Goal: Transaction & Acquisition: Purchase product/service

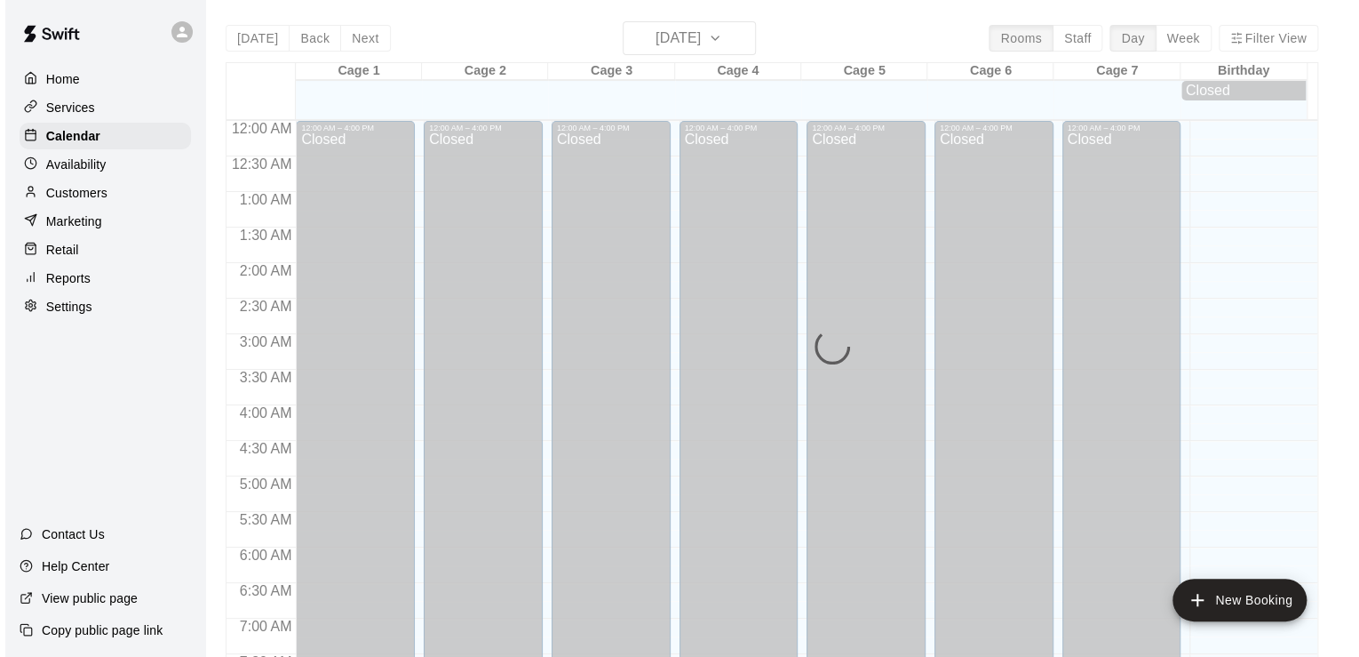
scroll to position [1092, 0]
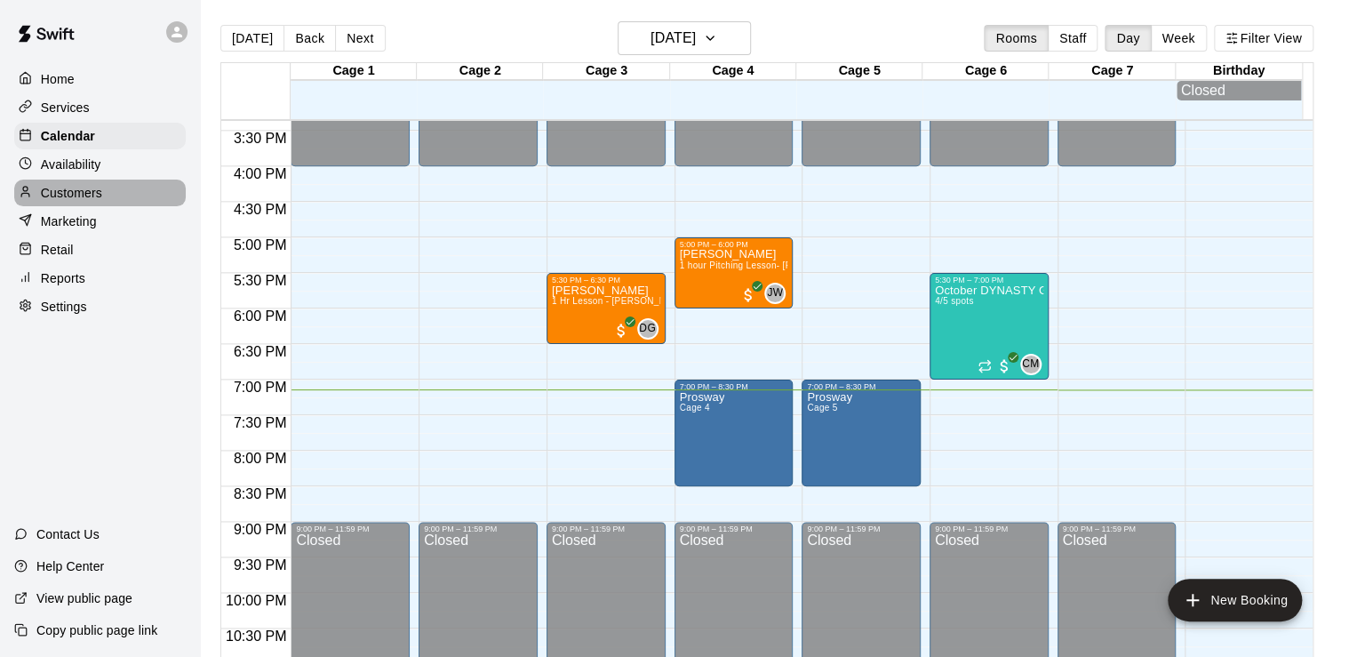
click at [92, 202] on p "Customers" at bounding box center [71, 193] width 61 height 18
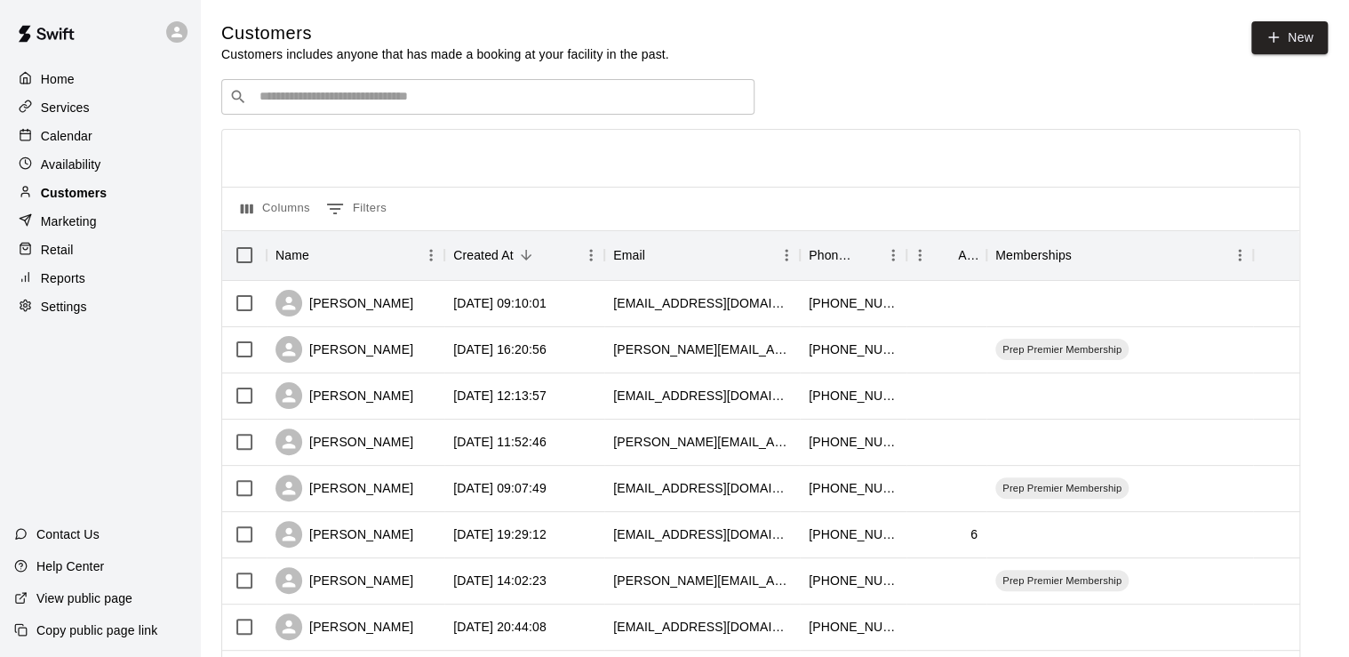
click at [93, 202] on p "Customers" at bounding box center [74, 193] width 66 height 18
click at [349, 106] on input "Search customers by name or email" at bounding box center [500, 97] width 492 height 18
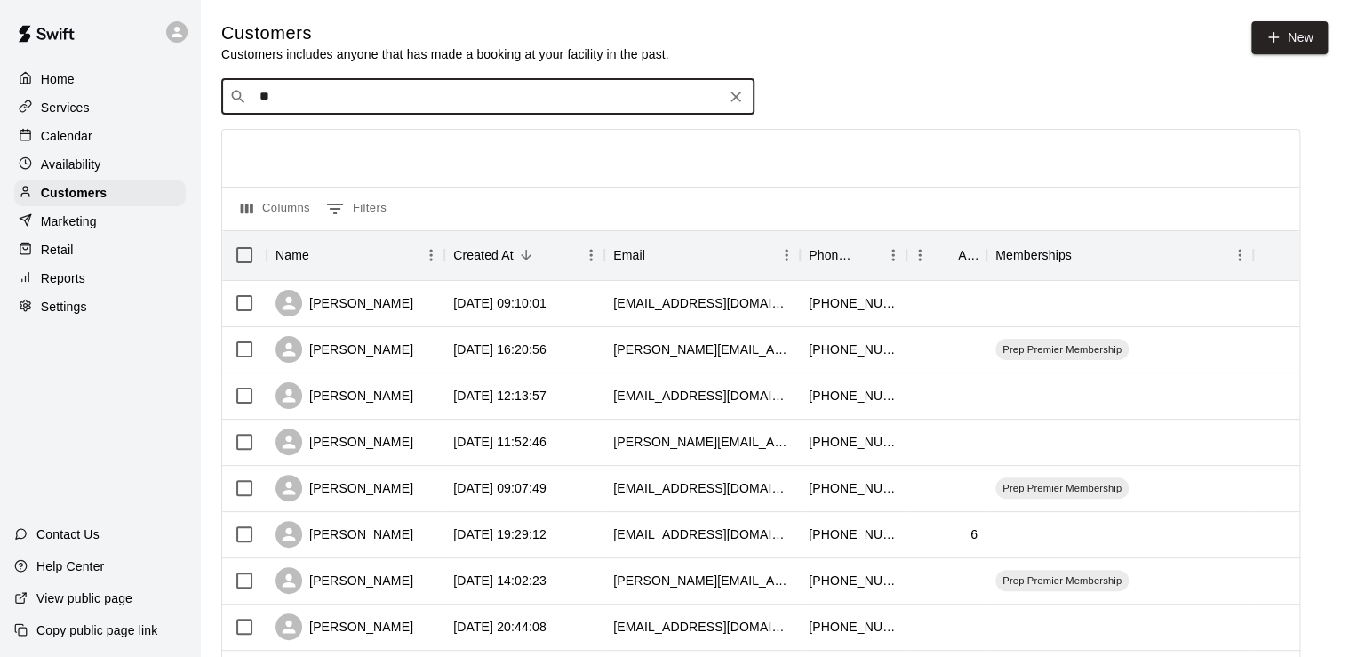
type input "***"
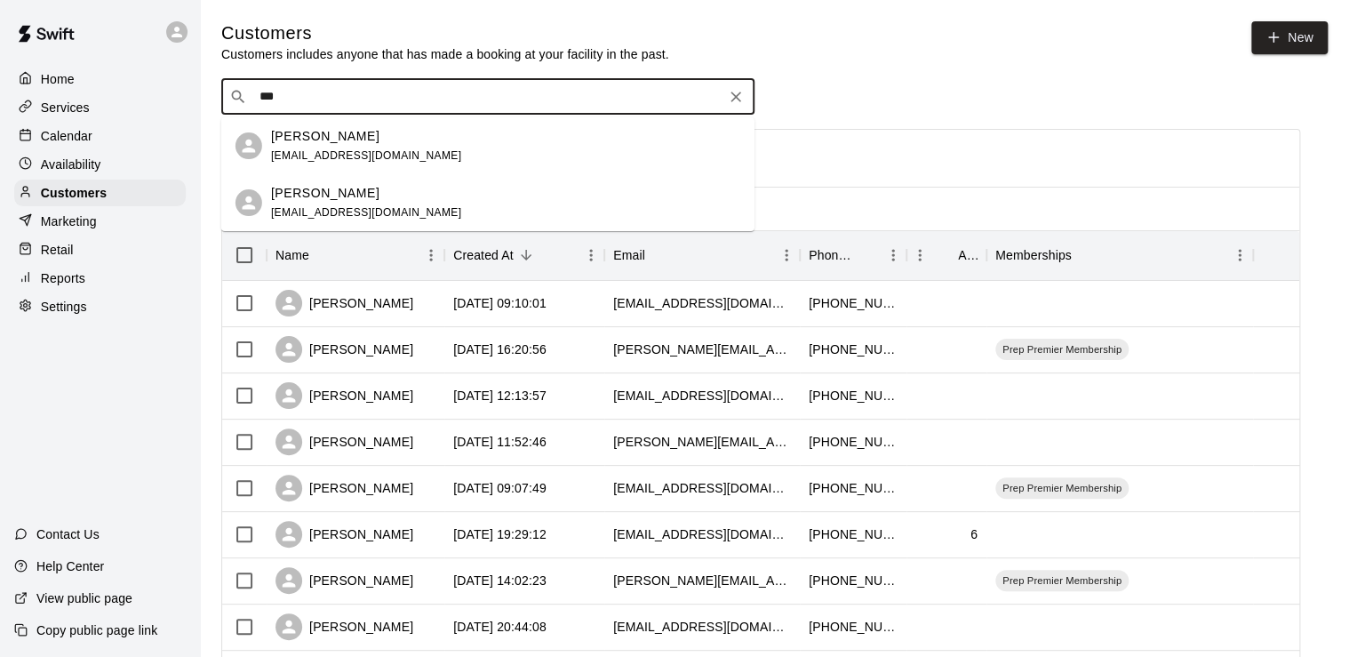
click at [317, 171] on div "[PERSON_NAME] [EMAIL_ADDRESS][DOMAIN_NAME]" at bounding box center [487, 145] width 533 height 57
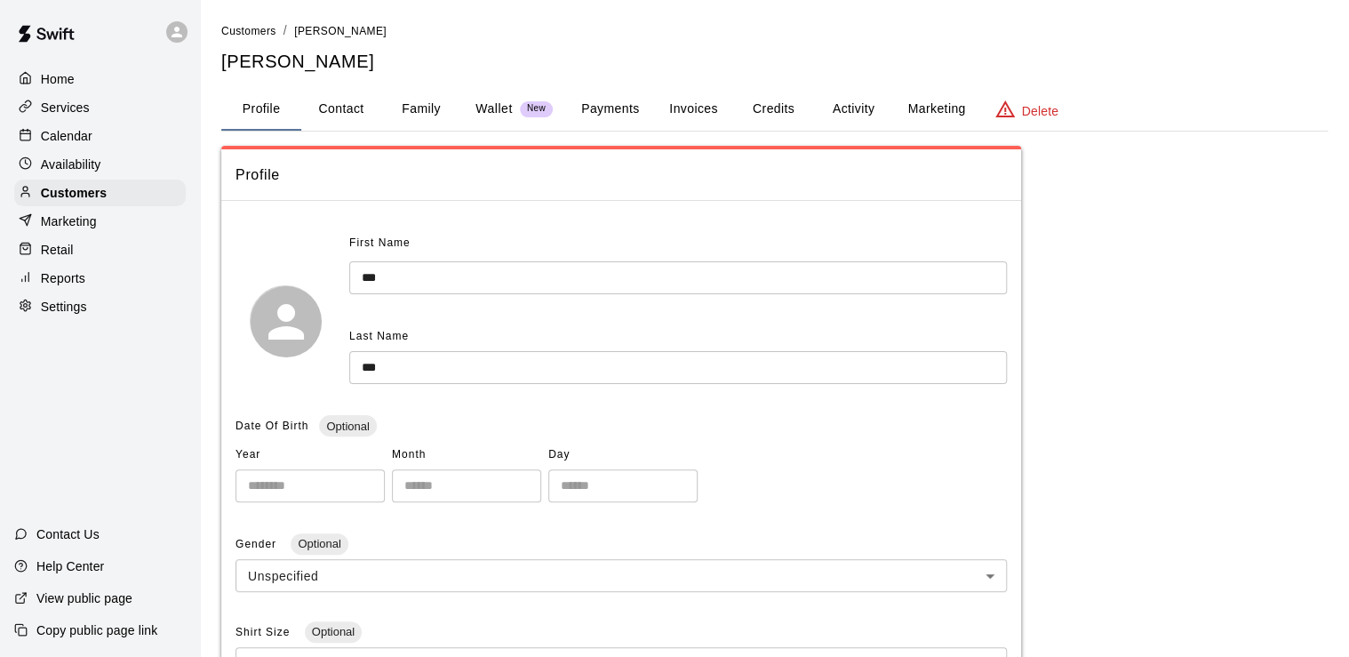
click at [84, 259] on div "Retail" at bounding box center [99, 249] width 171 height 27
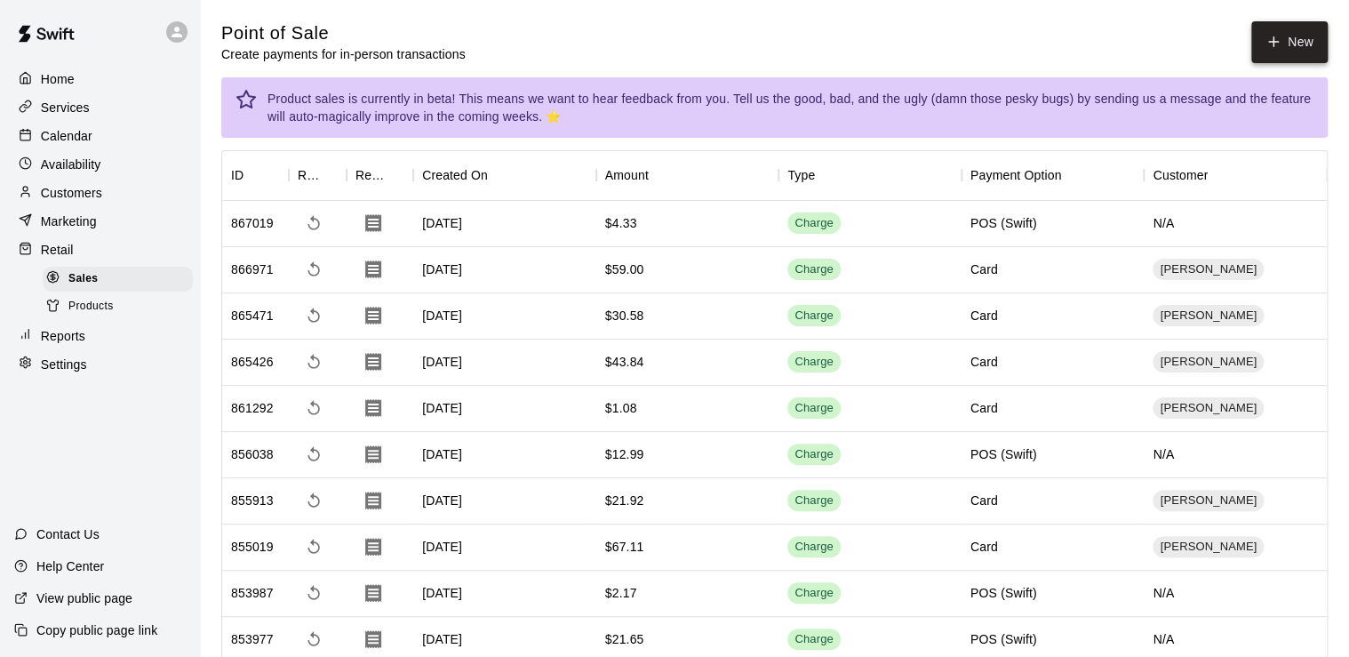
click at [1290, 28] on button "New" at bounding box center [1289, 42] width 76 height 42
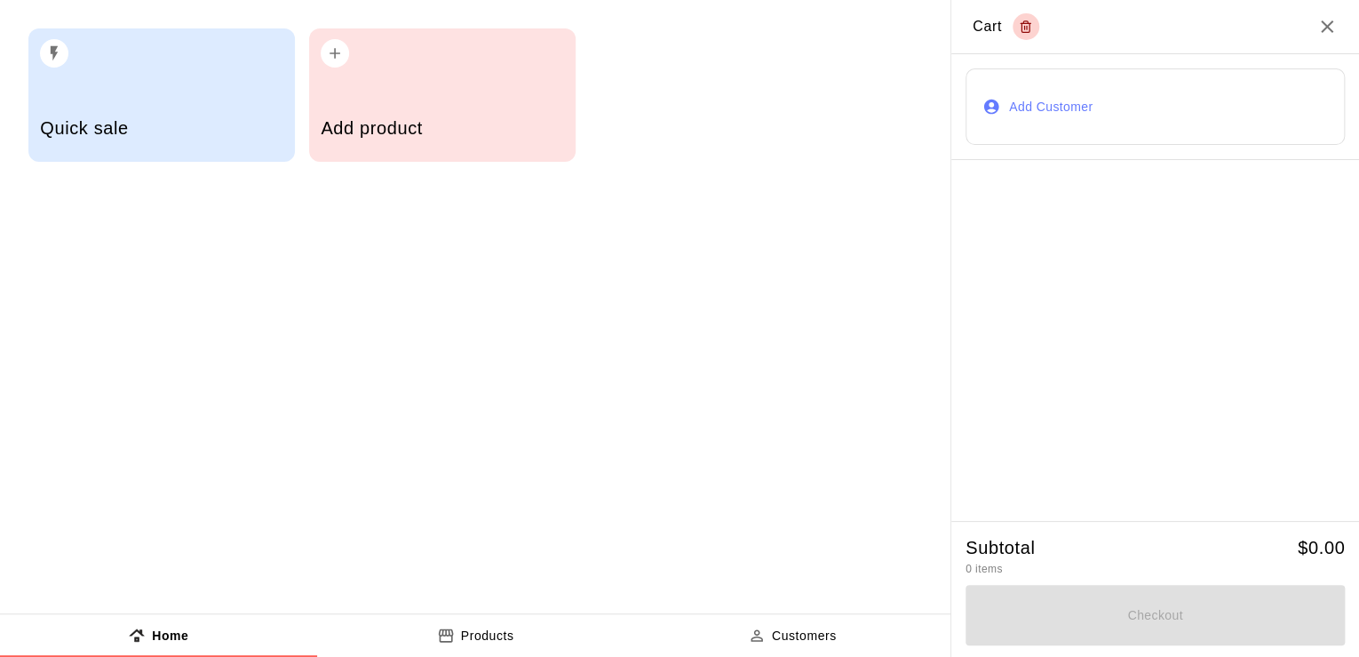
click at [1073, 109] on button "Add Customer" at bounding box center [1155, 106] width 379 height 76
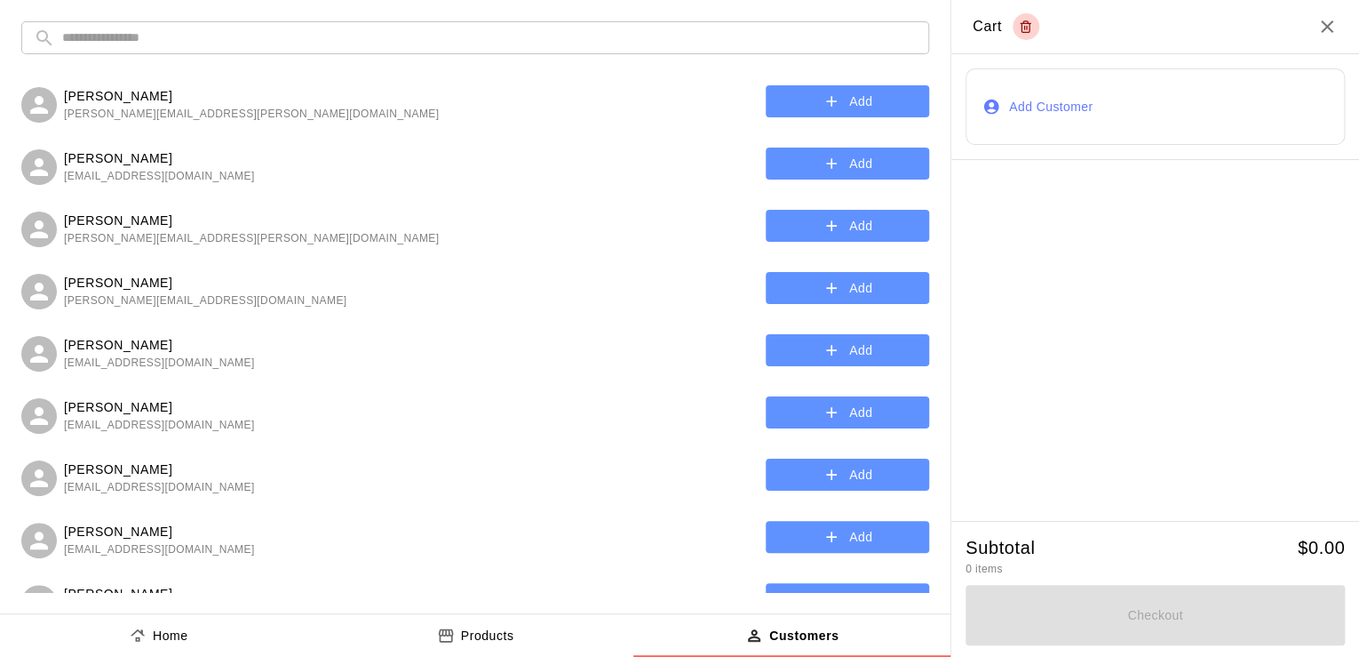
click at [195, 46] on input "text" at bounding box center [489, 37] width 855 height 33
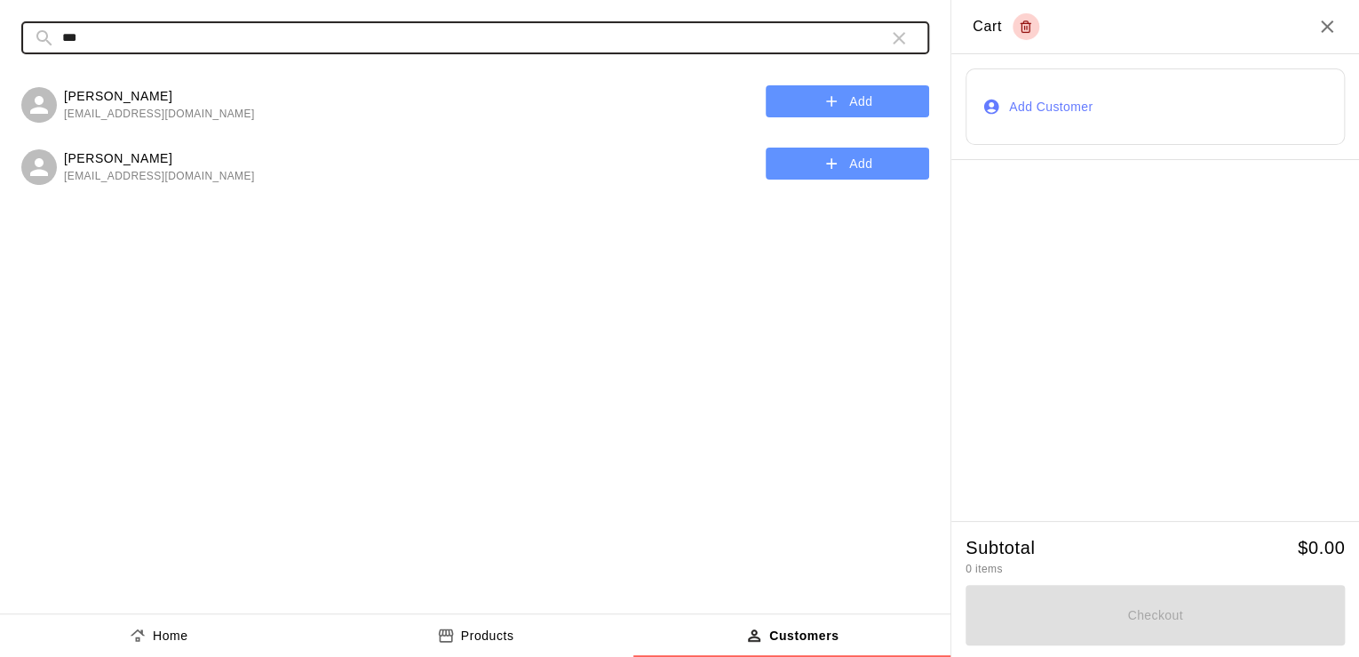
type input "***"
click at [884, 109] on button "Add" at bounding box center [847, 101] width 163 height 33
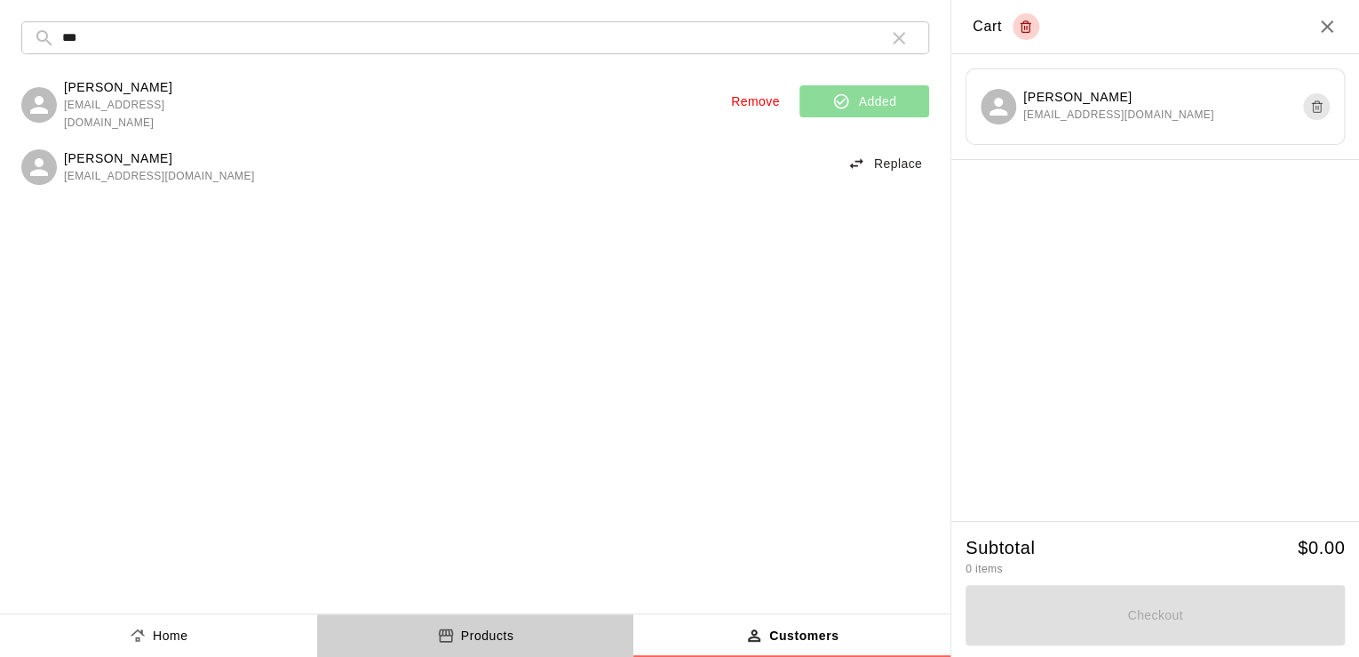
click at [485, 646] on button "Products" at bounding box center [475, 635] width 317 height 43
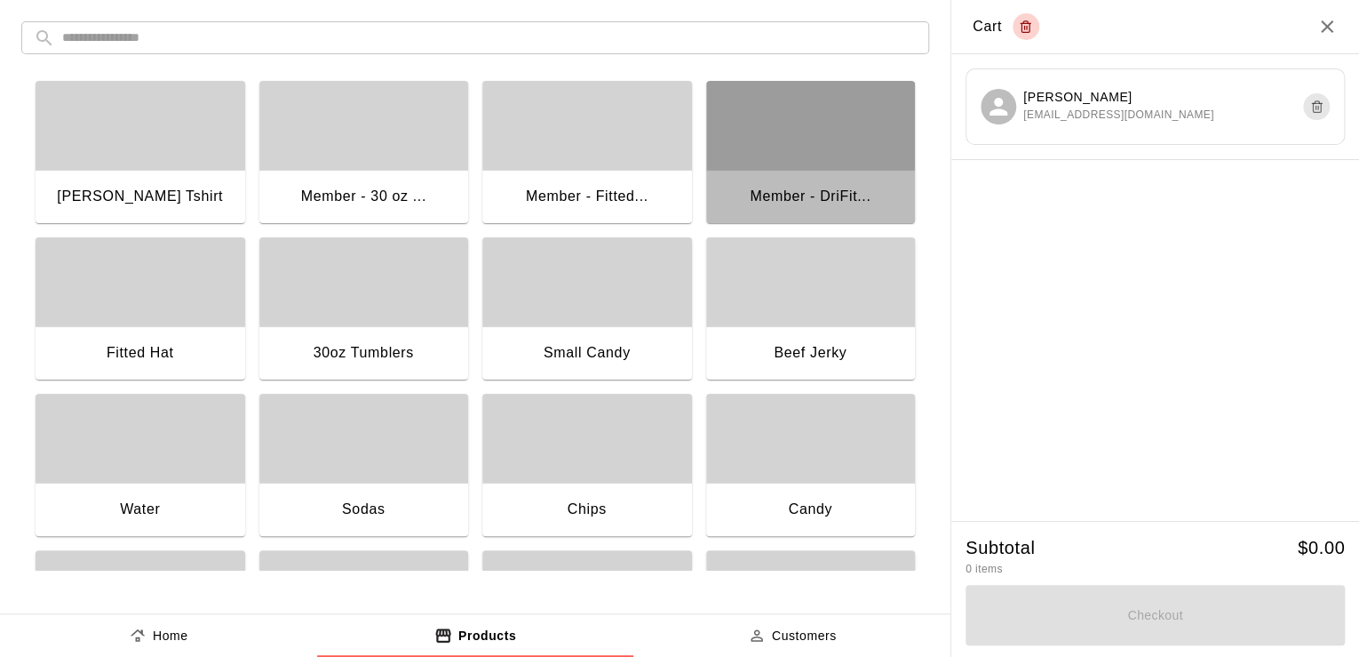
click at [803, 117] on div "button" at bounding box center [811, 125] width 210 height 89
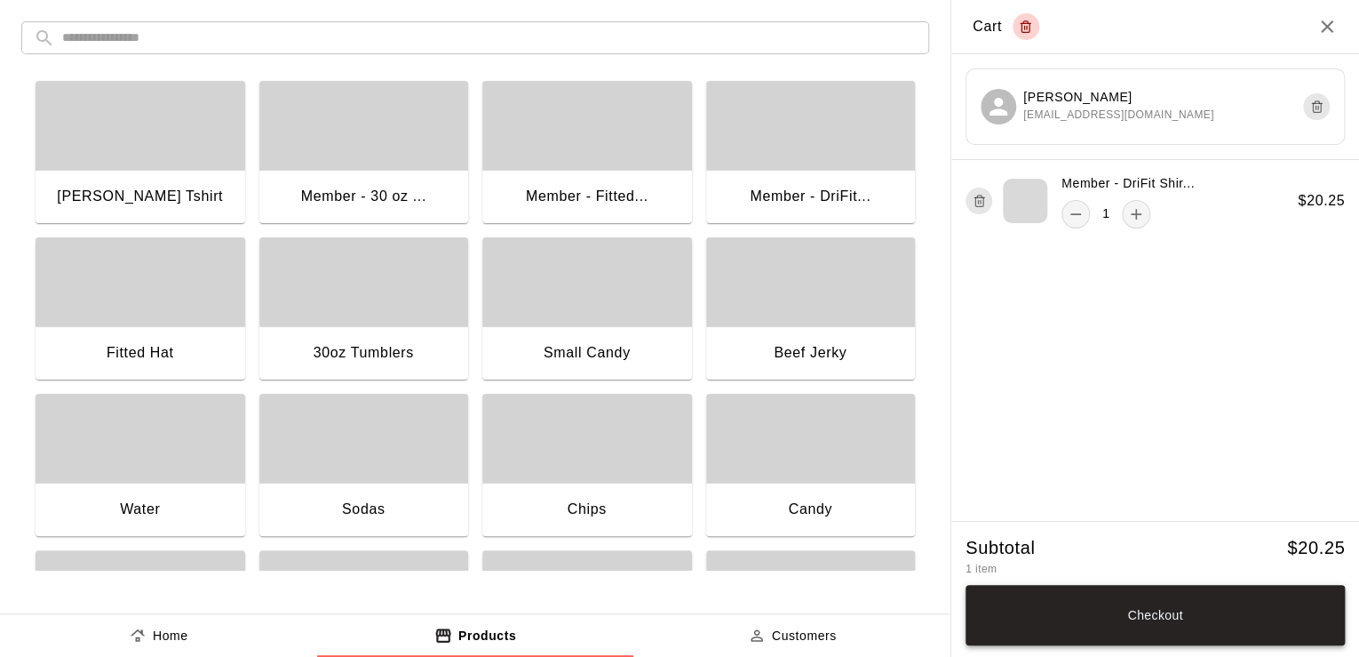
click at [1143, 633] on button "Checkout" at bounding box center [1155, 615] width 379 height 60
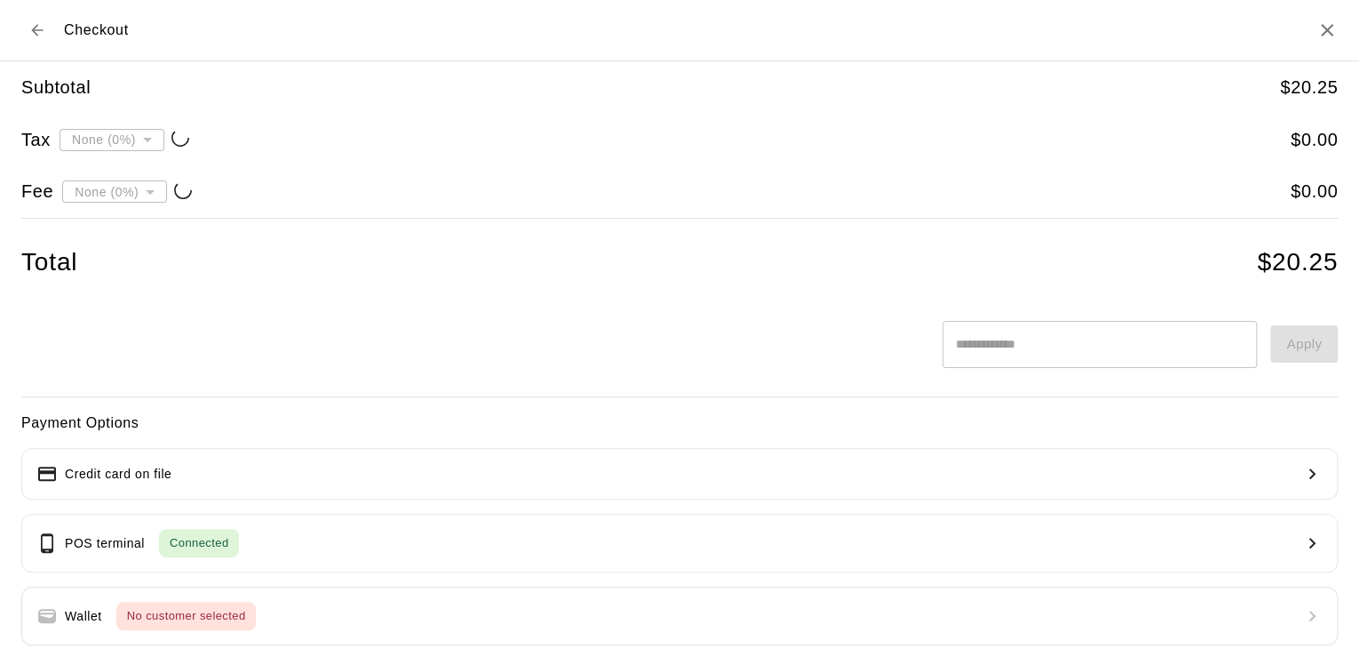
type input "**********"
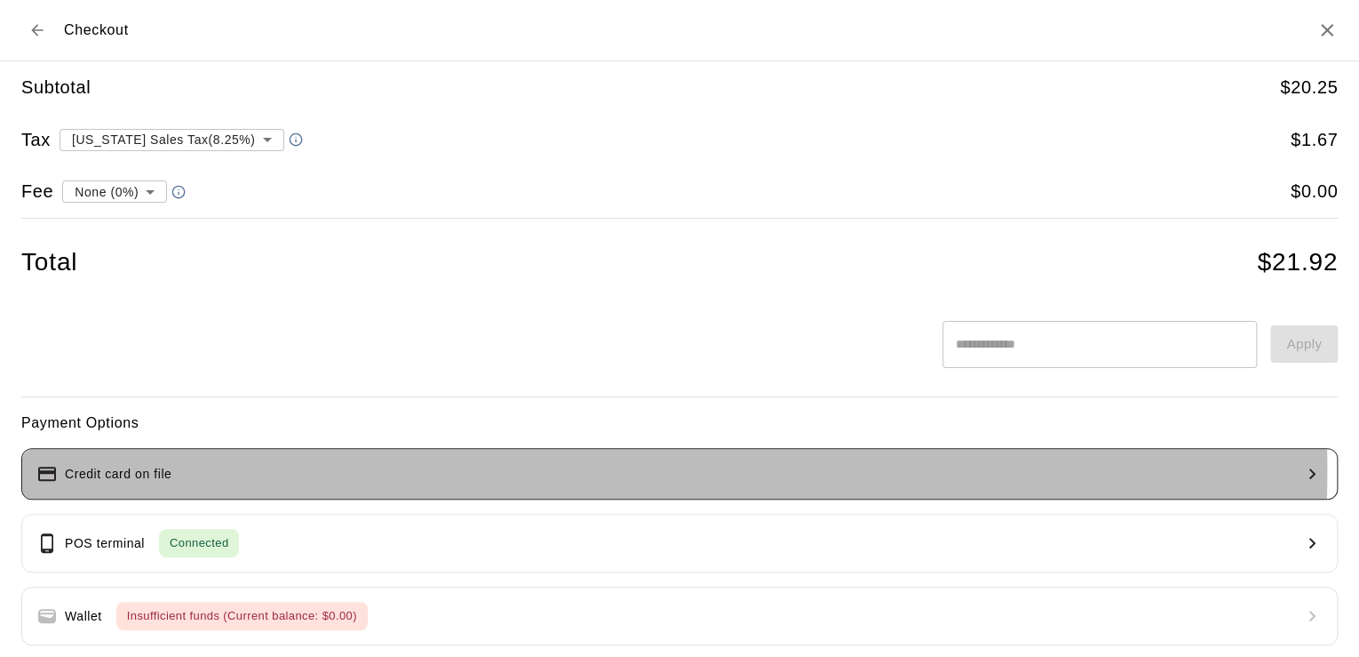
click at [272, 469] on button "Credit card on file" at bounding box center [679, 474] width 1317 height 52
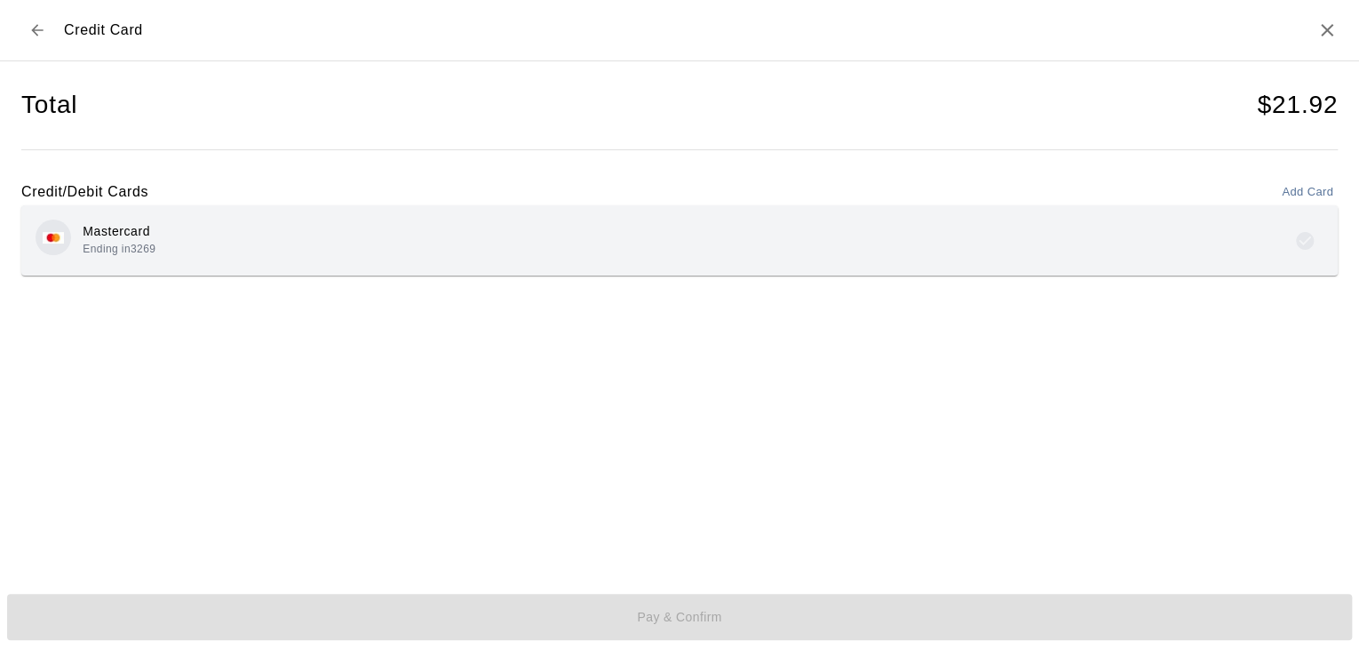
click at [269, 223] on div "Mastercard Ending in 3269" at bounding box center [680, 240] width 1288 height 42
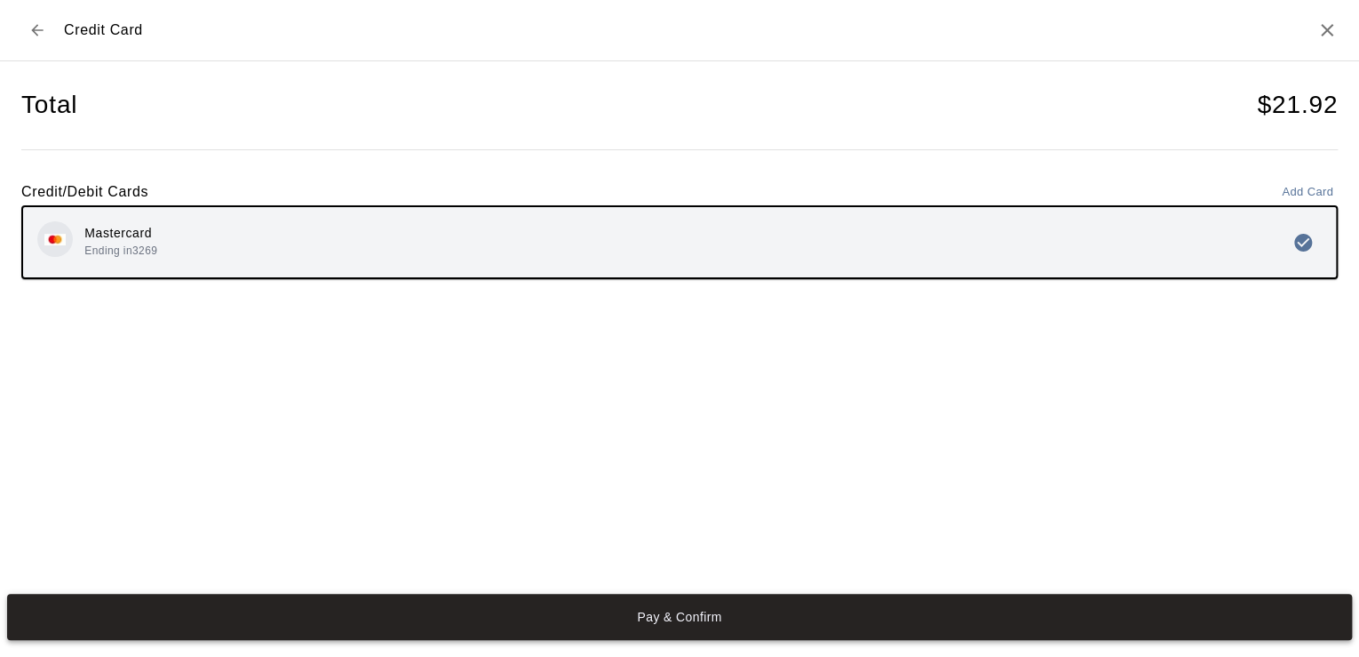
click at [622, 609] on button "Pay & Confirm" at bounding box center [679, 617] width 1345 height 46
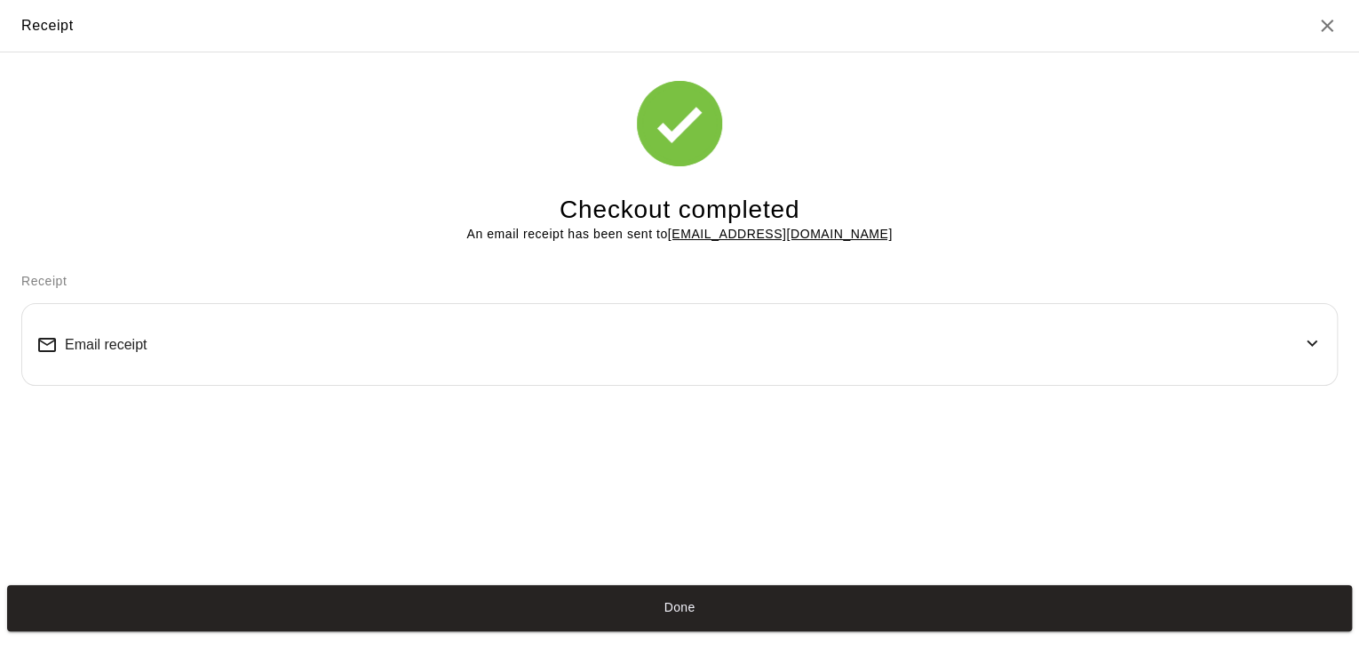
click at [1329, 25] on icon "Close" at bounding box center [1327, 25] width 21 height 21
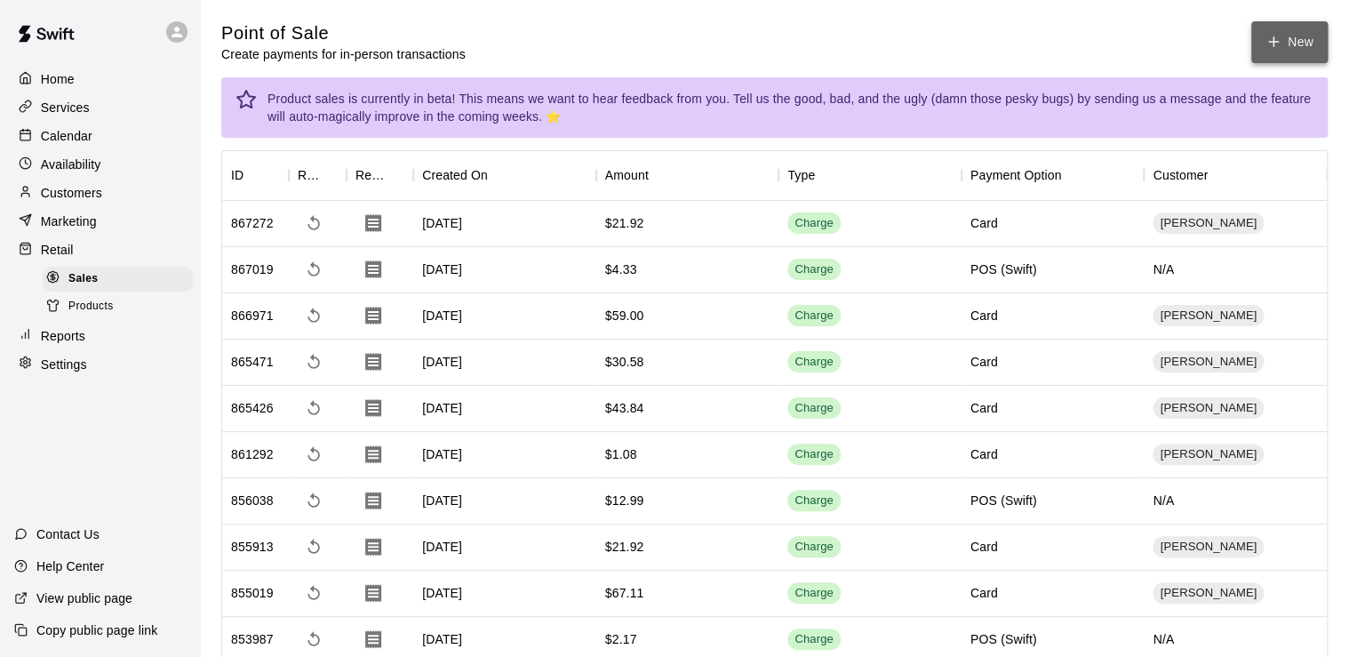
click at [1287, 38] on button "New" at bounding box center [1289, 42] width 76 height 42
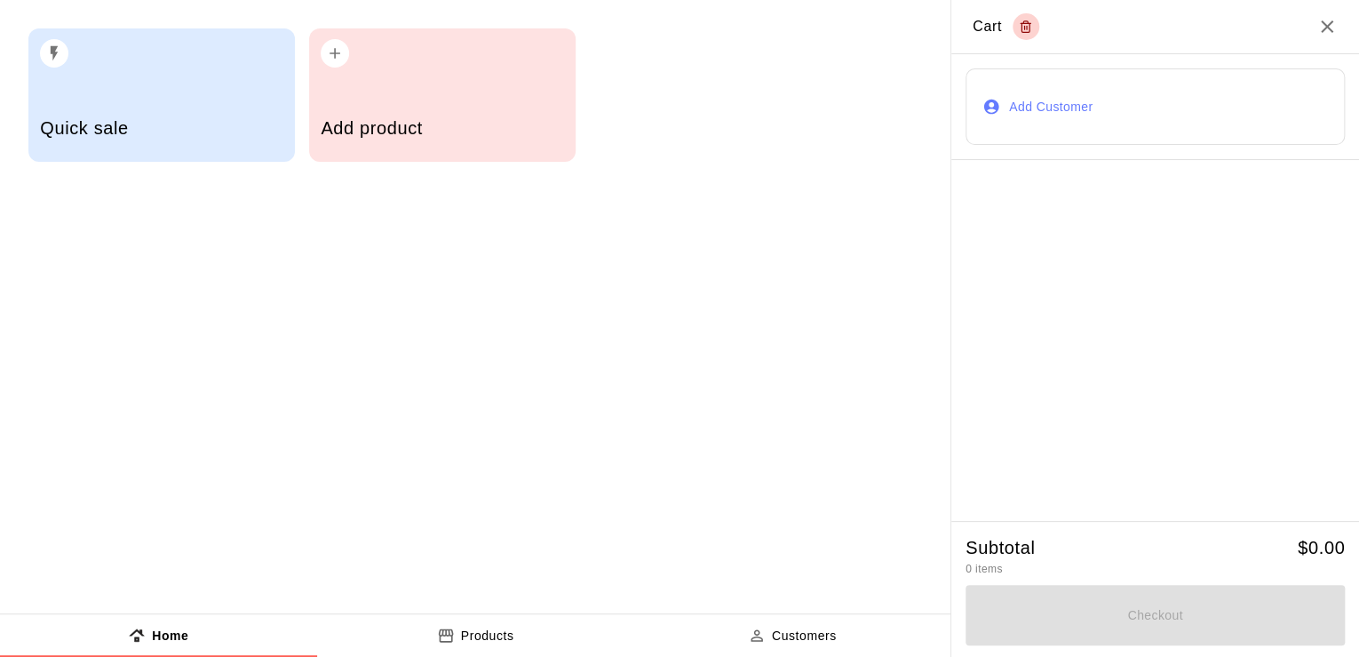
click at [1049, 111] on button "Add Customer" at bounding box center [1155, 106] width 379 height 76
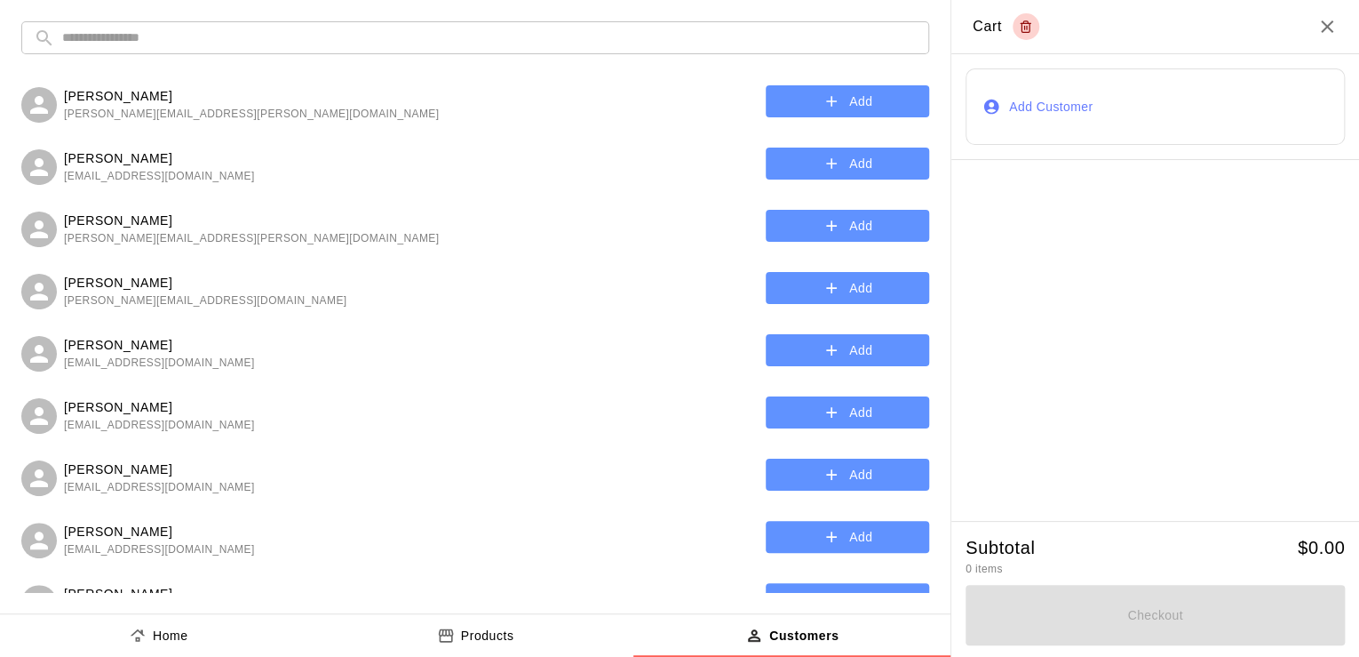
click at [123, 43] on input "text" at bounding box center [489, 37] width 855 height 33
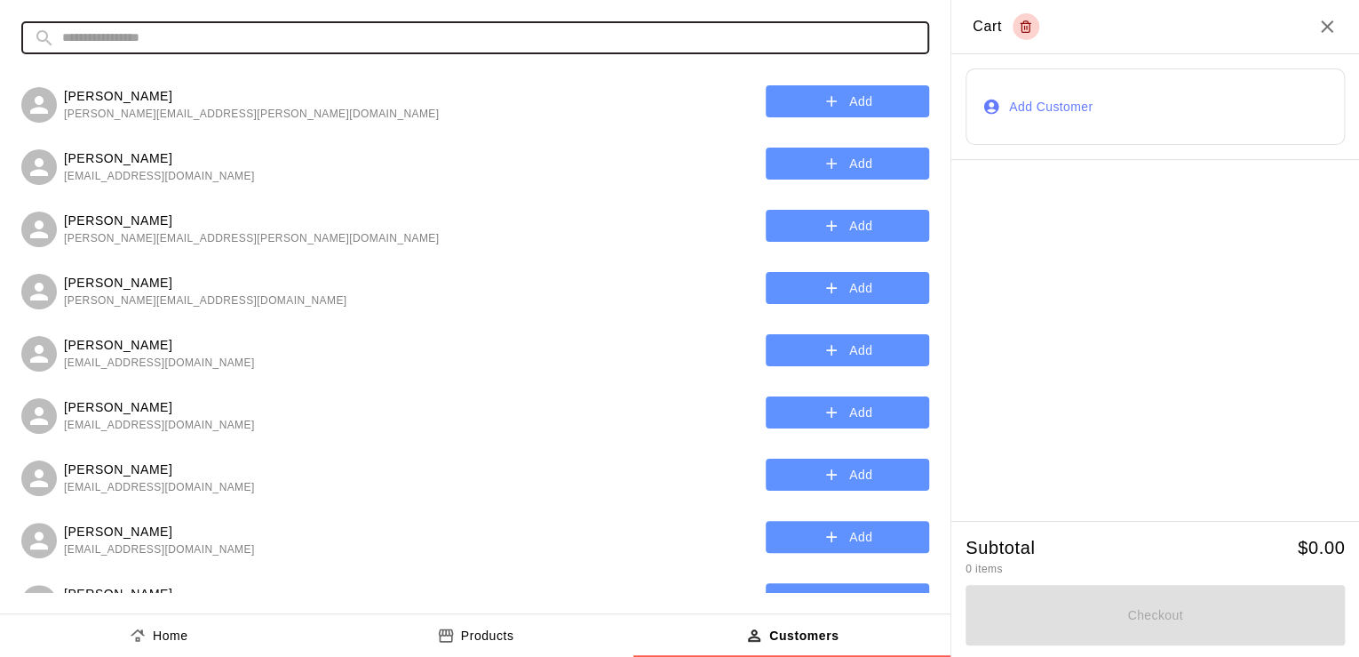
click at [123, 43] on input "text" at bounding box center [489, 37] width 855 height 33
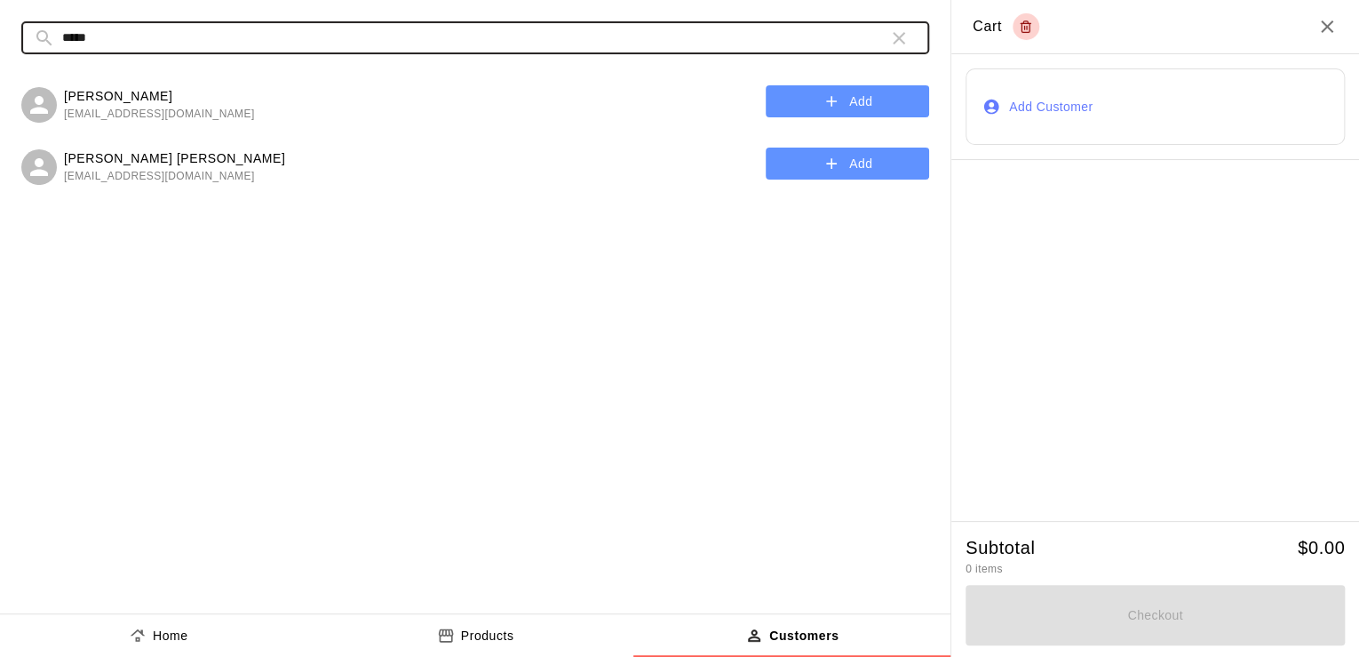
type input "*****"
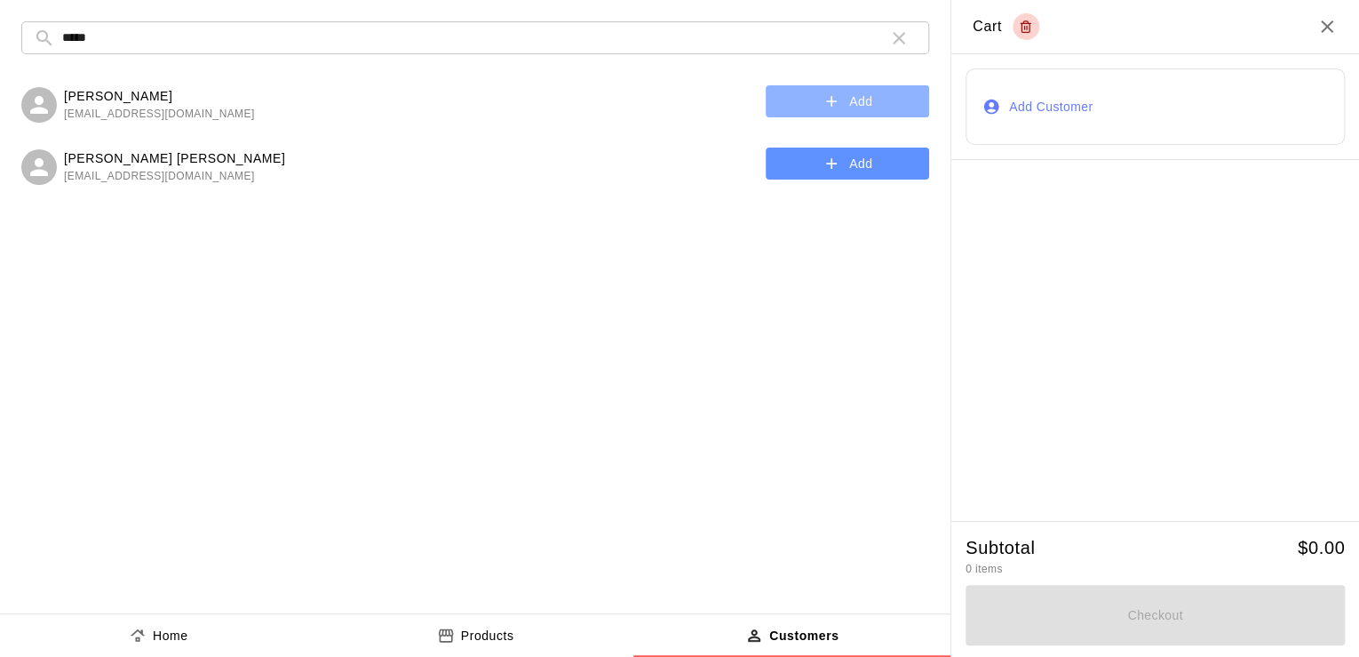
click at [815, 100] on button "Add" at bounding box center [847, 101] width 163 height 33
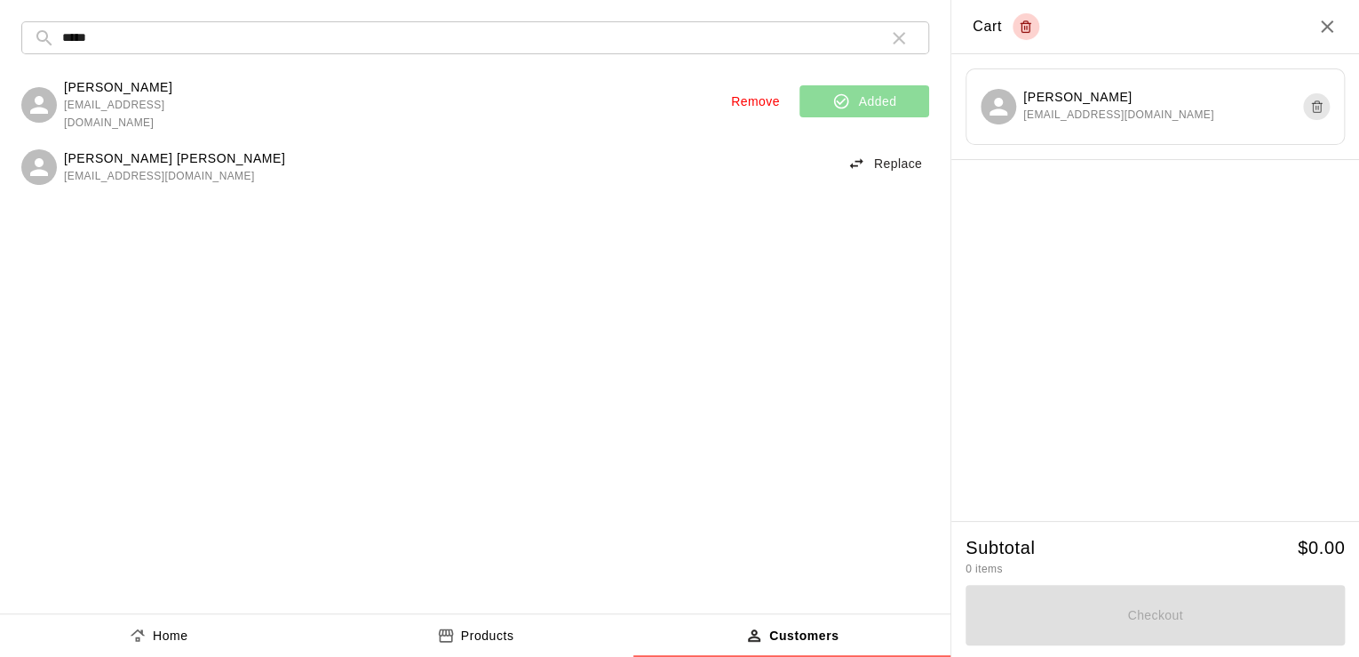
click at [466, 641] on p "Products" at bounding box center [487, 635] width 53 height 19
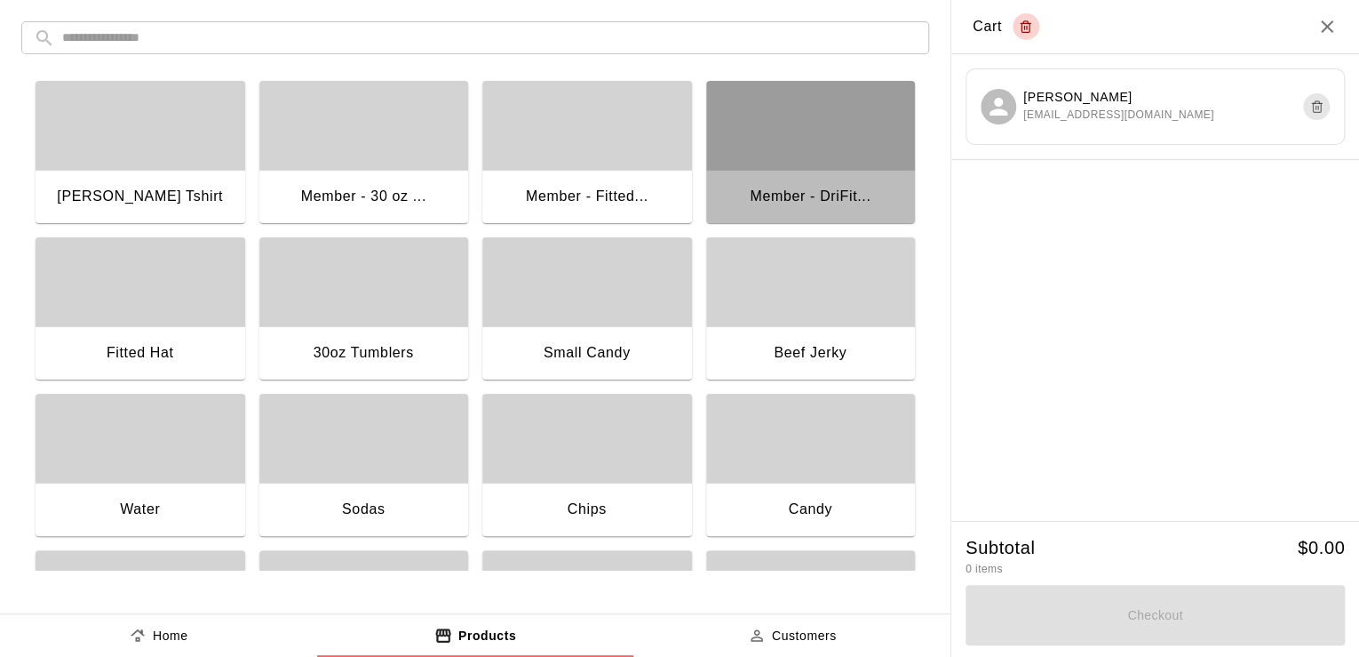
click at [793, 138] on div "button" at bounding box center [811, 125] width 210 height 89
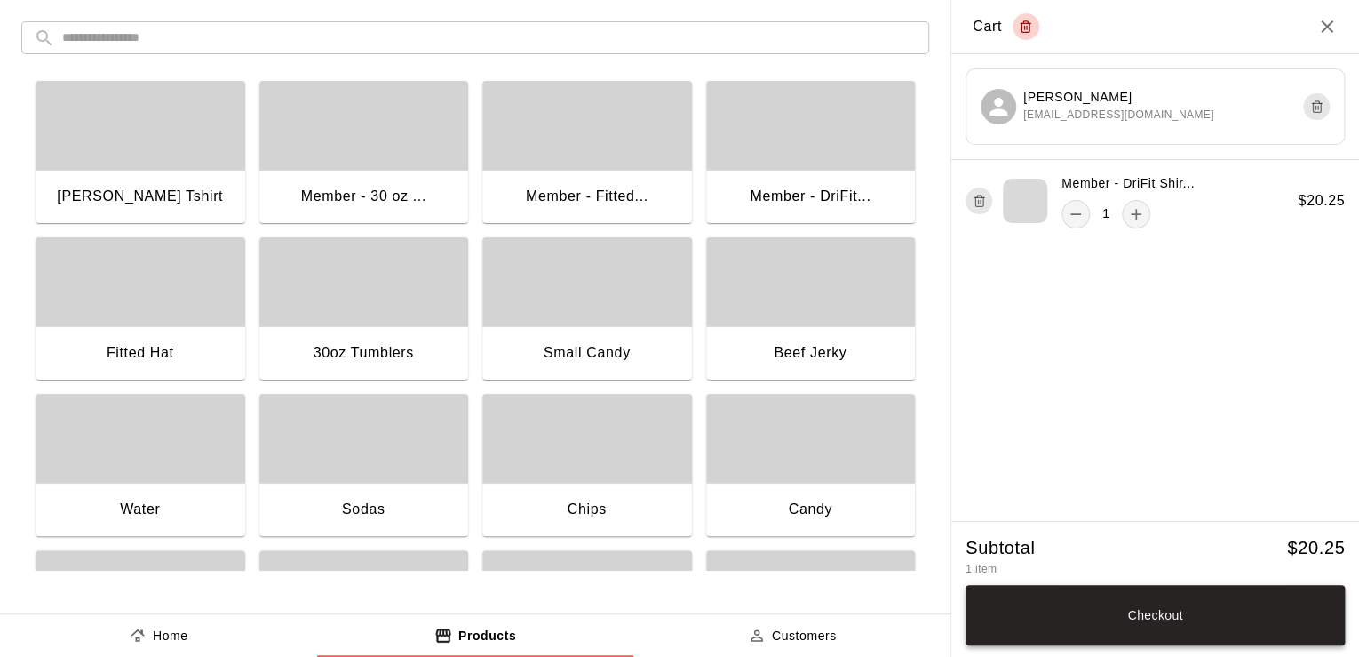
click at [1262, 640] on button "Checkout" at bounding box center [1155, 615] width 379 height 60
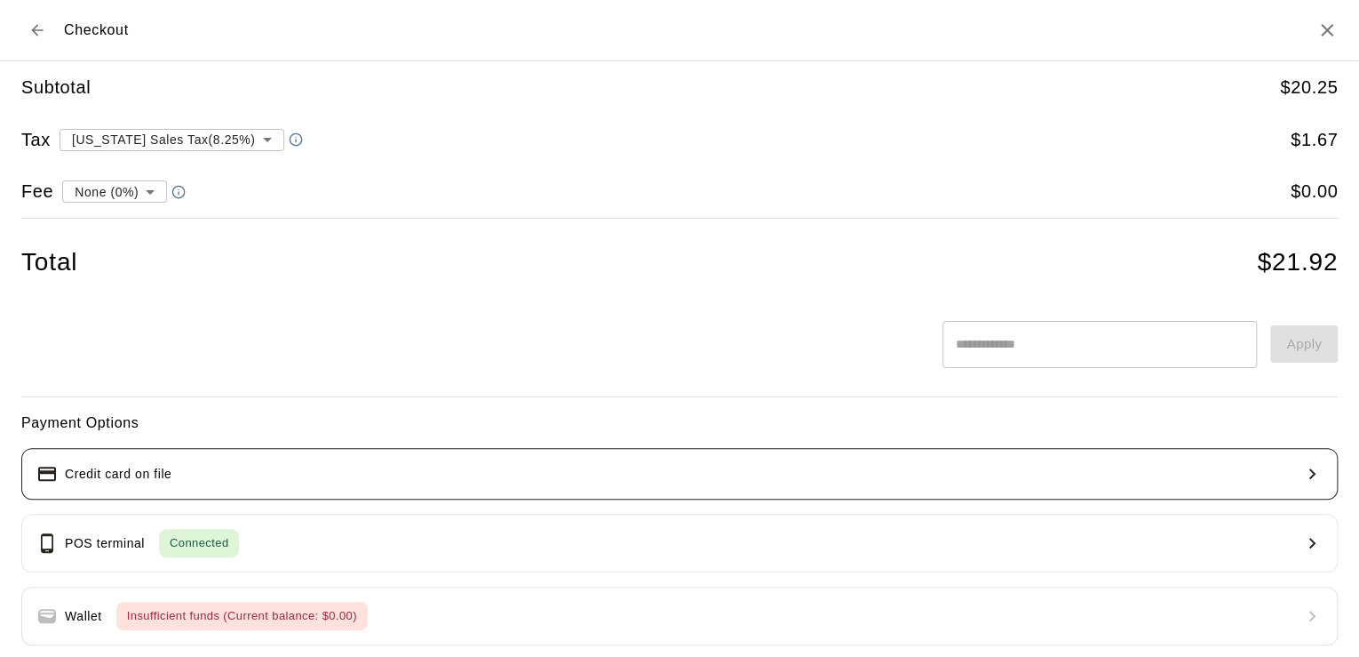
click at [122, 466] on p "Credit card on file" at bounding box center [118, 474] width 107 height 19
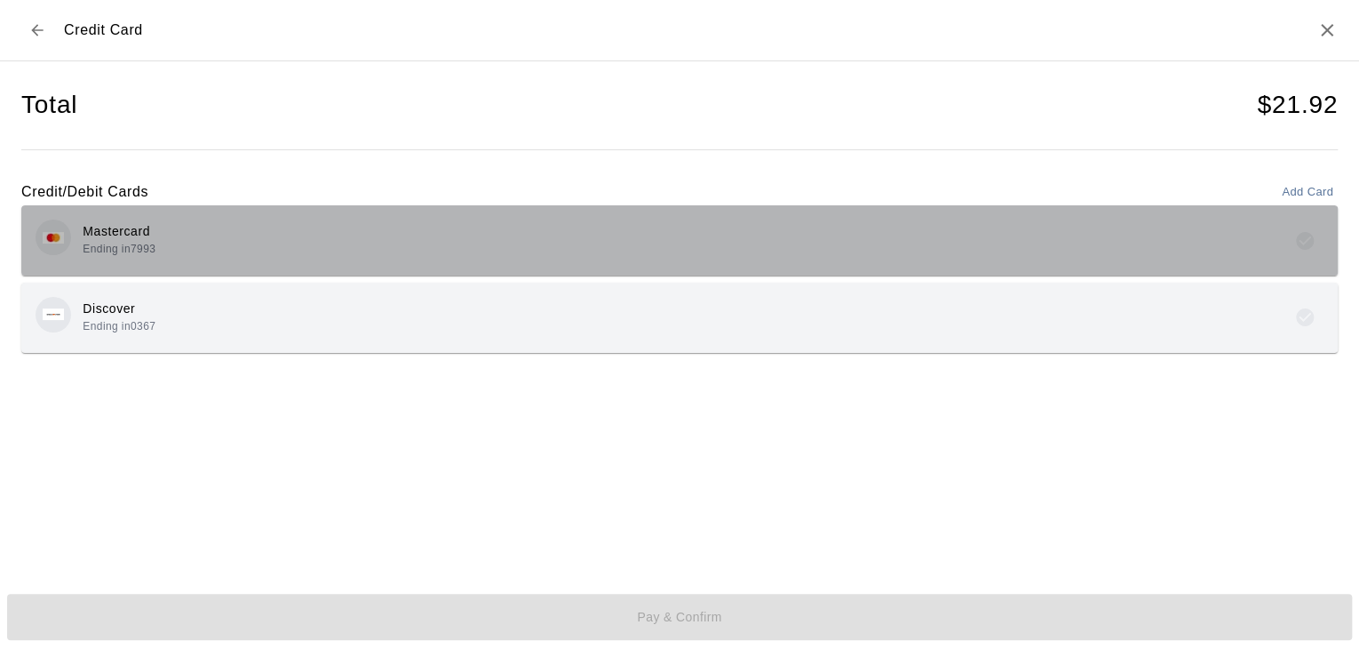
click at [225, 252] on div "Mastercard Ending in 7993" at bounding box center [680, 240] width 1288 height 42
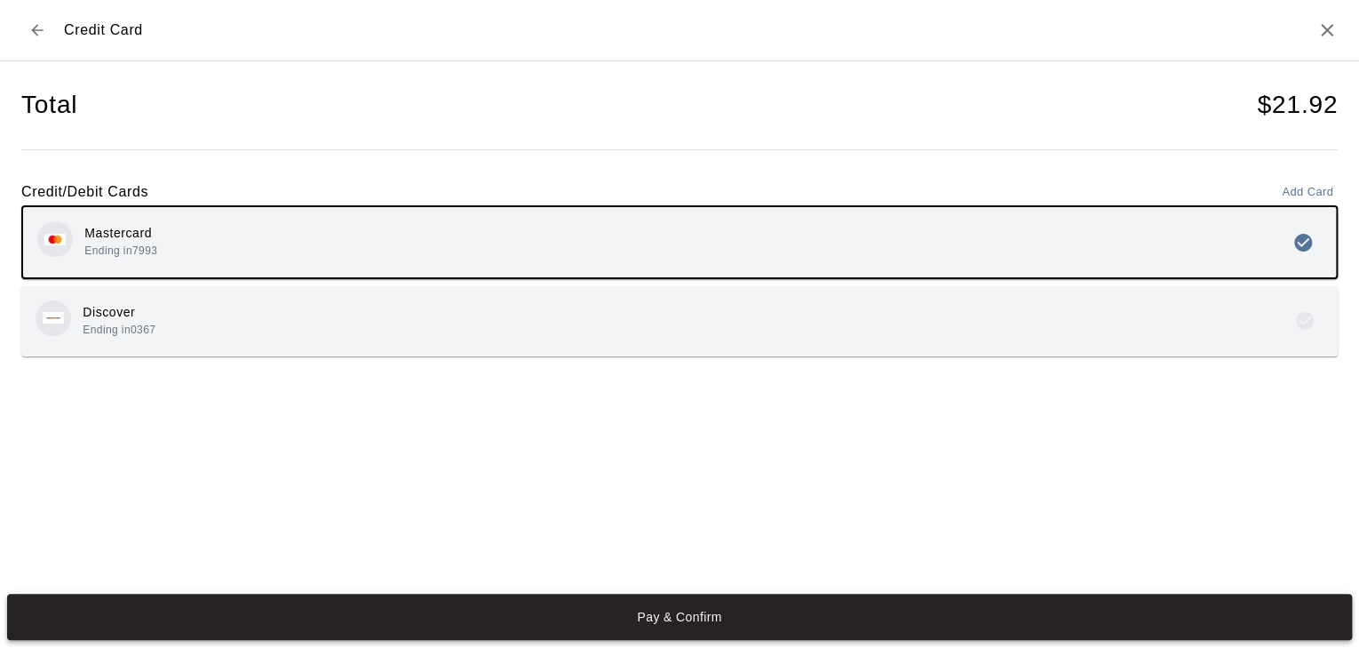
click at [738, 628] on button "Pay & Confirm" at bounding box center [679, 617] width 1345 height 46
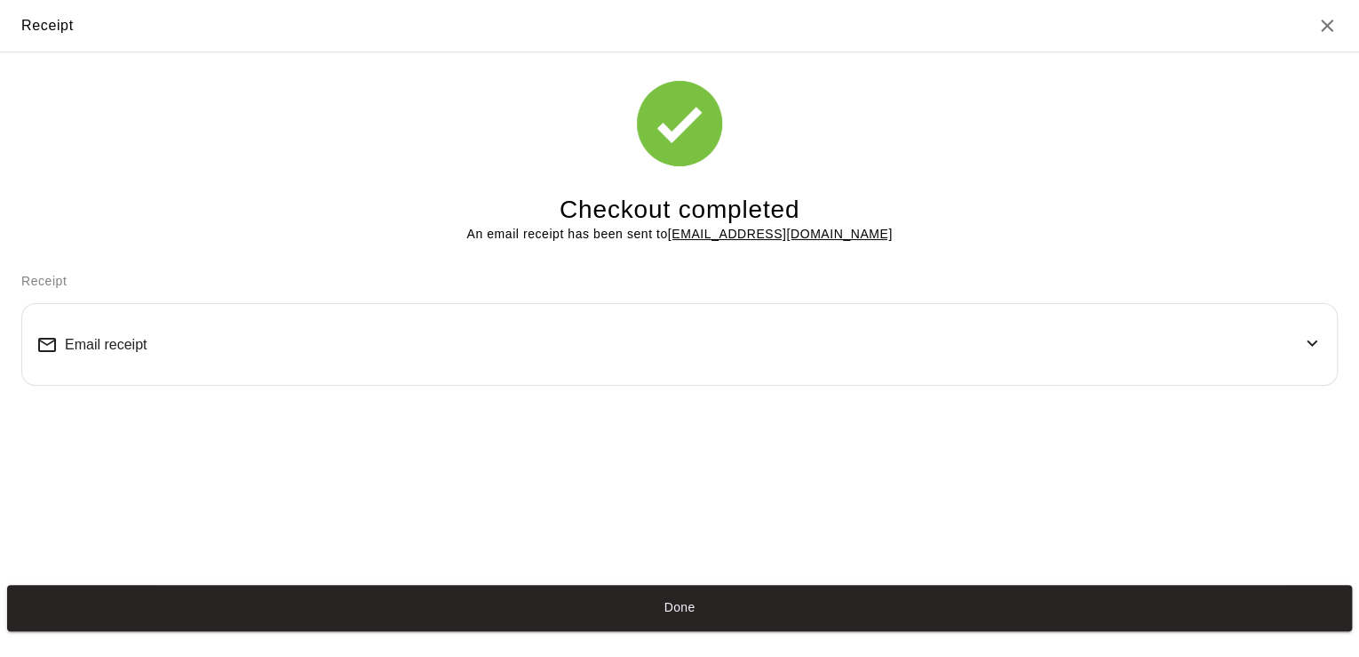
click at [738, 628] on button "Done" at bounding box center [679, 608] width 1345 height 46
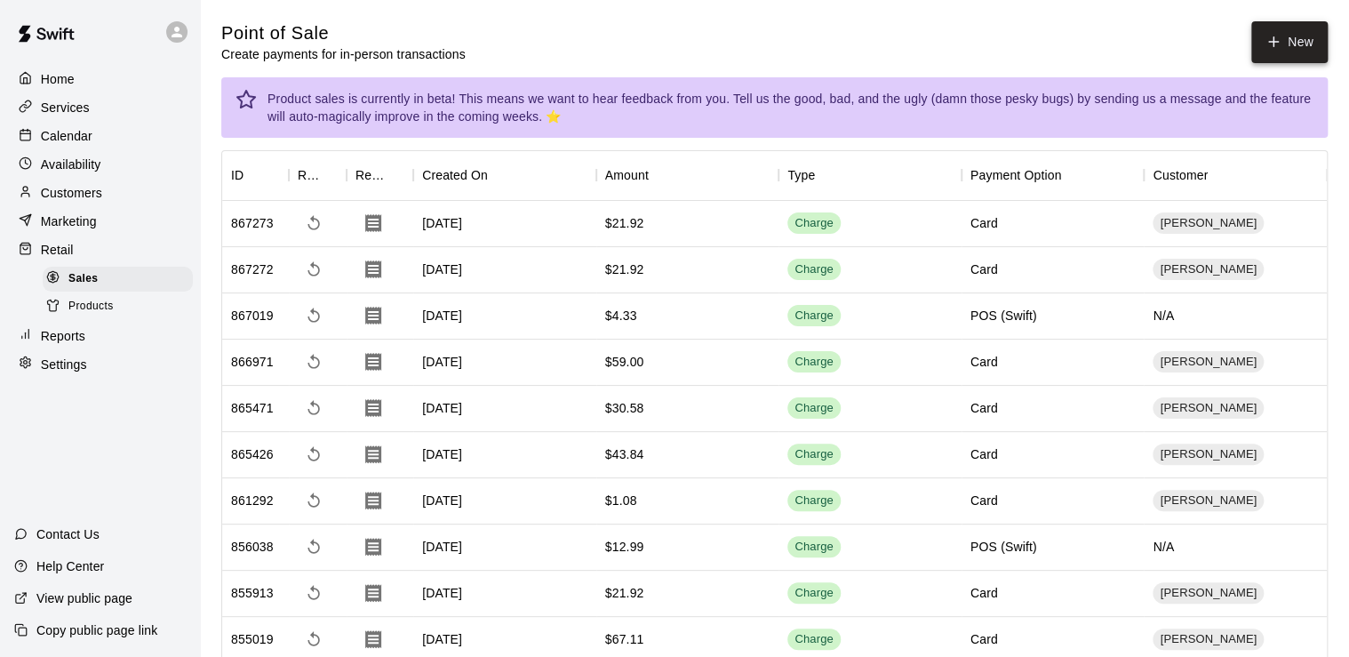
click at [1259, 36] on button "New" at bounding box center [1289, 42] width 76 height 42
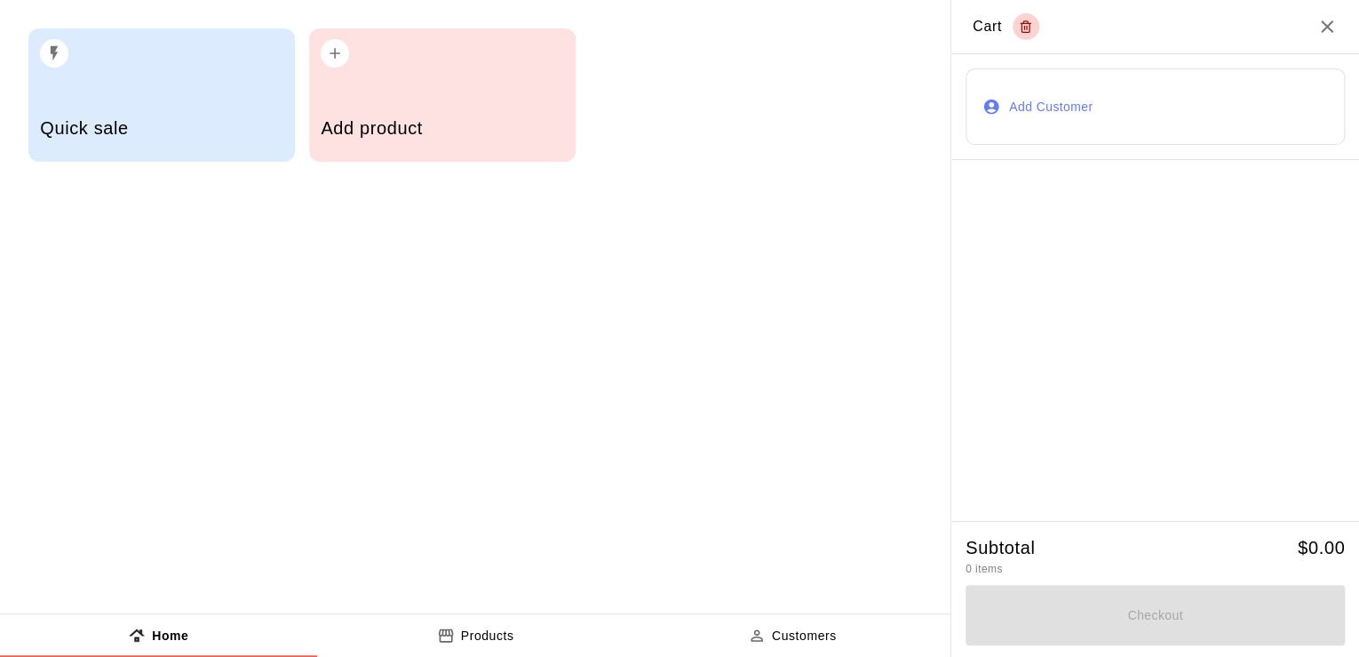
click at [570, 124] on div "Add product" at bounding box center [442, 94] width 267 height 133
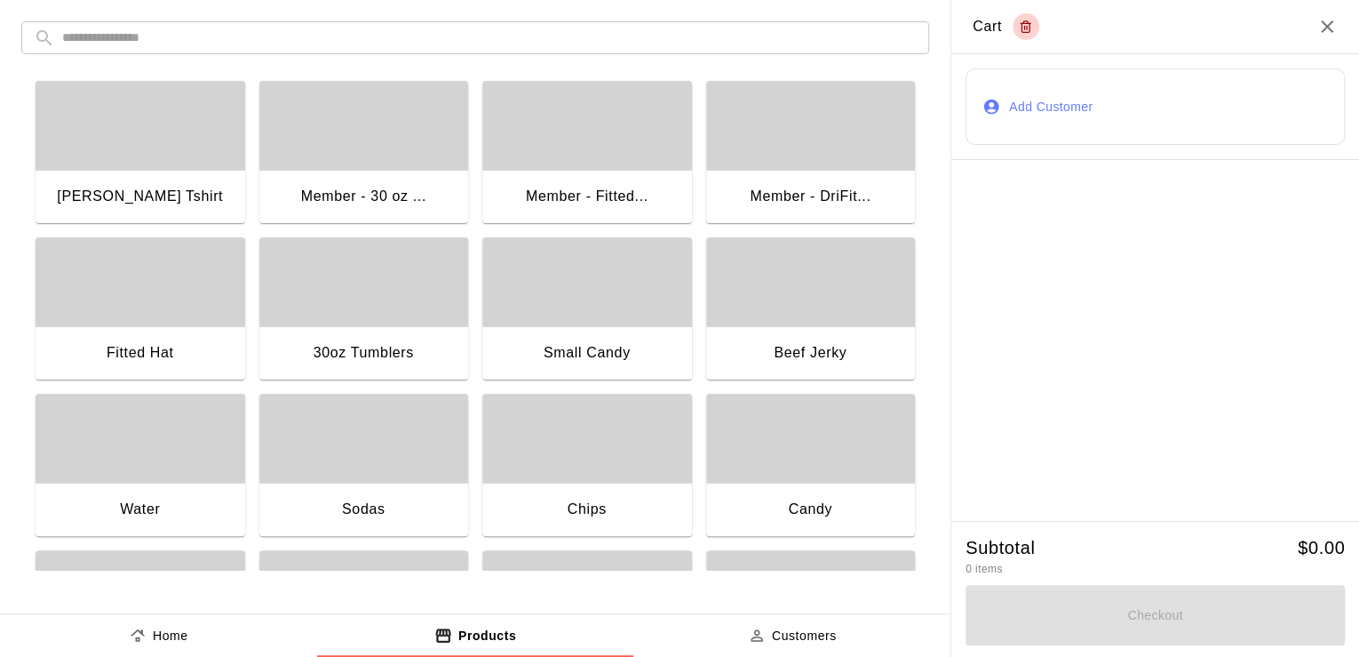
click at [196, 478] on div "button" at bounding box center [141, 438] width 210 height 89
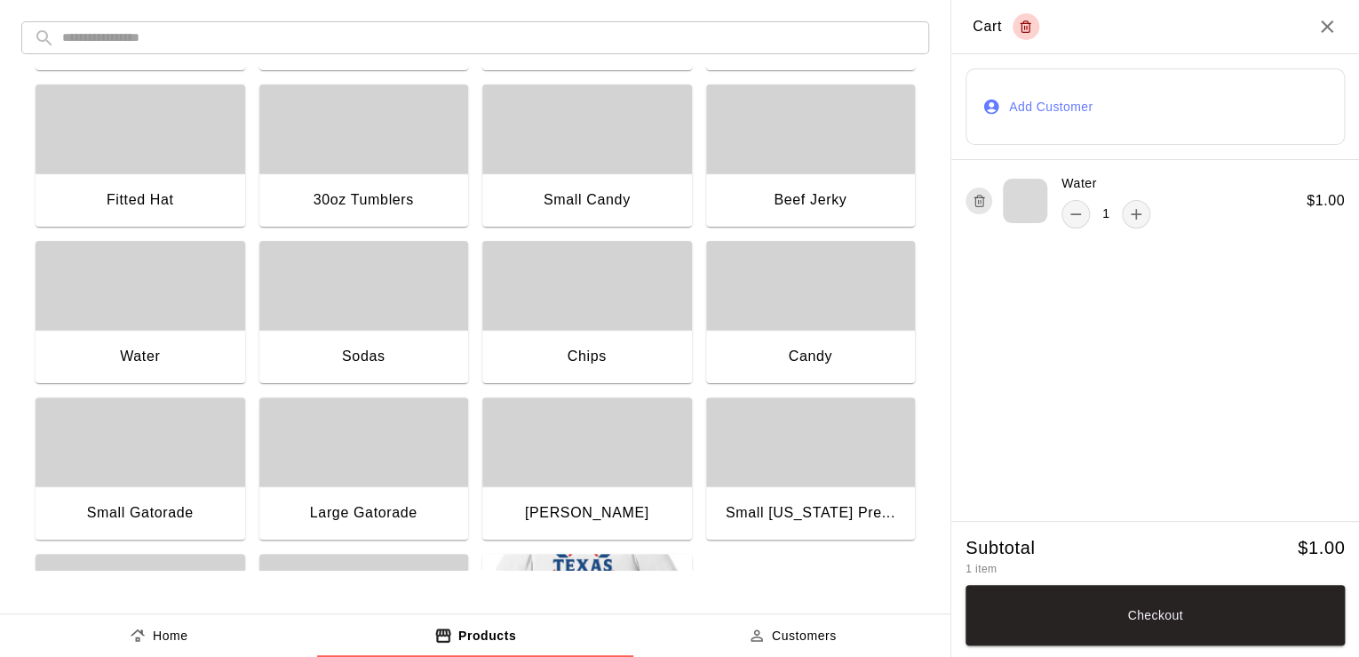
scroll to position [154, 0]
click at [222, 451] on div "button" at bounding box center [141, 440] width 210 height 89
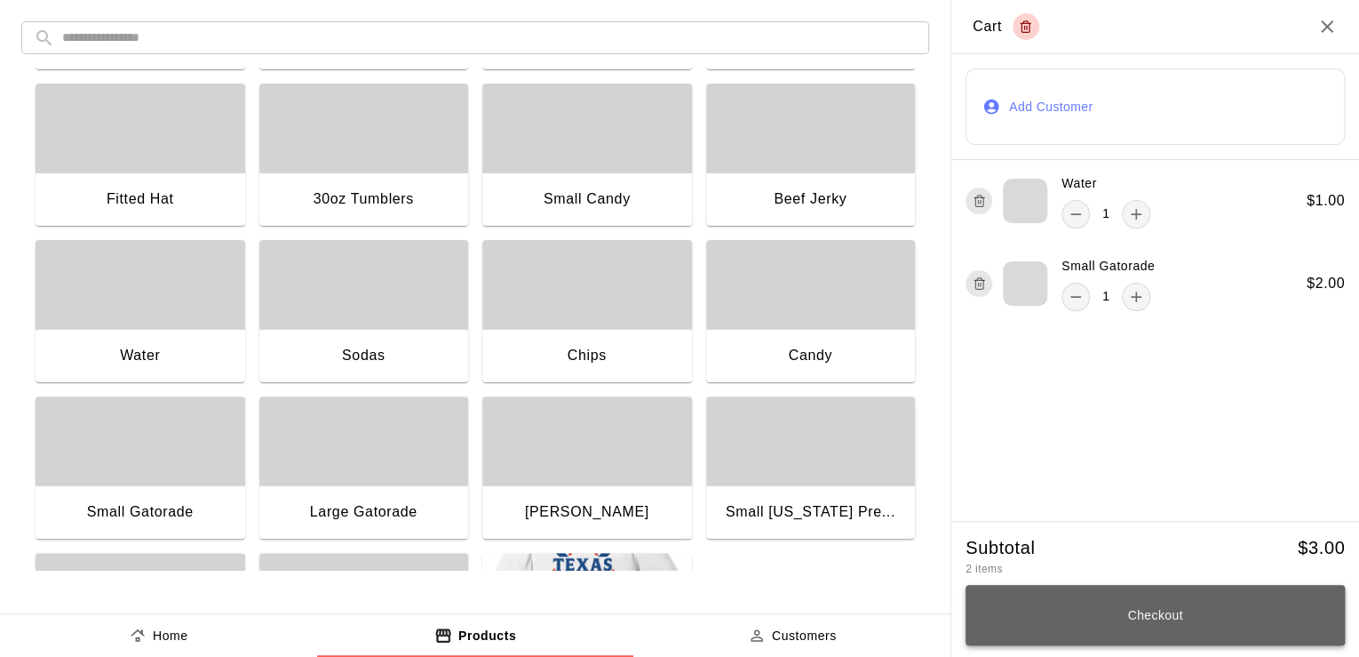
click at [1164, 615] on button "Checkout" at bounding box center [1155, 615] width 379 height 60
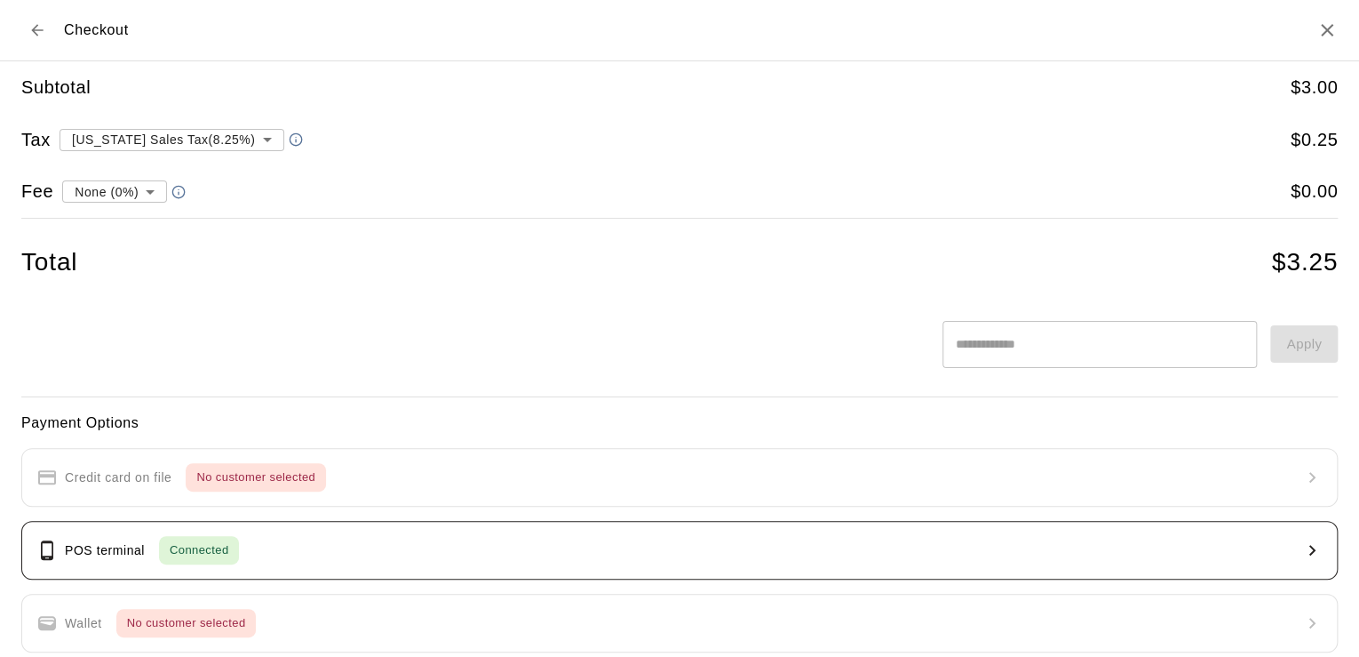
click at [641, 538] on button "POS terminal Connected" at bounding box center [679, 550] width 1317 height 59
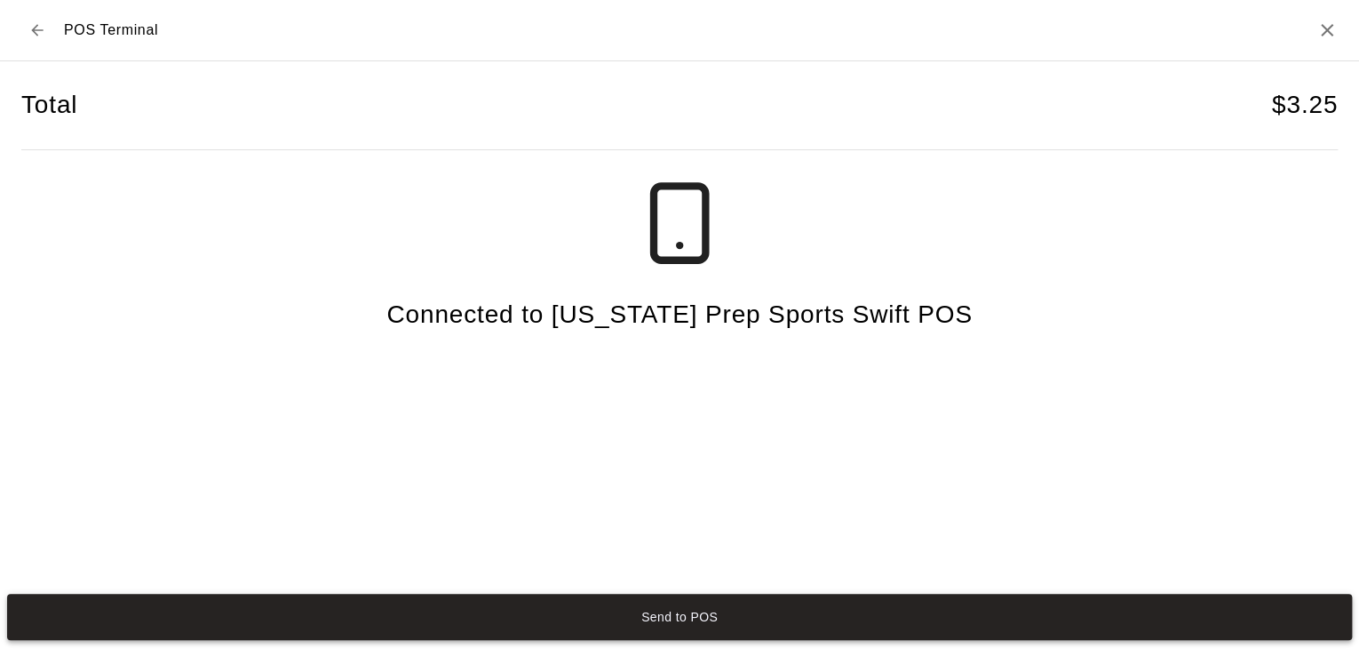
click at [597, 613] on button "Send to POS" at bounding box center [679, 617] width 1345 height 46
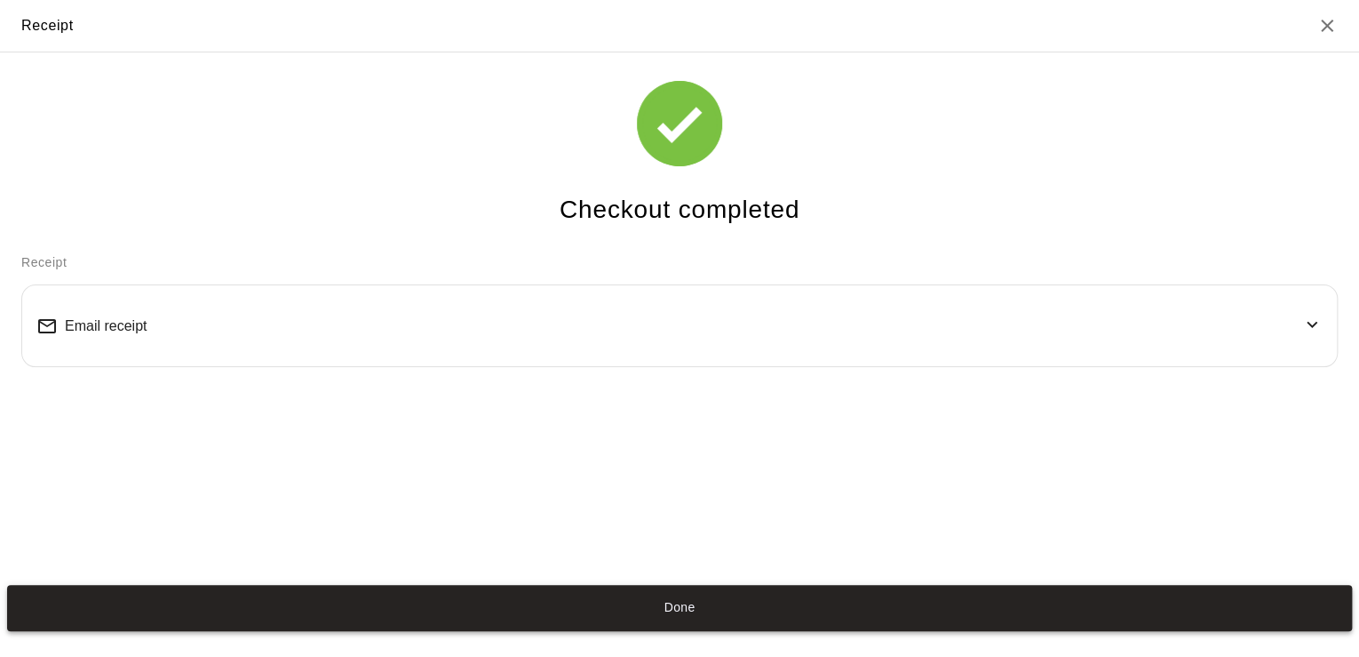
drag, startPoint x: 597, startPoint y: 613, endPoint x: 580, endPoint y: 601, distance: 21.0
click at [580, 601] on button "Done" at bounding box center [679, 608] width 1345 height 46
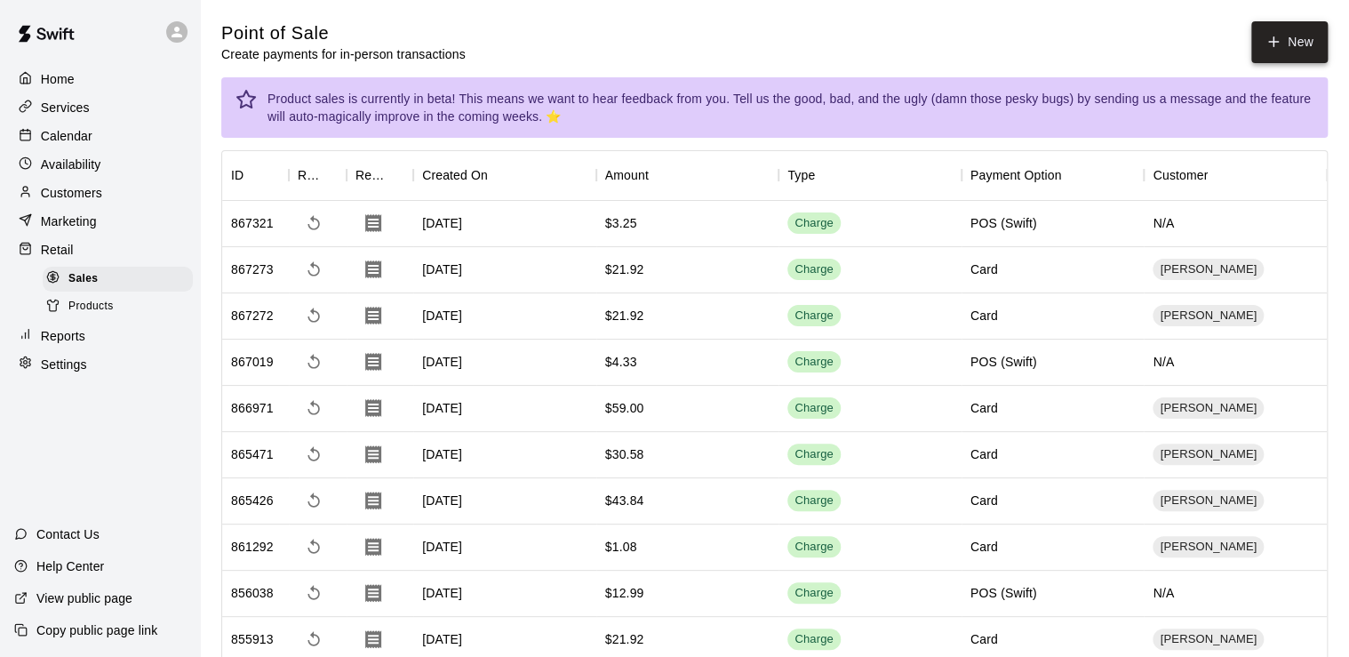
click at [1283, 37] on button "New" at bounding box center [1289, 42] width 76 height 42
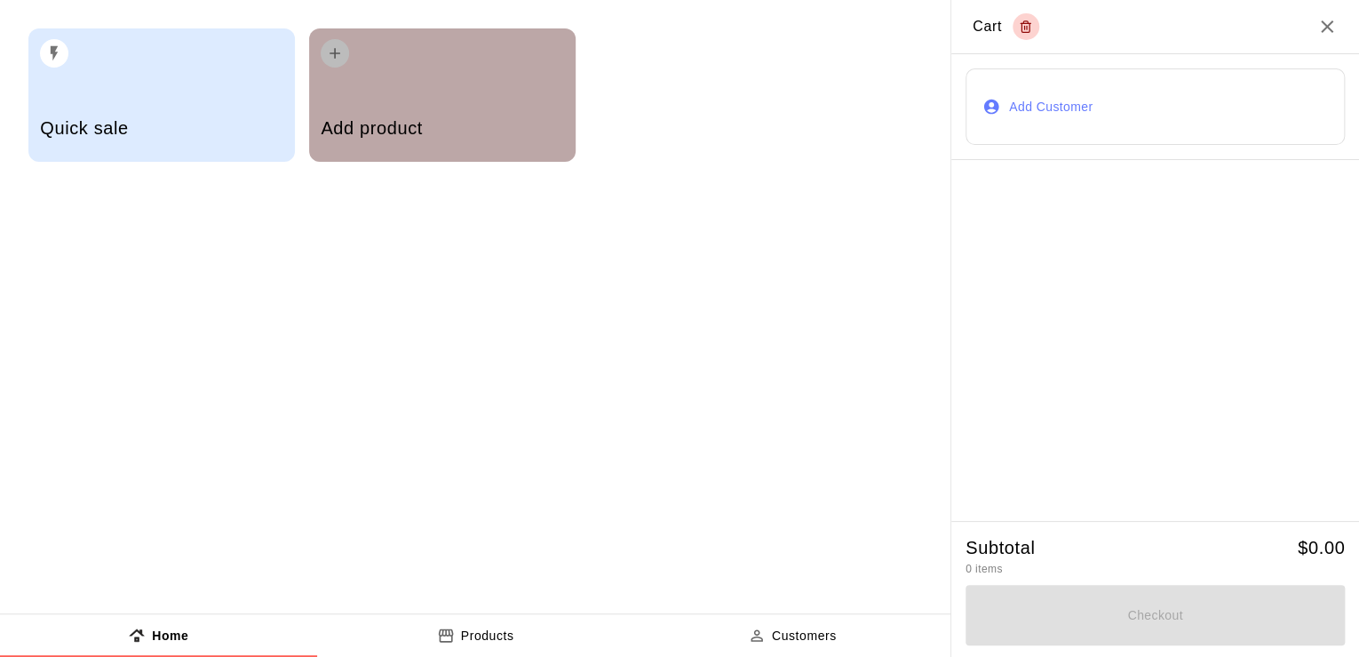
click at [362, 50] on div "button" at bounding box center [442, 47] width 243 height 39
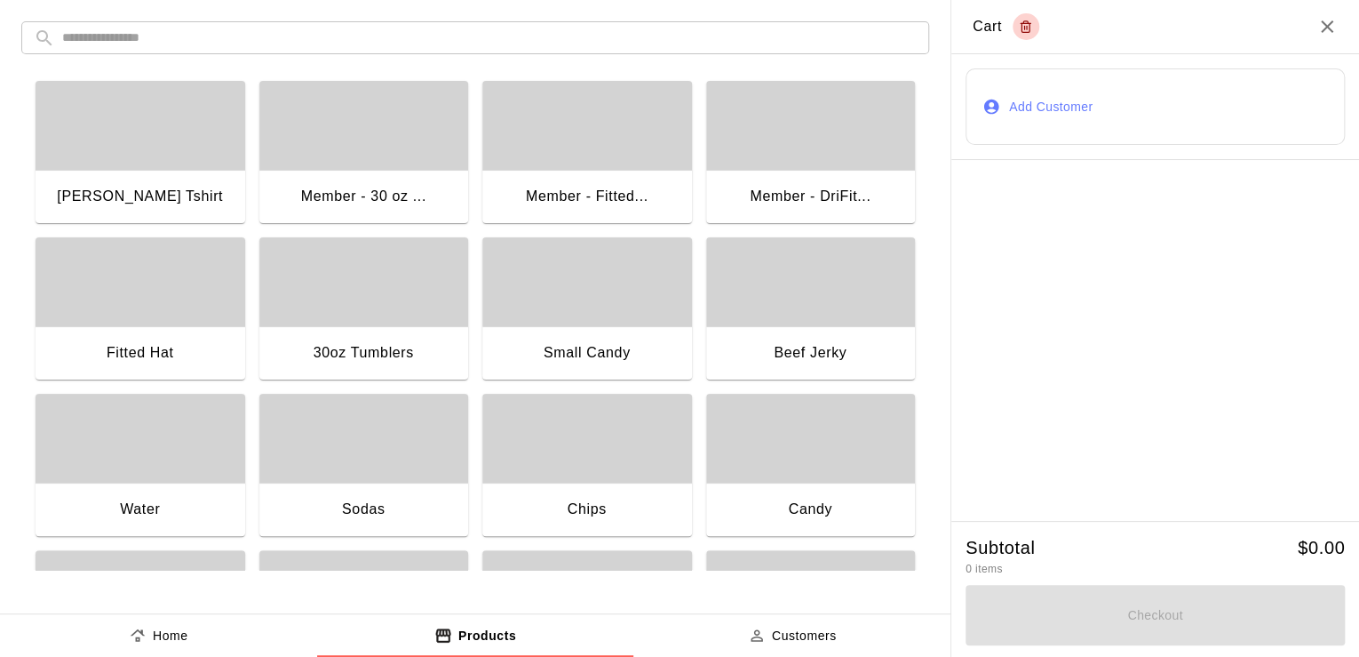
click at [606, 487] on div "Chips" at bounding box center [587, 510] width 210 height 57
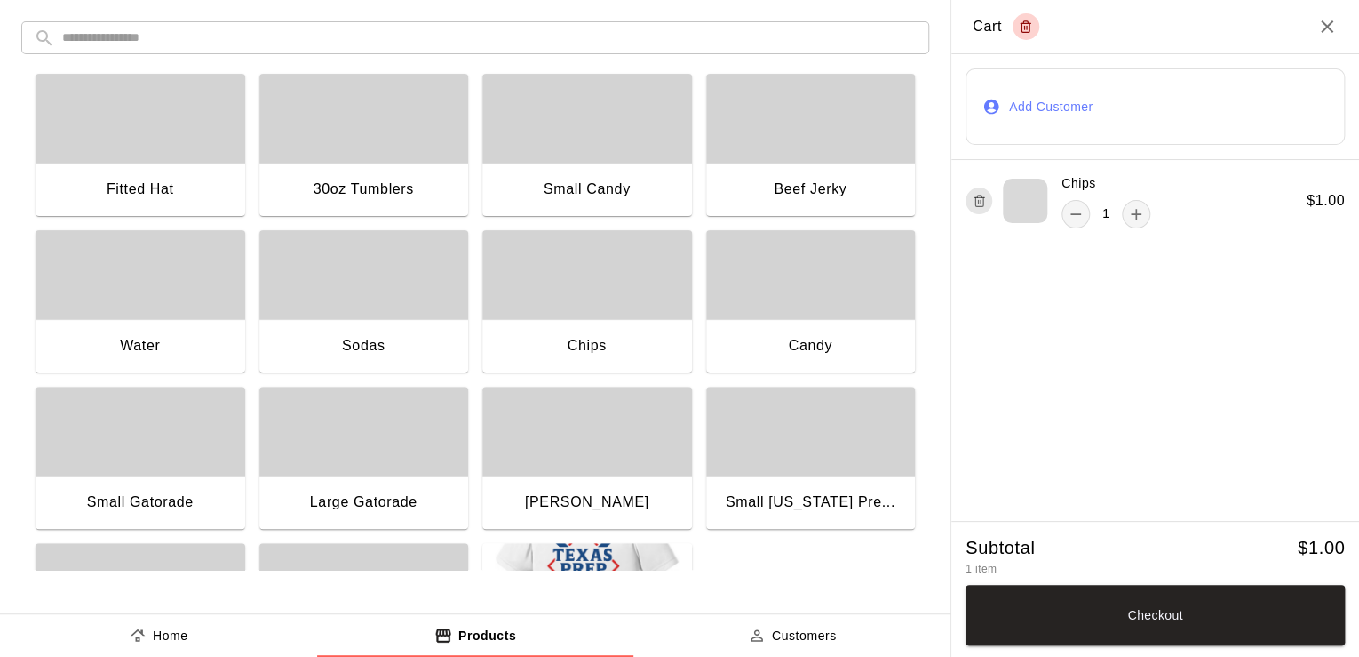
scroll to position [164, 0]
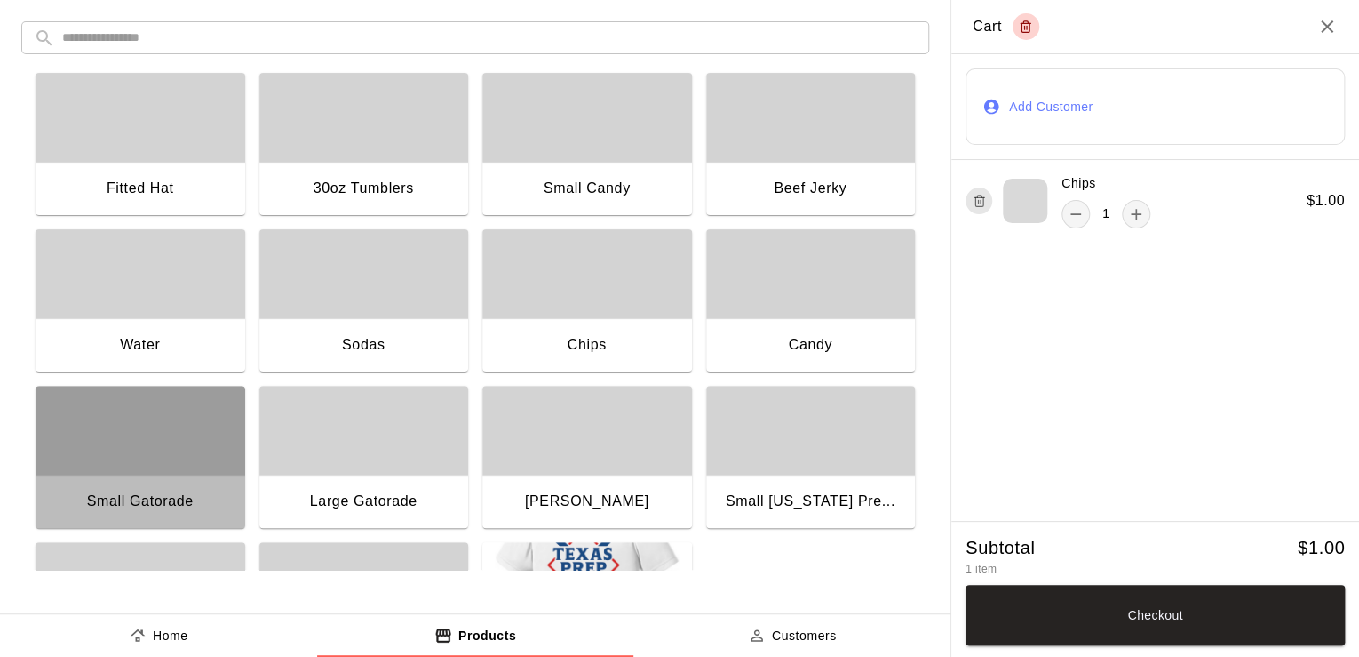
click at [116, 451] on div "button" at bounding box center [141, 430] width 210 height 89
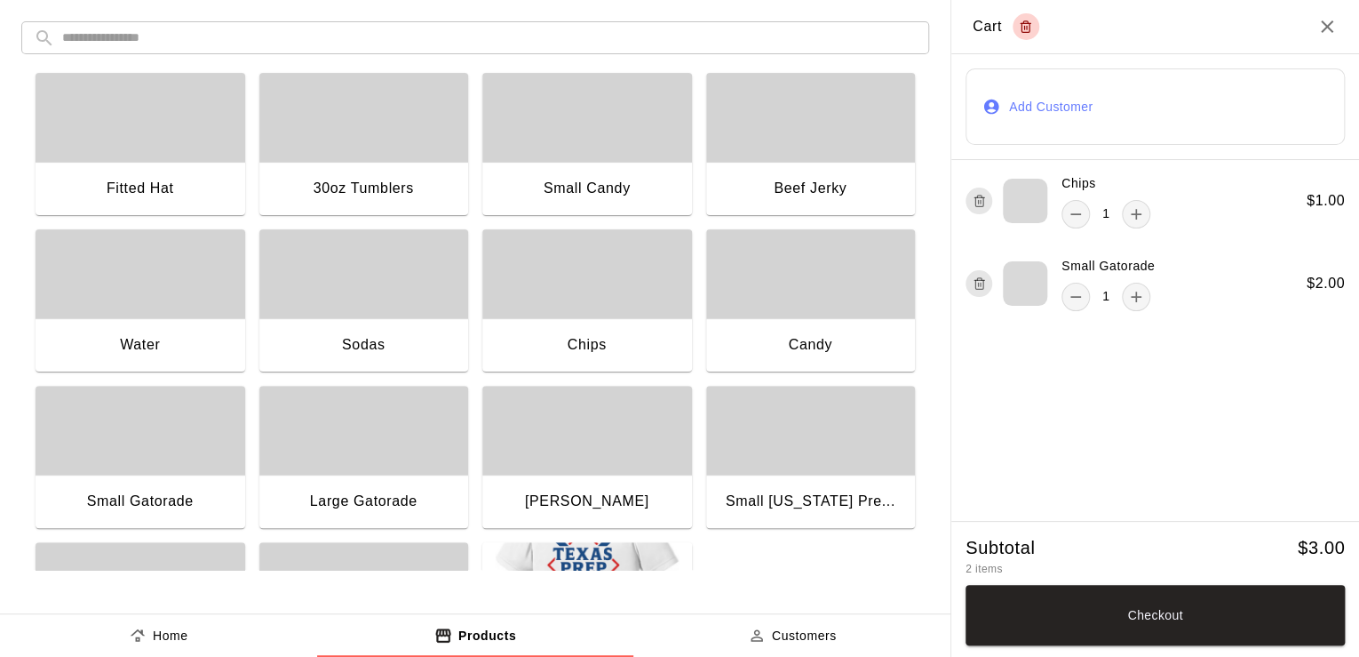
click at [542, 309] on div "button" at bounding box center [587, 273] width 210 height 89
click at [1231, 626] on button "Checkout" at bounding box center [1155, 615] width 379 height 60
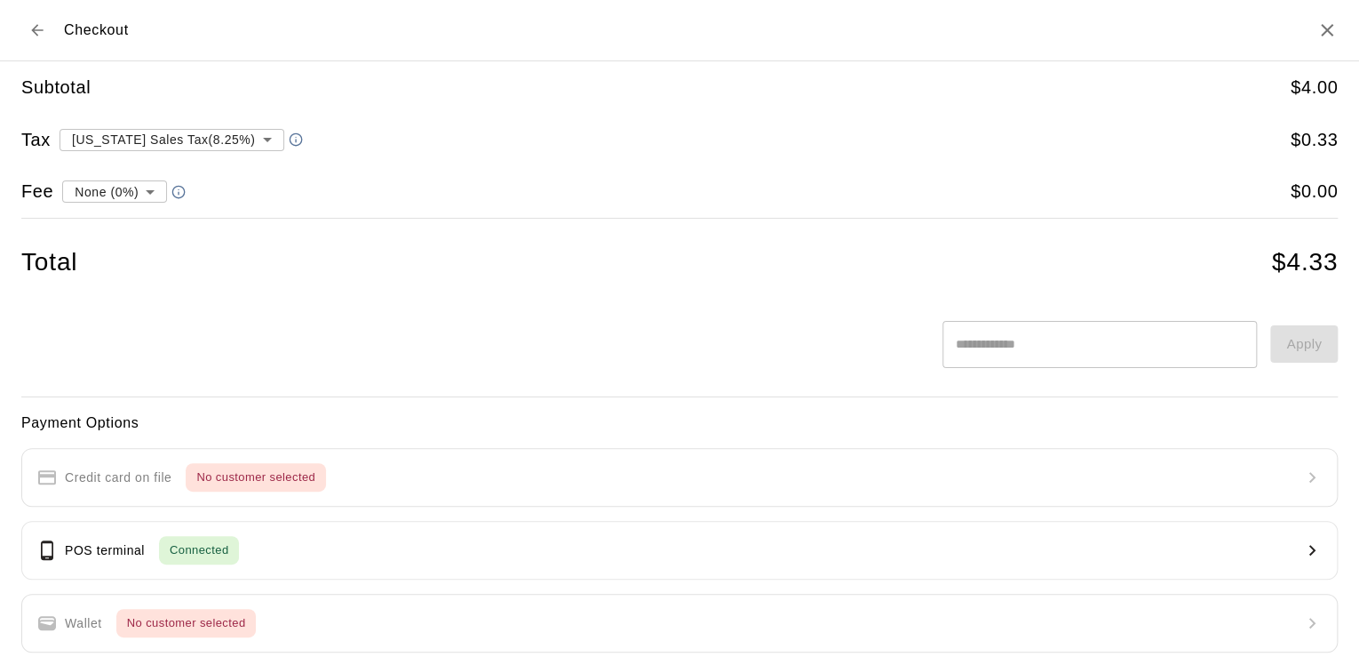
type input "**********"
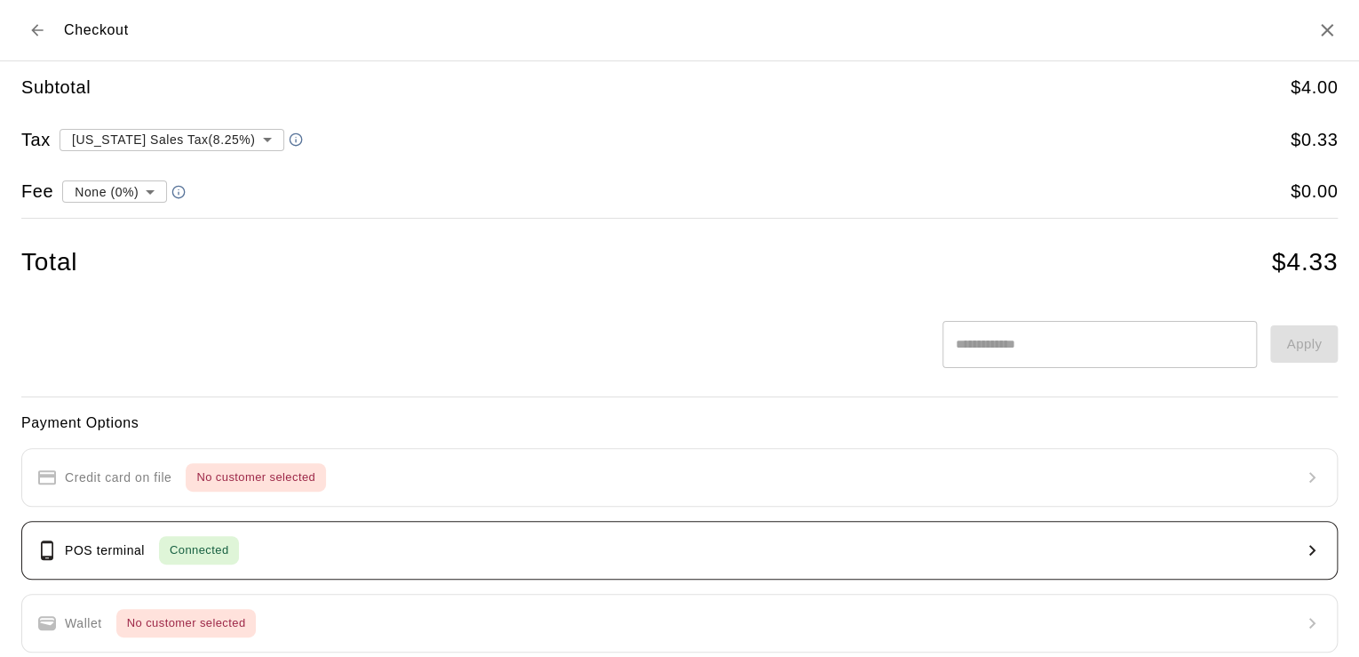
click at [1038, 537] on button "POS terminal Connected" at bounding box center [679, 550] width 1317 height 59
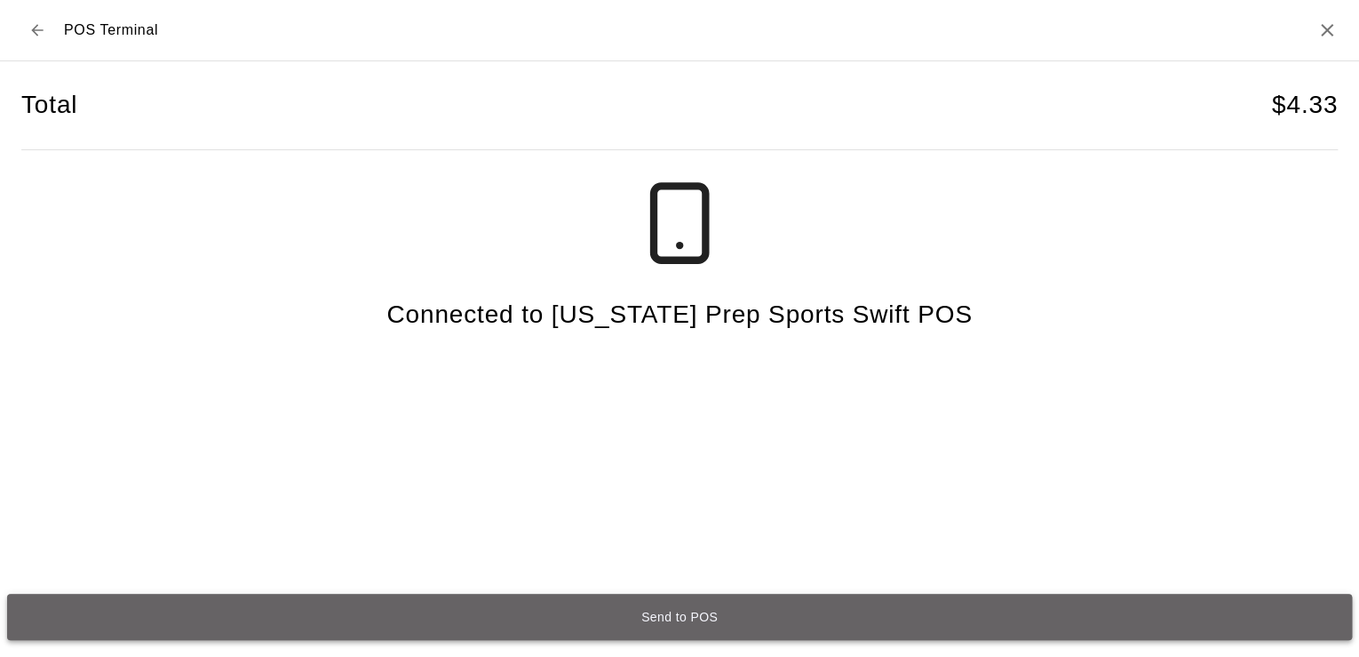
click at [544, 622] on button "Send to POS" at bounding box center [679, 617] width 1345 height 46
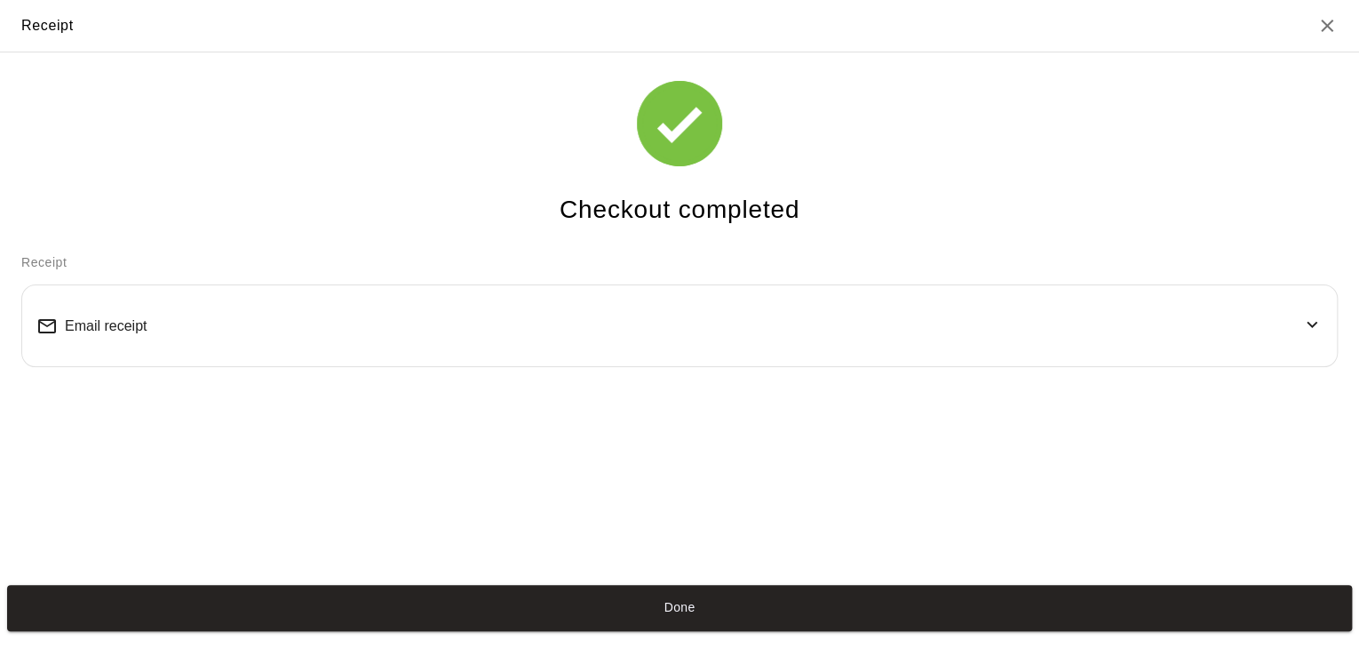
click at [611, 618] on button "Done" at bounding box center [679, 608] width 1345 height 46
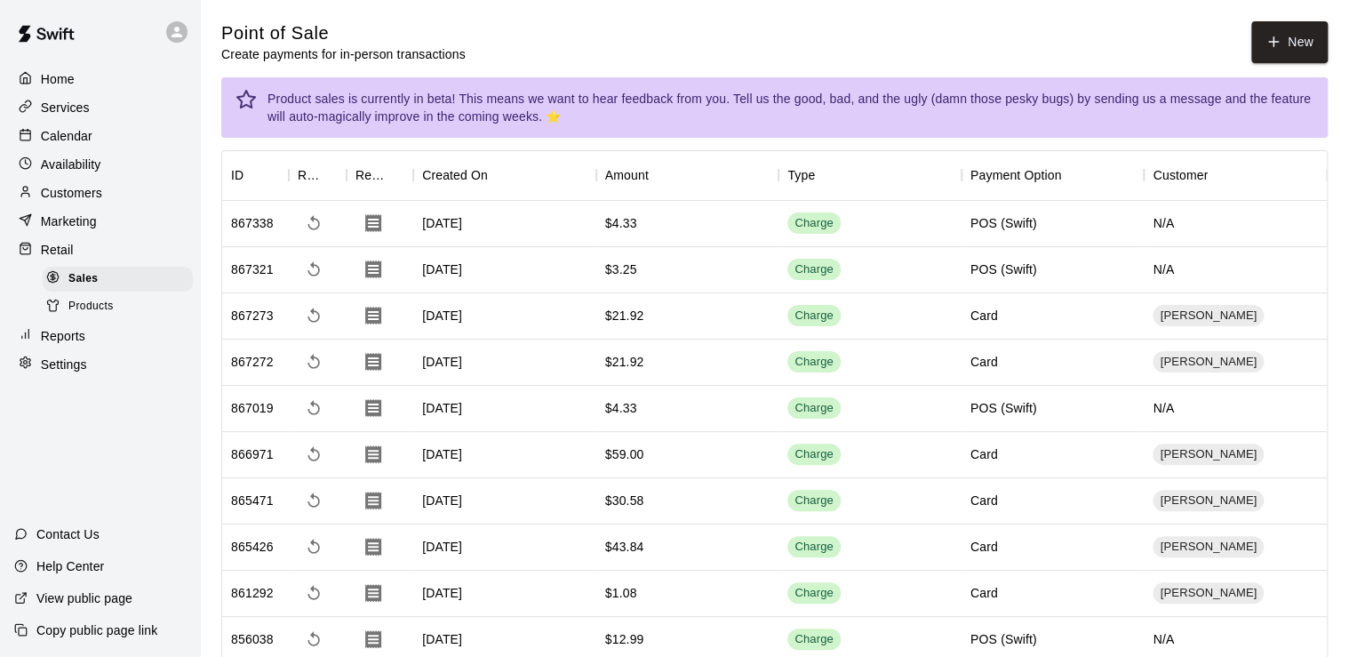
click at [97, 315] on span "Products" at bounding box center [90, 307] width 45 height 18
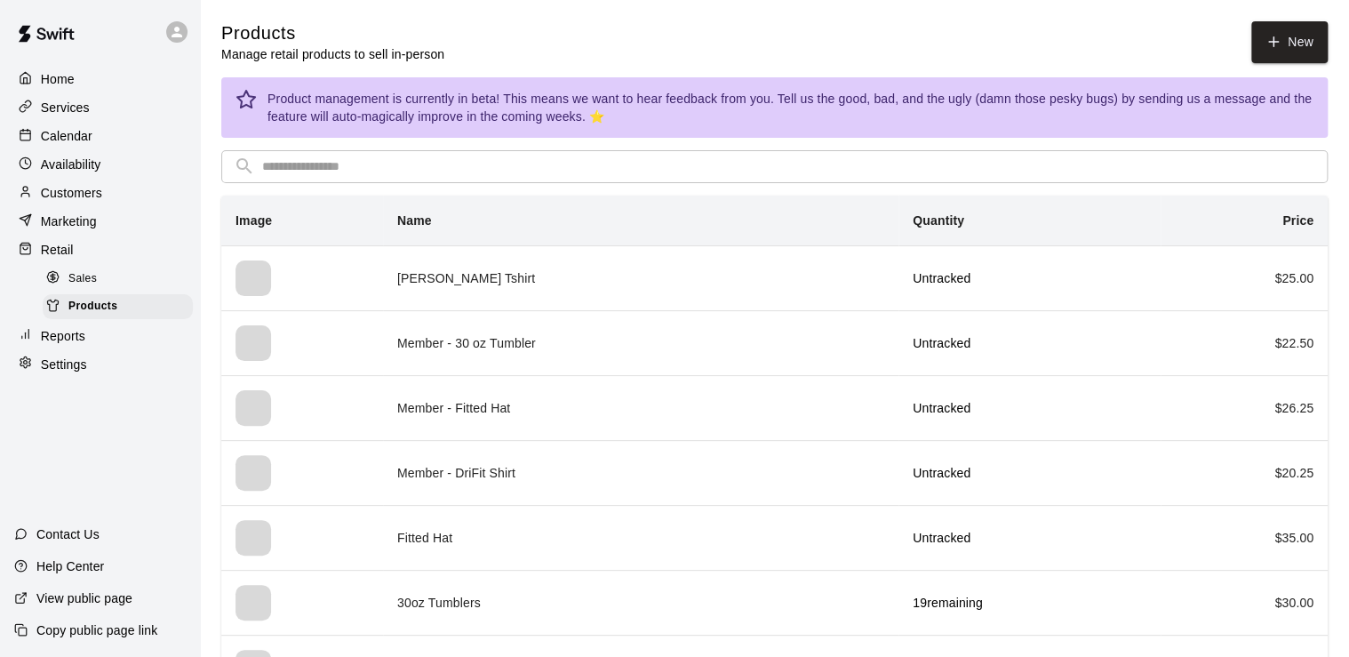
click at [91, 286] on span "Sales" at bounding box center [82, 279] width 28 height 18
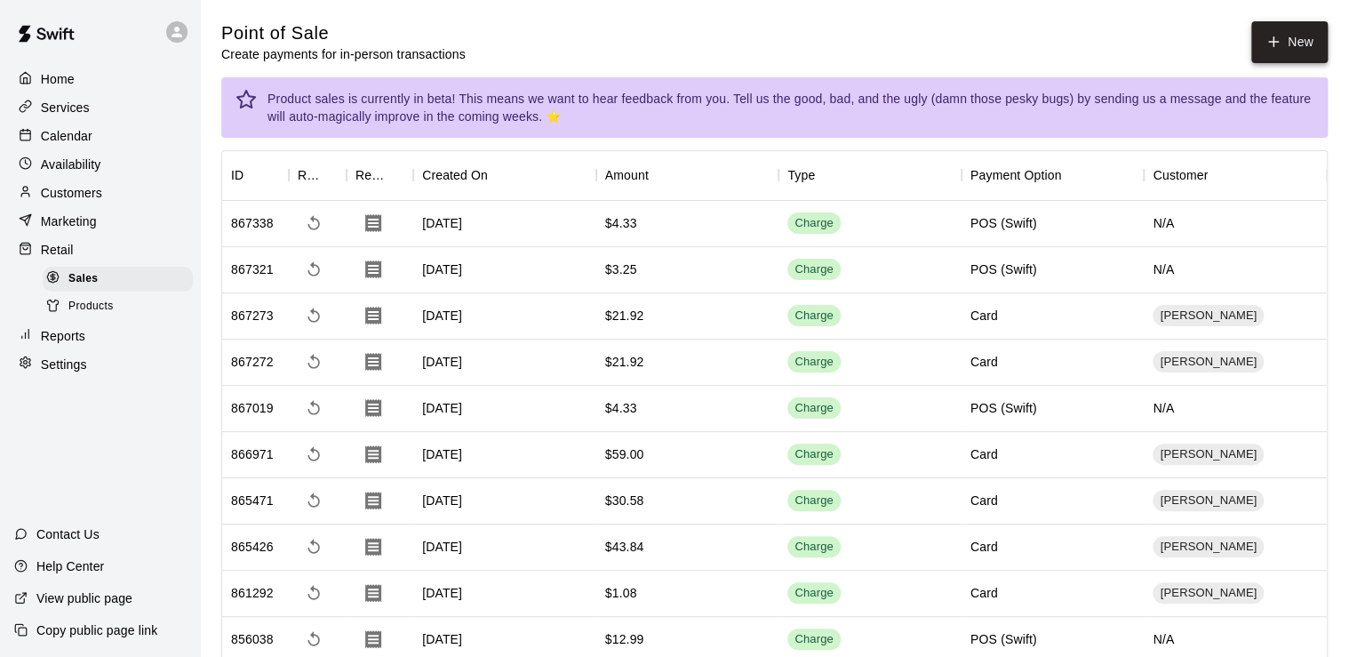
click at [1294, 25] on button "New" at bounding box center [1289, 42] width 76 height 42
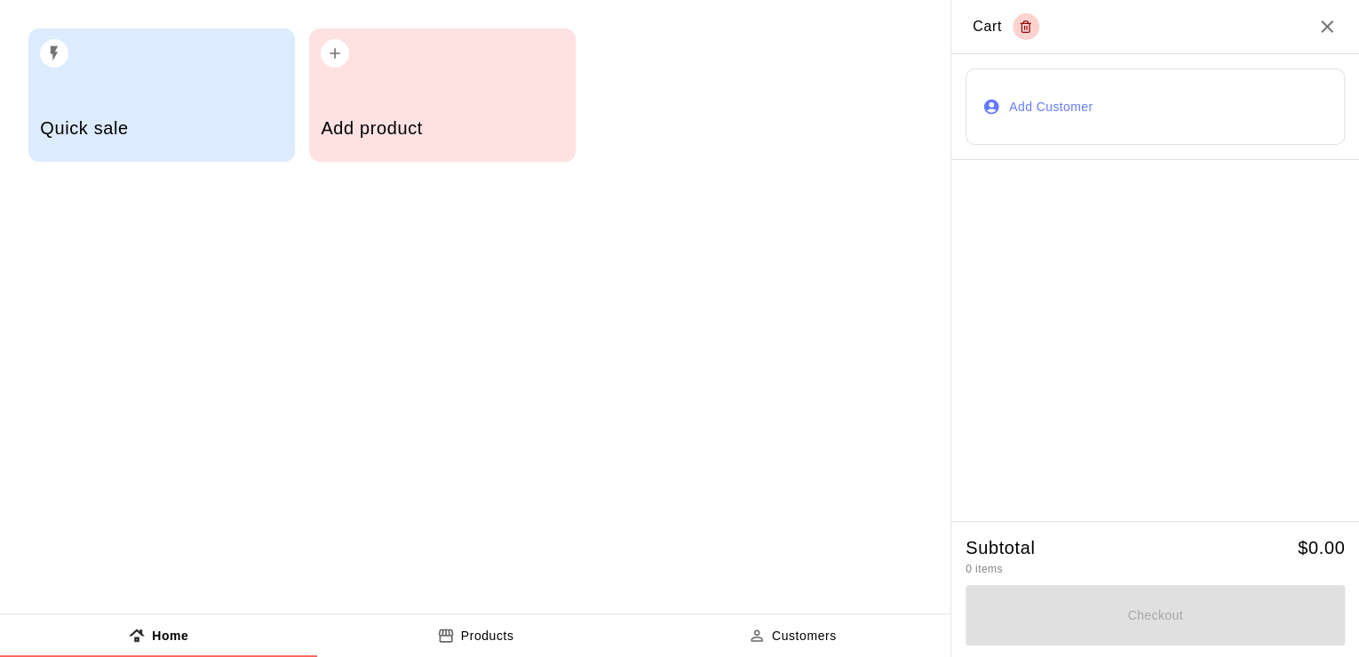
click at [206, 94] on div "Quick sale" at bounding box center [161, 94] width 267 height 133
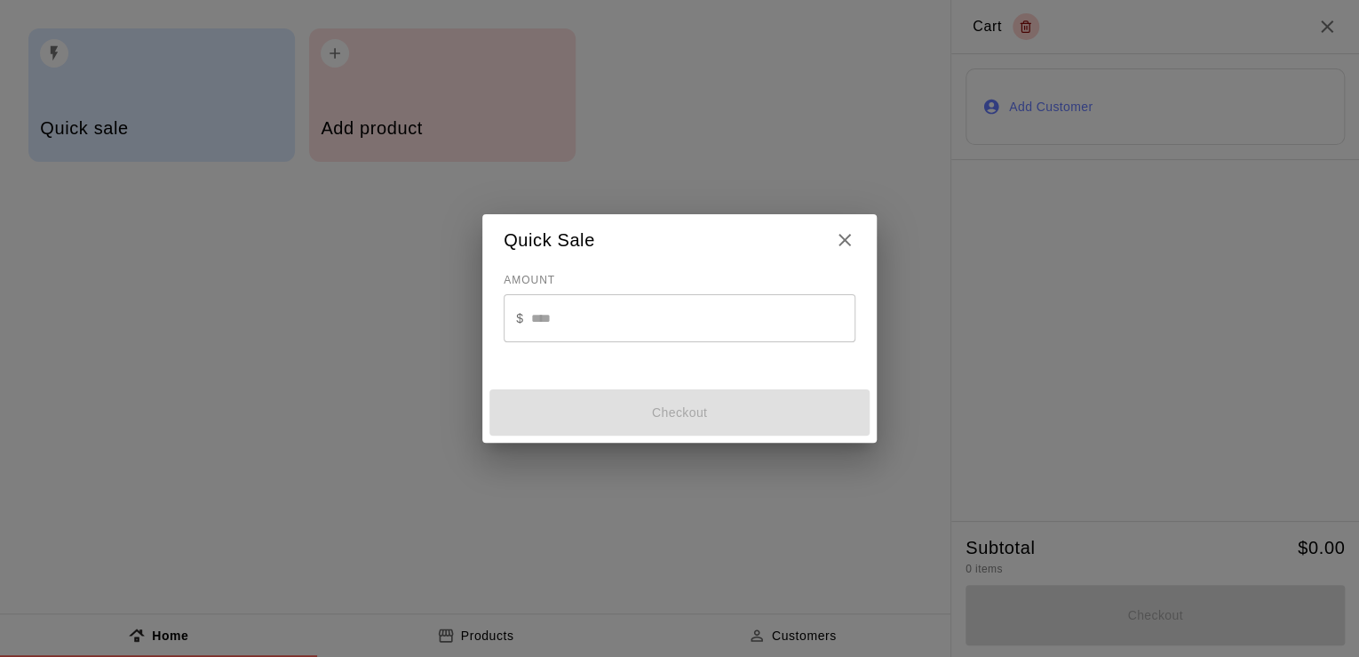
drag, startPoint x: 583, startPoint y: 323, endPoint x: 563, endPoint y: 287, distance: 41.3
click at [563, 287] on div "AMOUNT $ ​" at bounding box center [680, 316] width 352 height 99
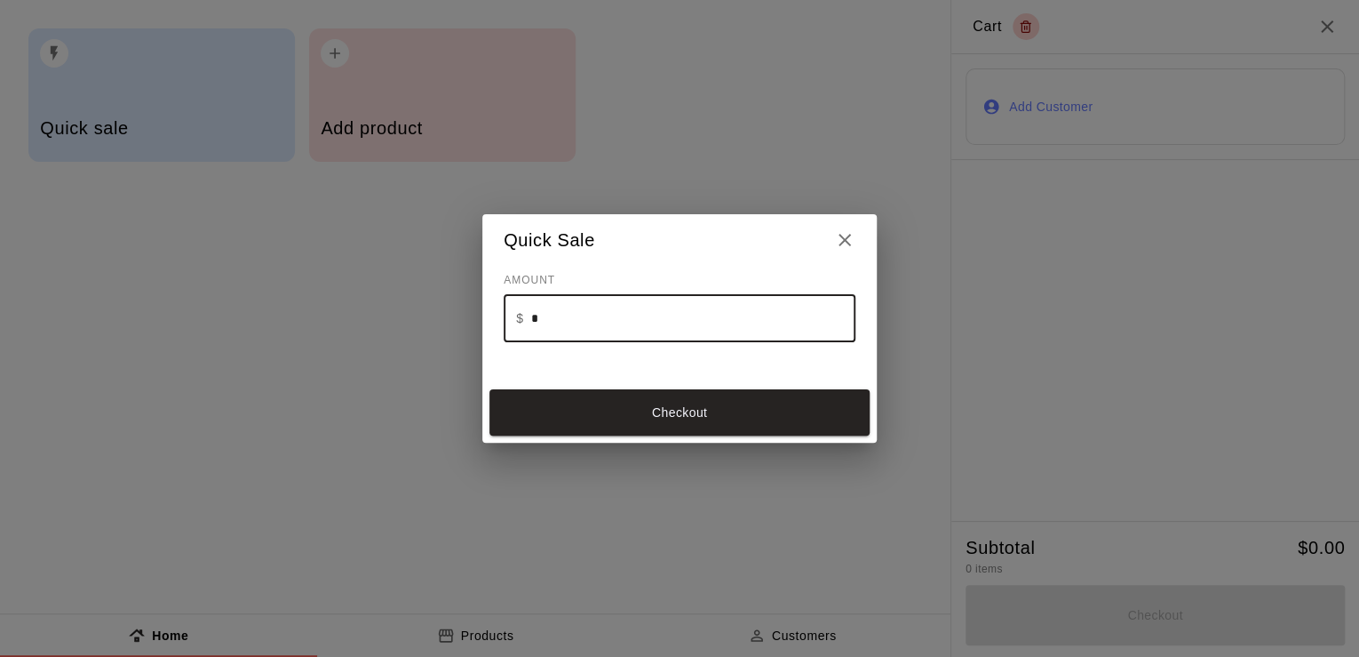
type input "**"
click at [729, 430] on button "Checkout" at bounding box center [680, 412] width 380 height 46
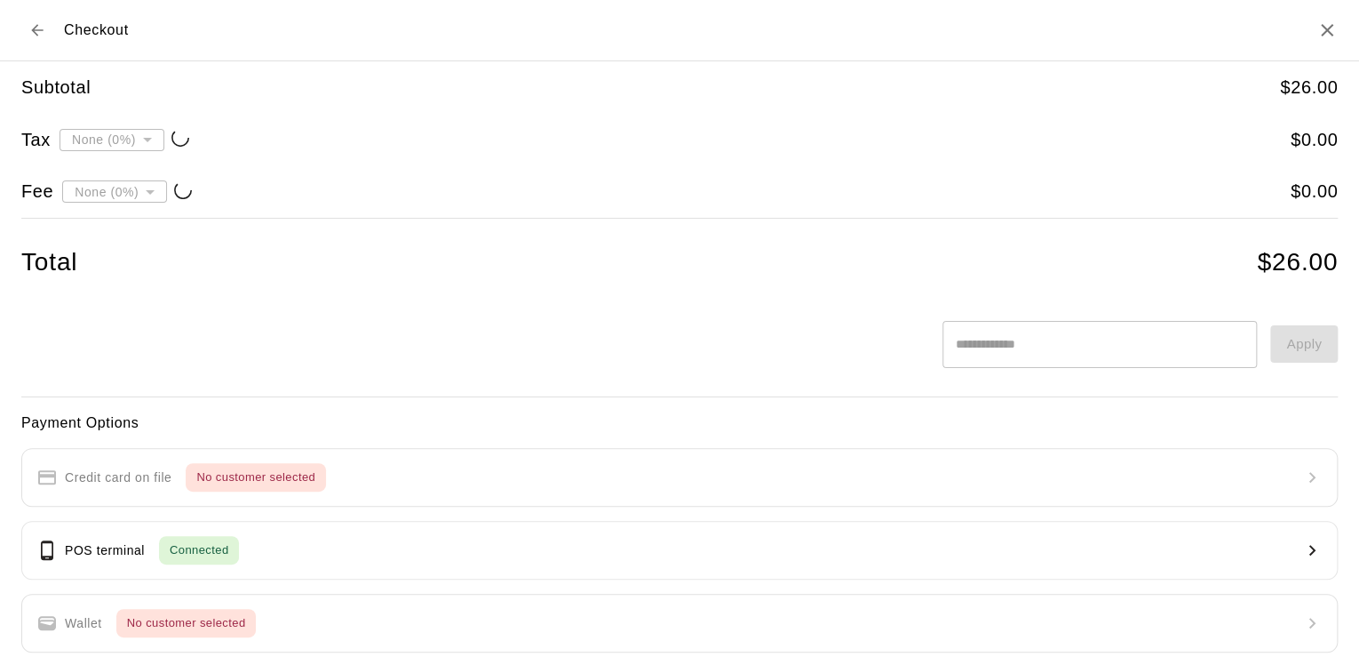
type input "**********"
click at [665, 487] on div "Payment Options Credit card on file No customer selected POS terminal Connected…" at bounding box center [679, 597] width 1317 height 373
click at [687, 462] on div "Payment Options Credit card on file No customer selected POS terminal Connected…" at bounding box center [679, 597] width 1317 height 373
click at [1302, 506] on div "Payment Options Credit card on file No customer selected POS terminal Connected…" at bounding box center [679, 597] width 1317 height 373
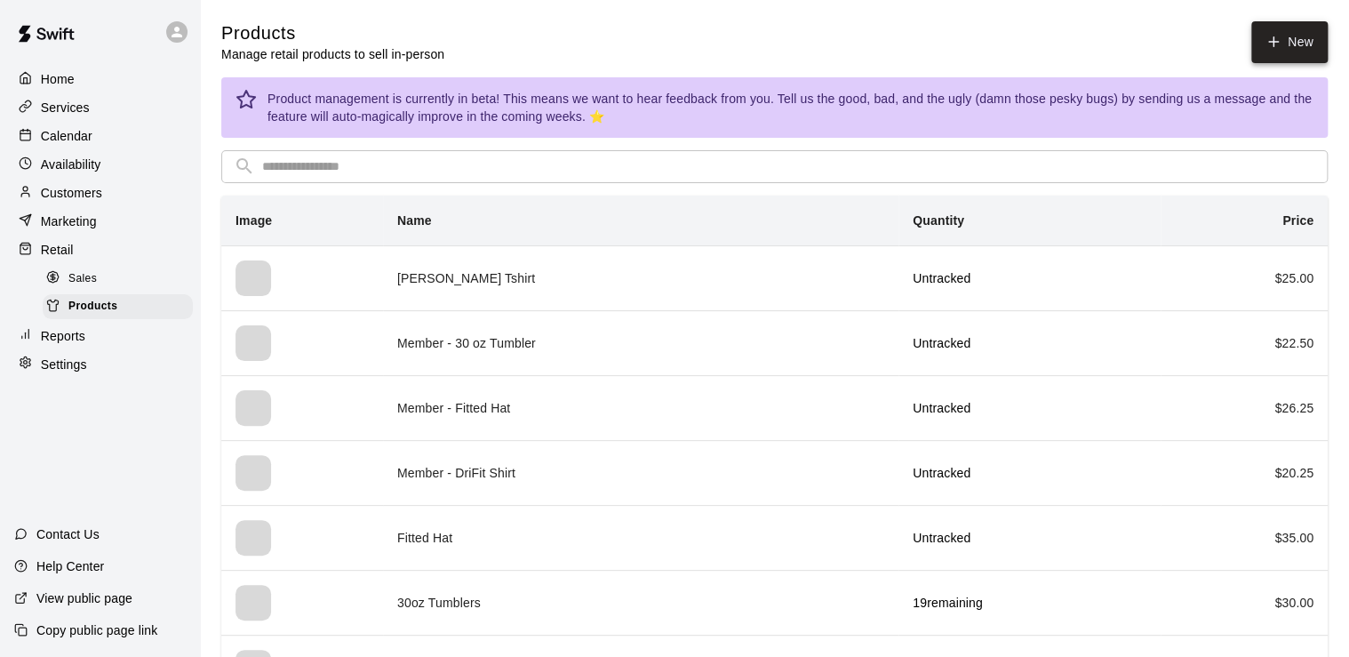
click at [1265, 39] on icon at bounding box center [1273, 42] width 16 height 16
click at [101, 291] on div "Sales" at bounding box center [118, 279] width 150 height 25
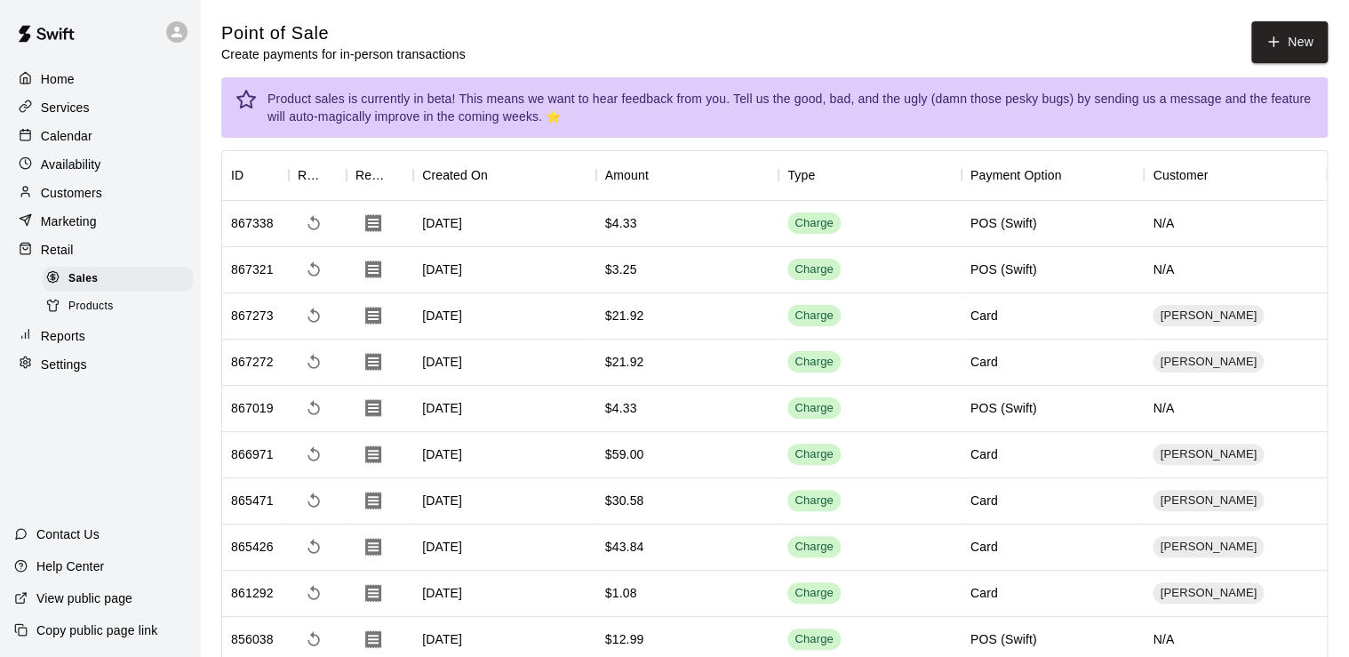
click at [131, 203] on div "Customers" at bounding box center [99, 192] width 171 height 27
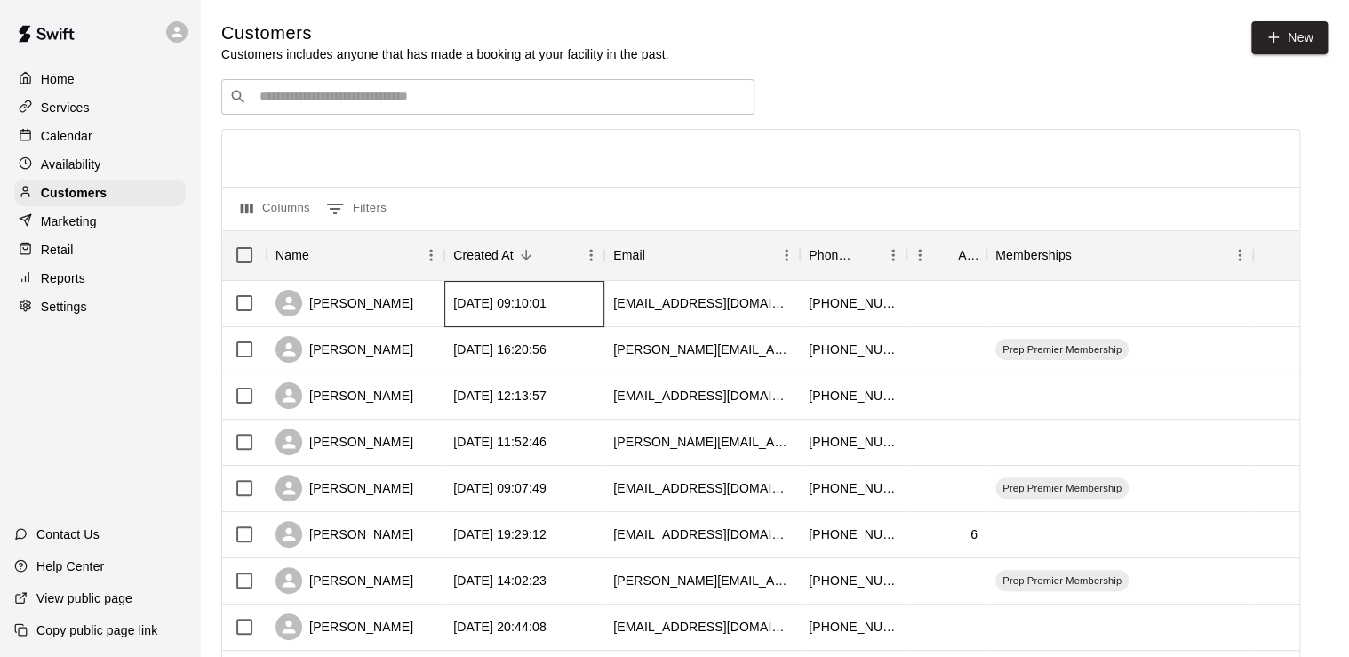
click at [546, 312] on div "[DATE] 09:10:01" at bounding box center [499, 303] width 93 height 18
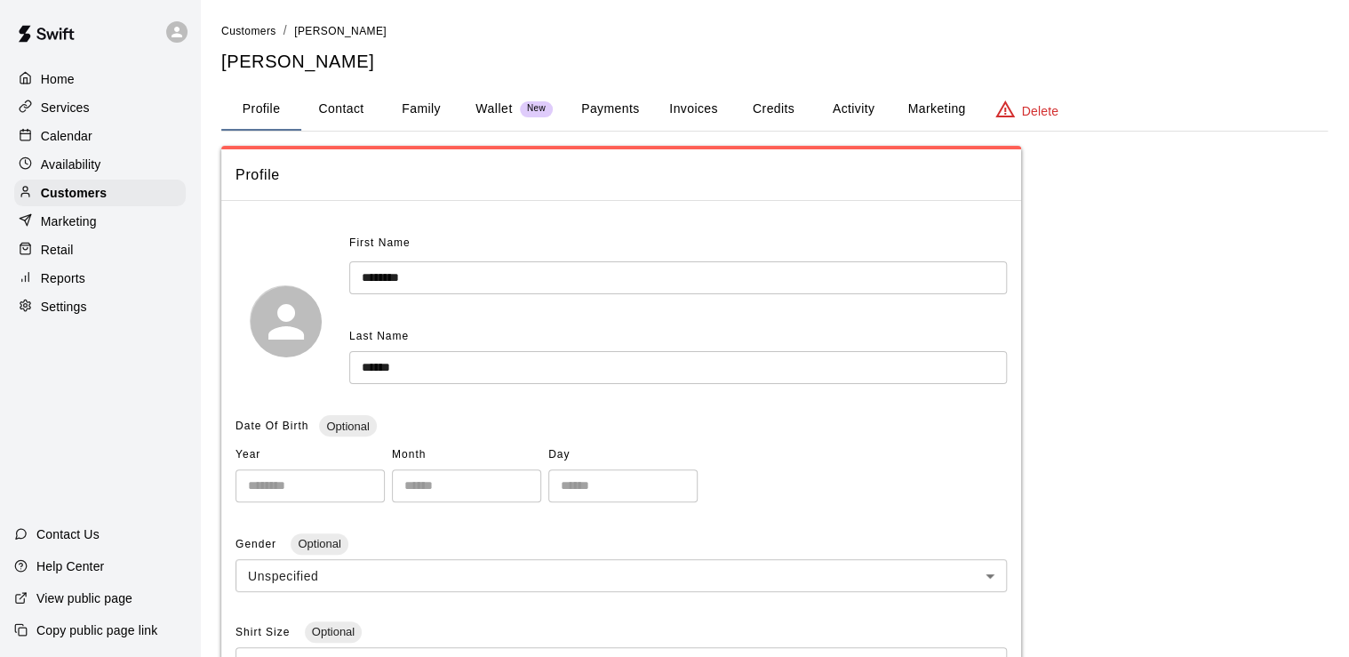
click at [606, 110] on button "Payments" at bounding box center [610, 109] width 86 height 43
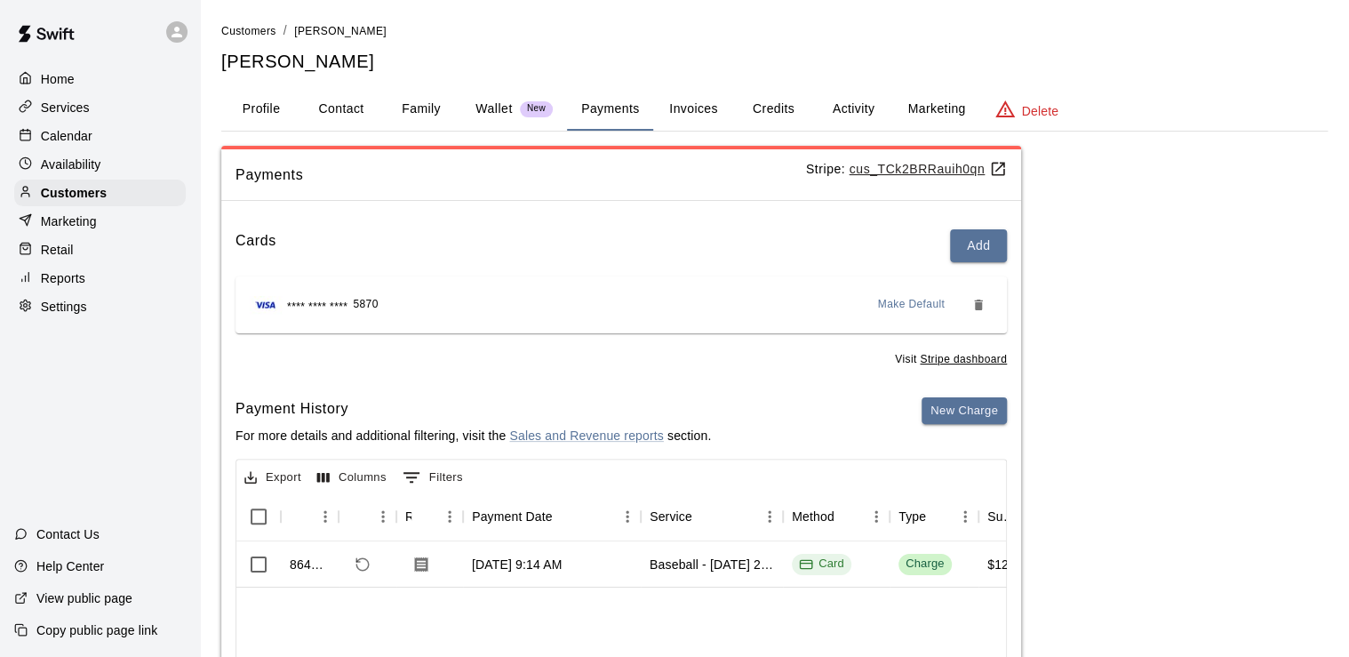
click at [147, 257] on div "Retail" at bounding box center [99, 249] width 171 height 27
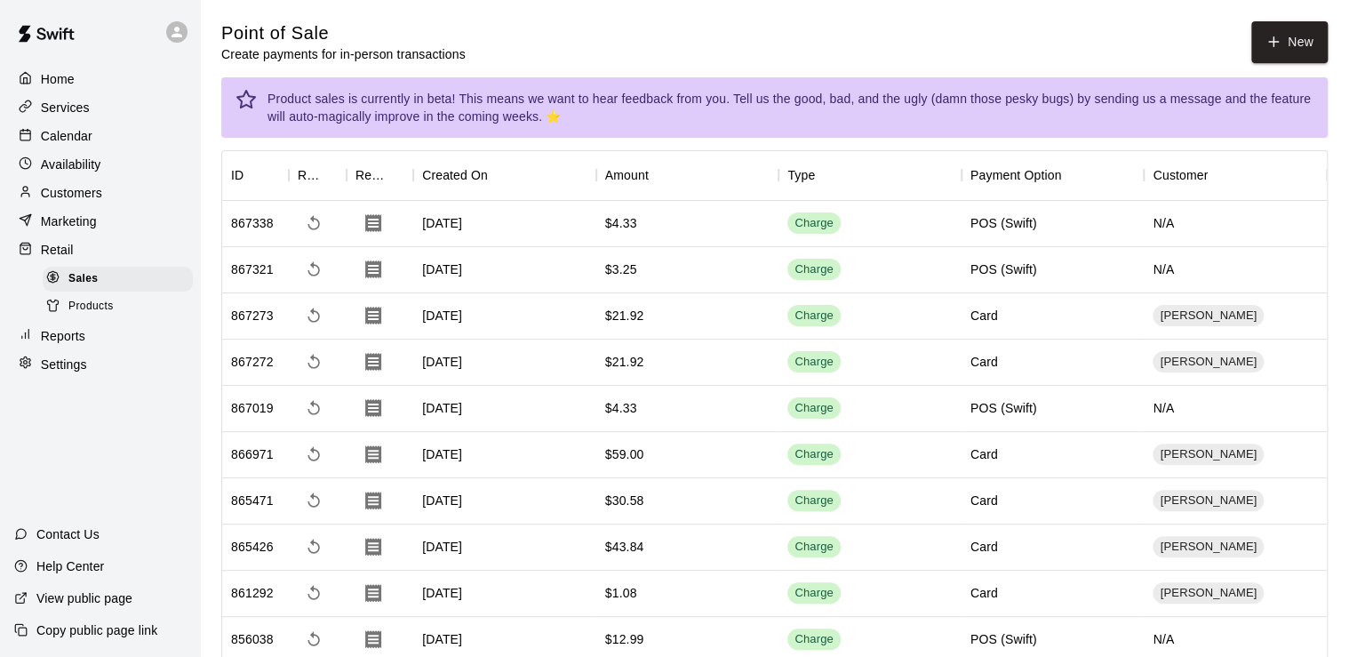
click at [43, 139] on p "Calendar" at bounding box center [67, 136] width 52 height 18
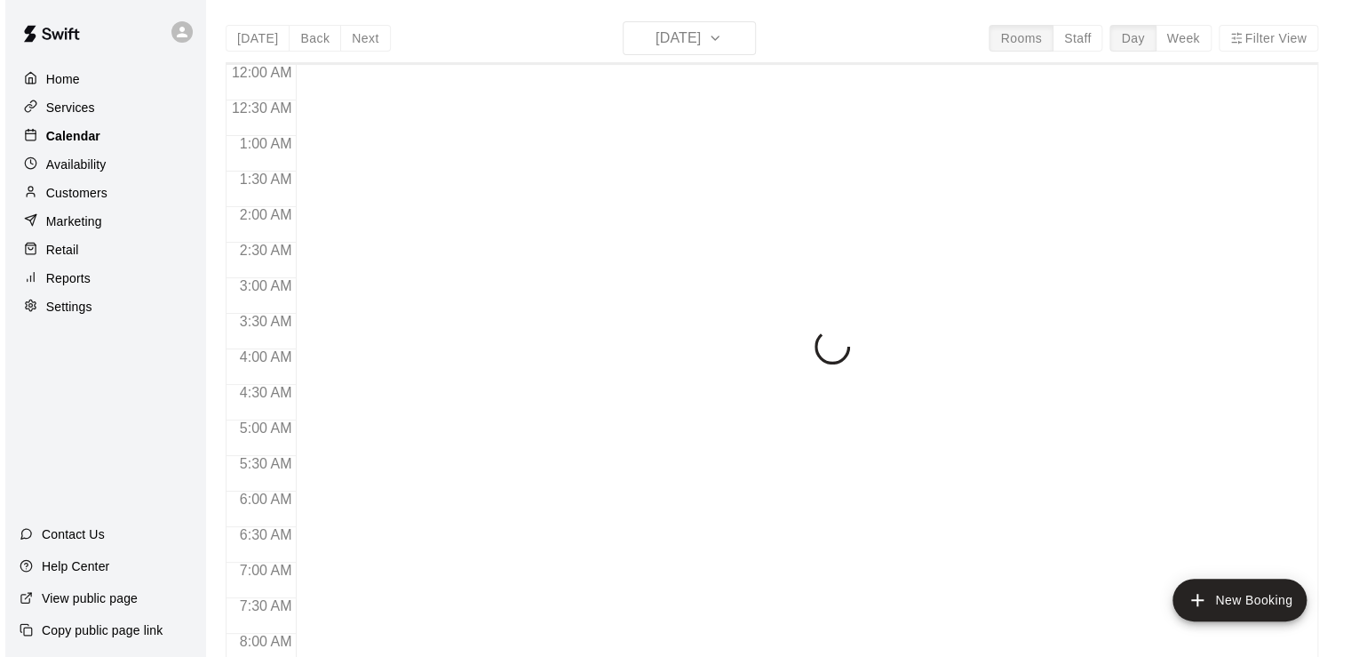
scroll to position [1092, 0]
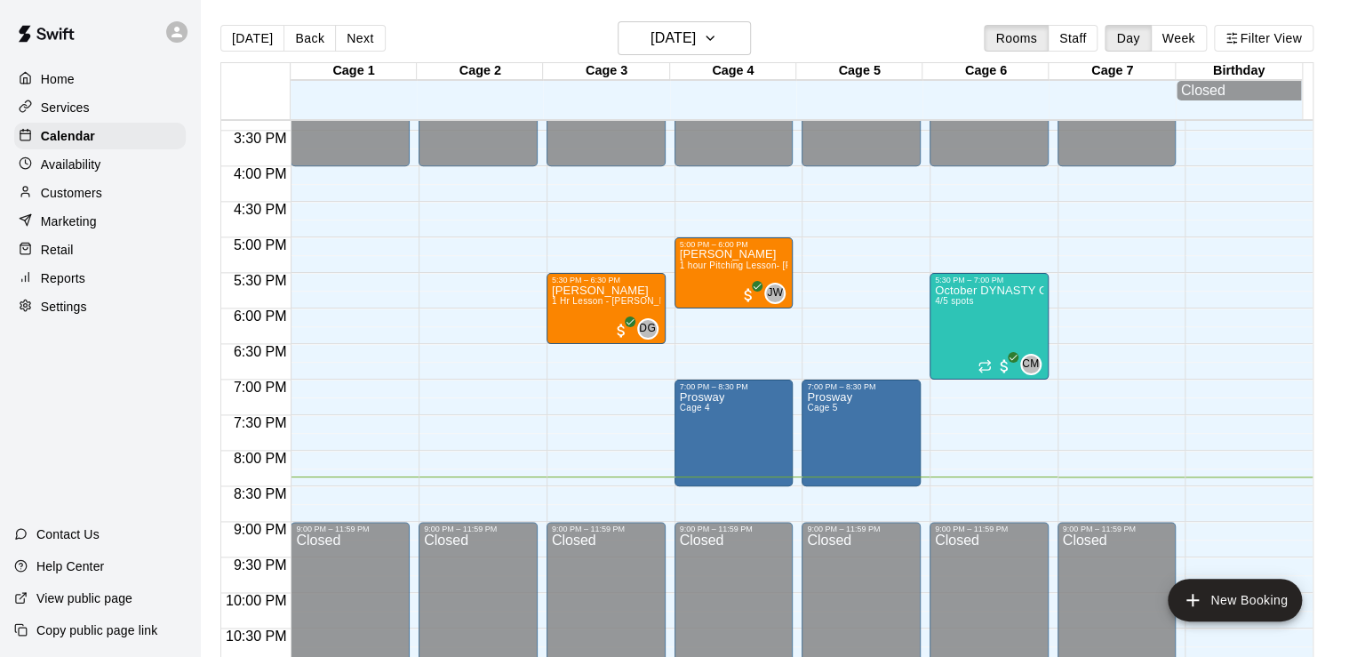
click at [86, 194] on p "Customers" at bounding box center [71, 193] width 61 height 18
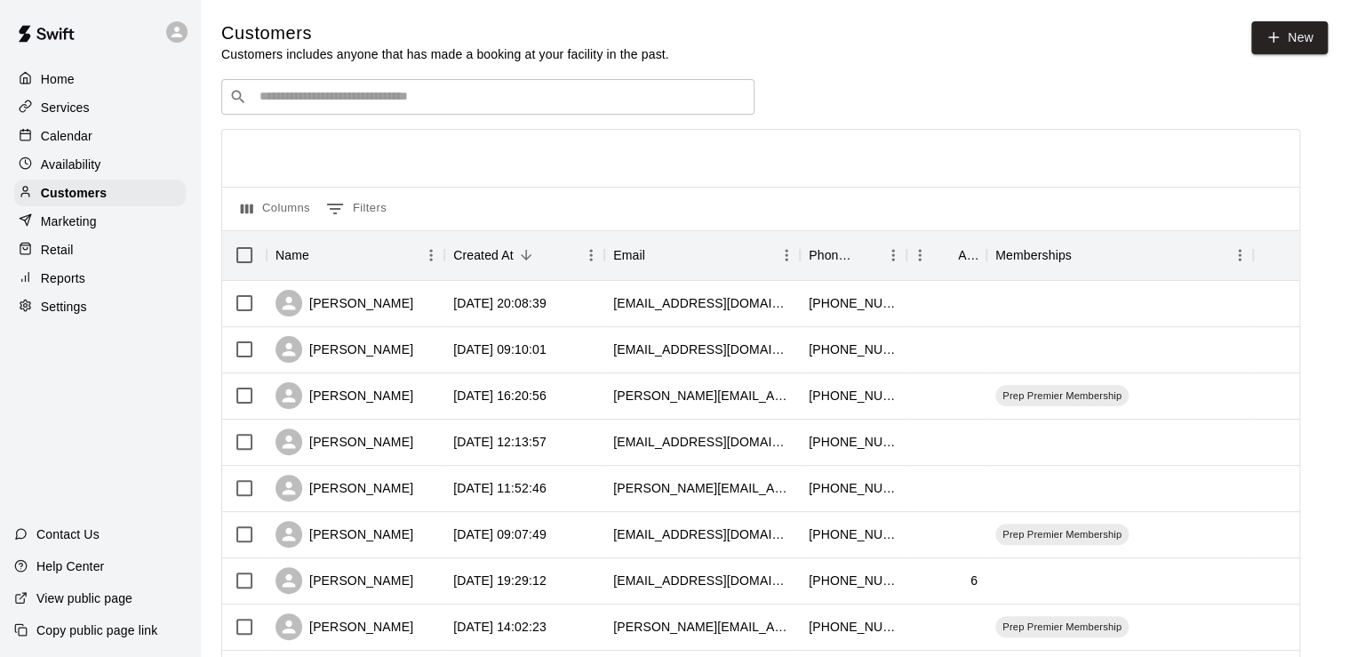
click at [384, 89] on div "​ ​" at bounding box center [487, 97] width 533 height 36
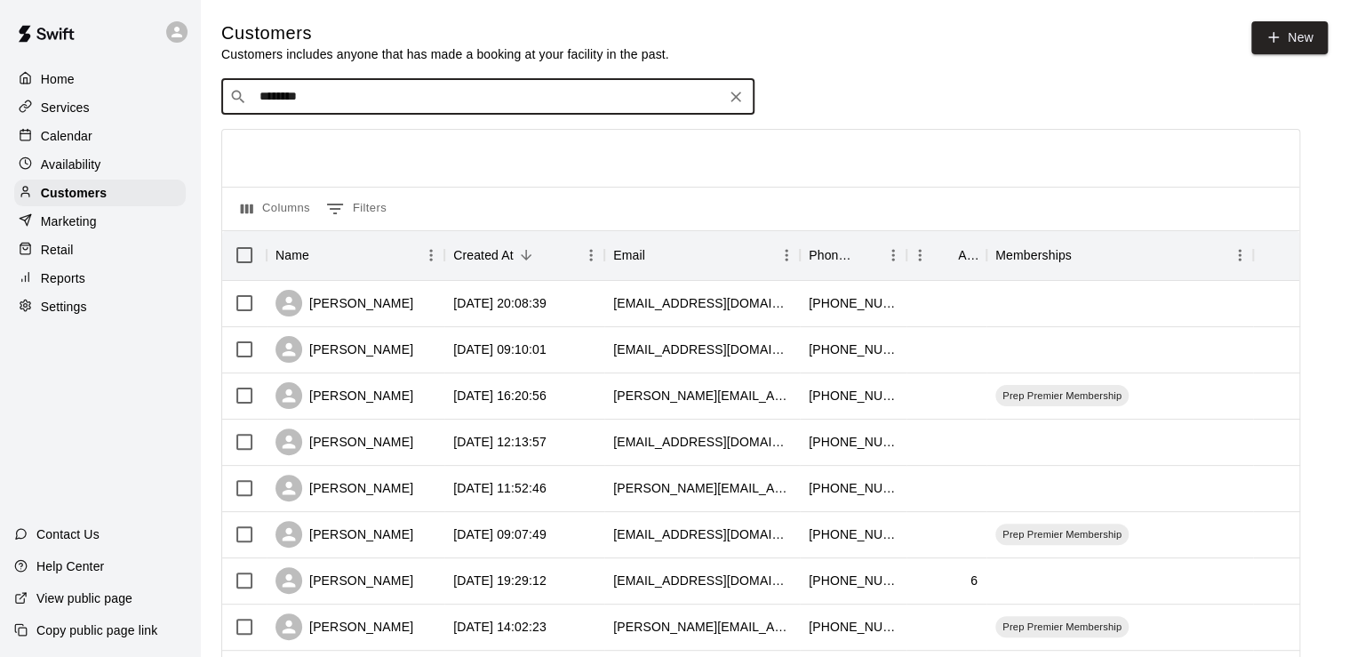
type input "********"
click at [870, 570] on div "[PHONE_NUMBER]" at bounding box center [853, 581] width 107 height 46
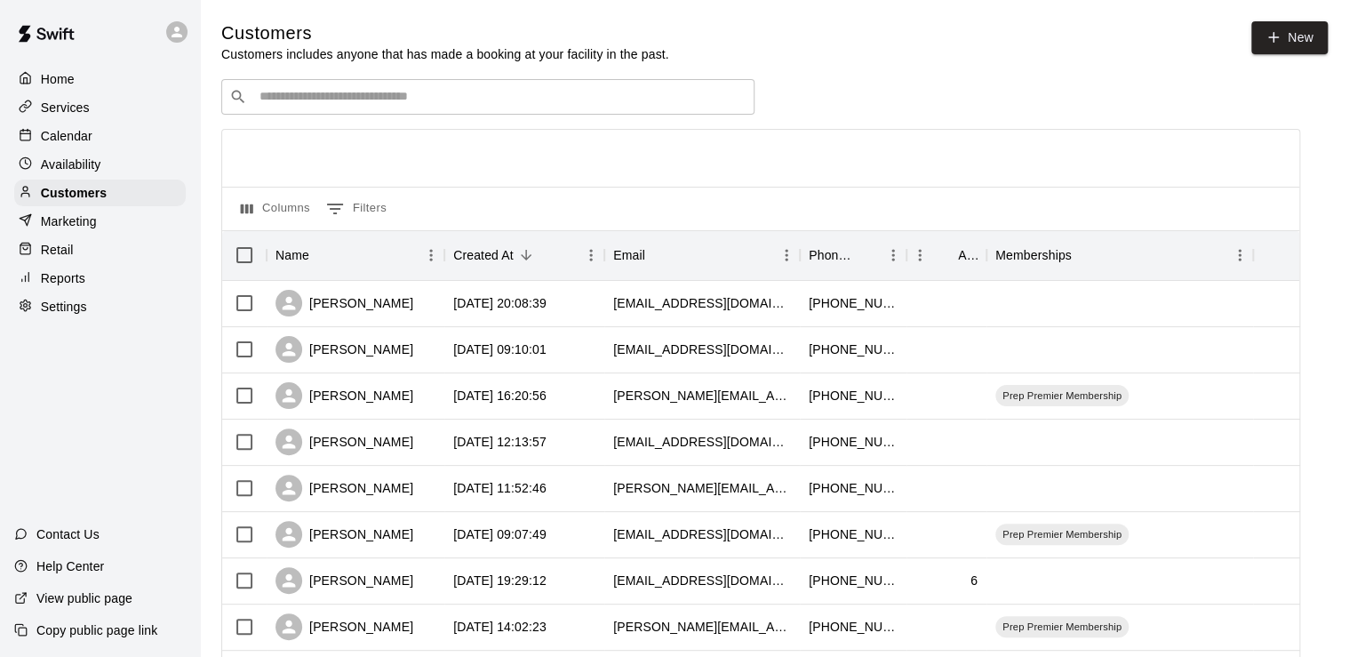
click at [91, 252] on div "Retail" at bounding box center [99, 249] width 171 height 27
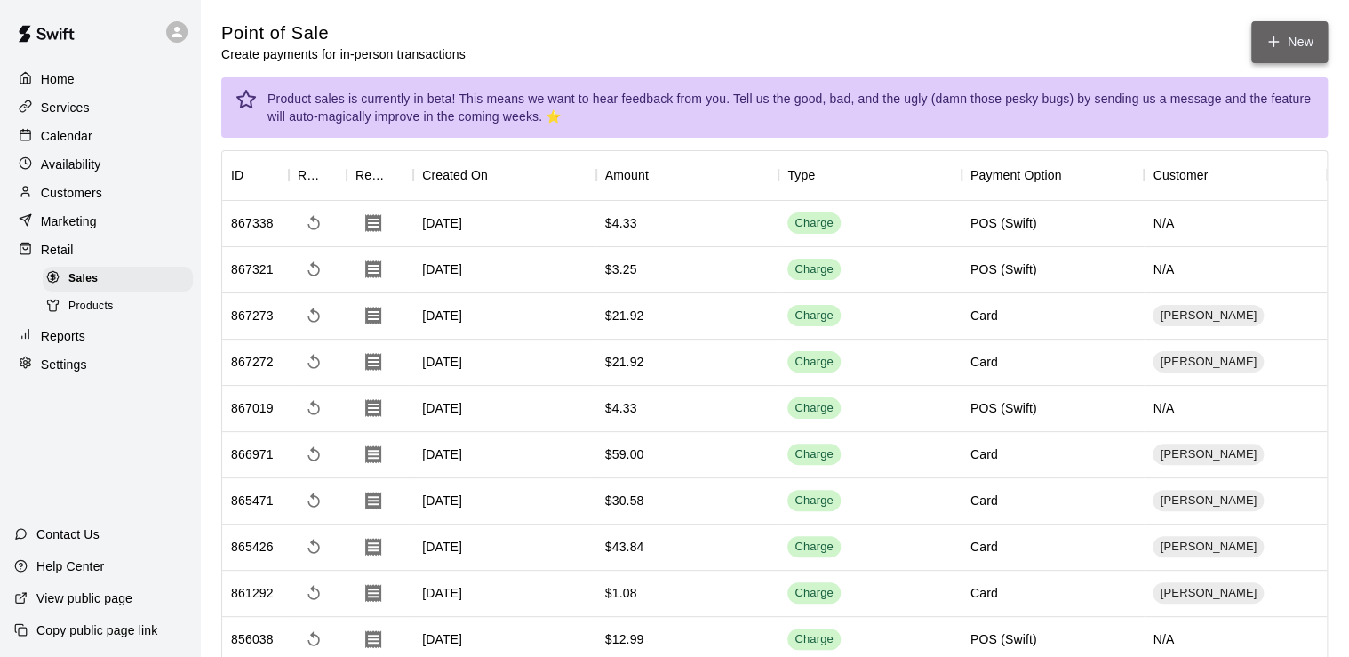
click at [1287, 35] on button "New" at bounding box center [1289, 42] width 76 height 42
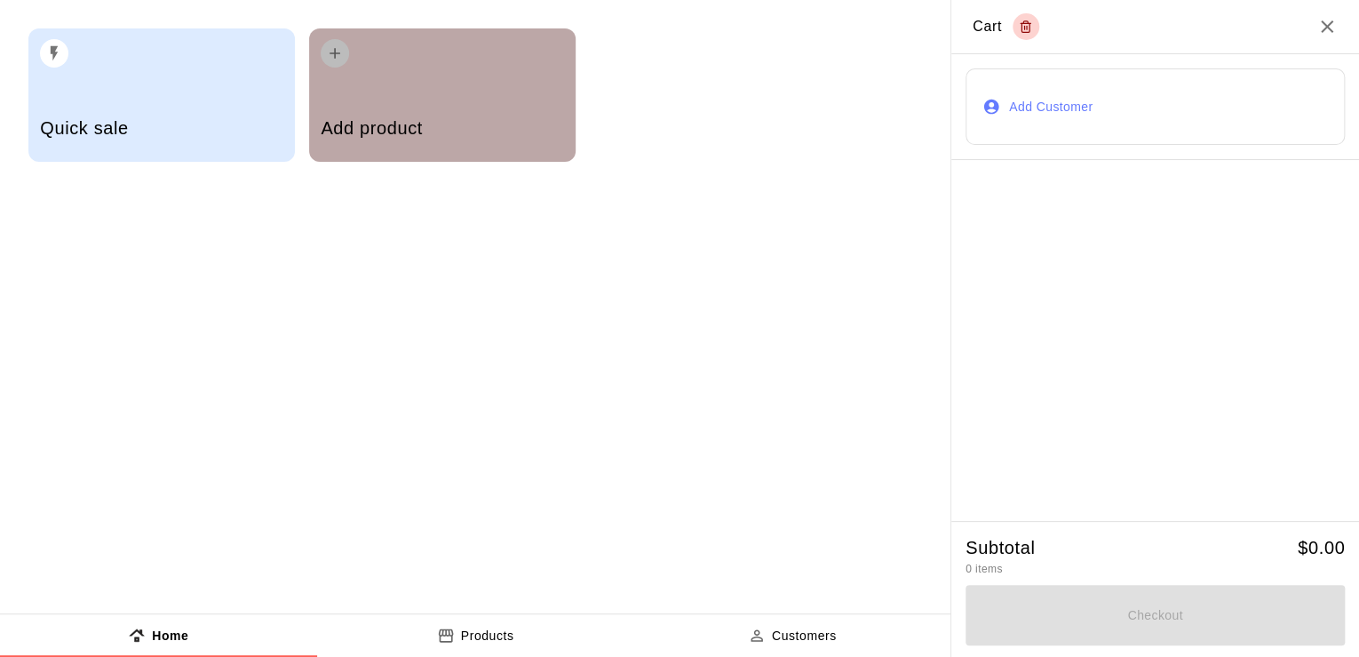
click at [508, 124] on h5 "Add product" at bounding box center [442, 128] width 243 height 24
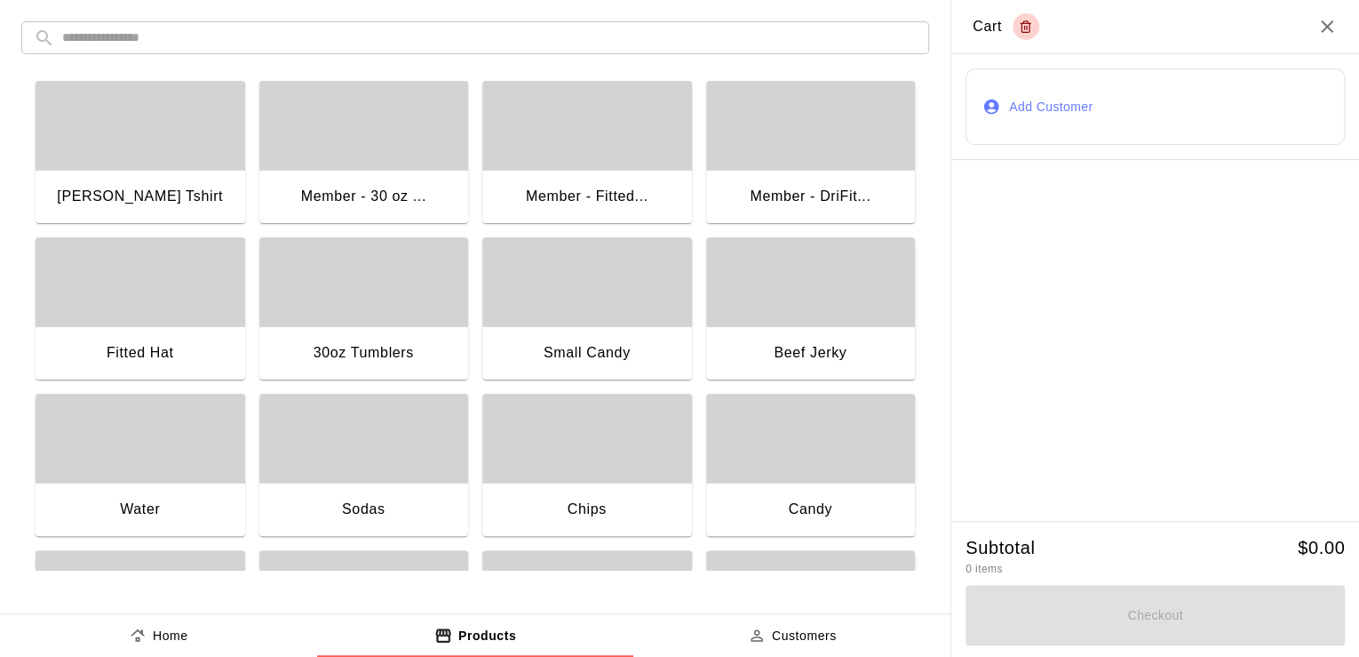
drag, startPoint x: 754, startPoint y: 490, endPoint x: 849, endPoint y: 512, distance: 97.6
click at [849, 512] on div "Candy" at bounding box center [811, 510] width 210 height 57
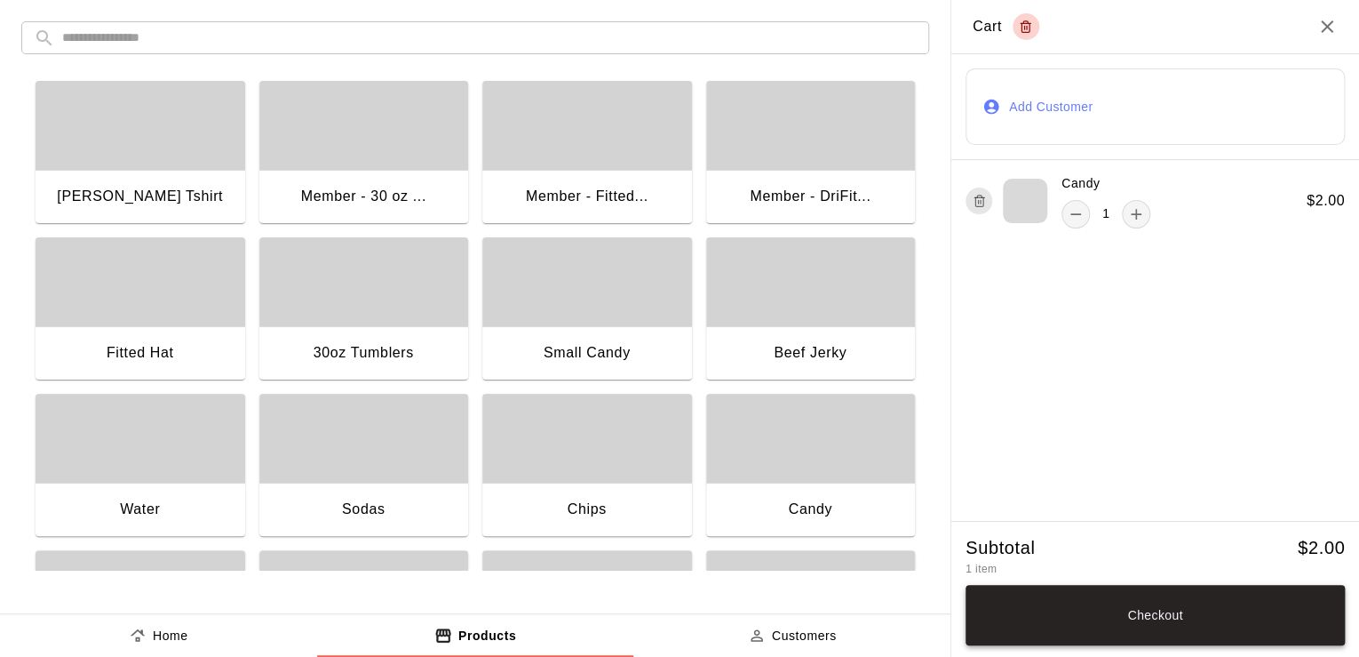
drag, startPoint x: 1095, startPoint y: 602, endPoint x: 986, endPoint y: 625, distance: 110.8
click at [986, 625] on button "Checkout" at bounding box center [1155, 615] width 379 height 60
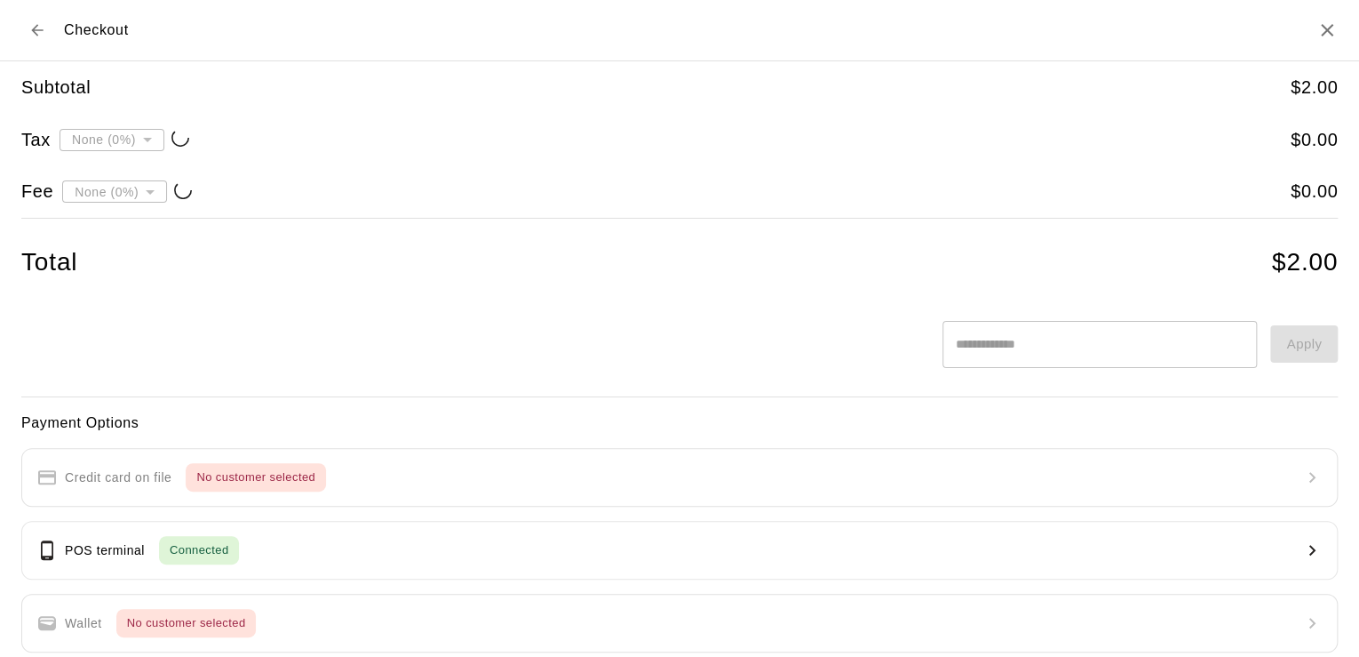
type input "**********"
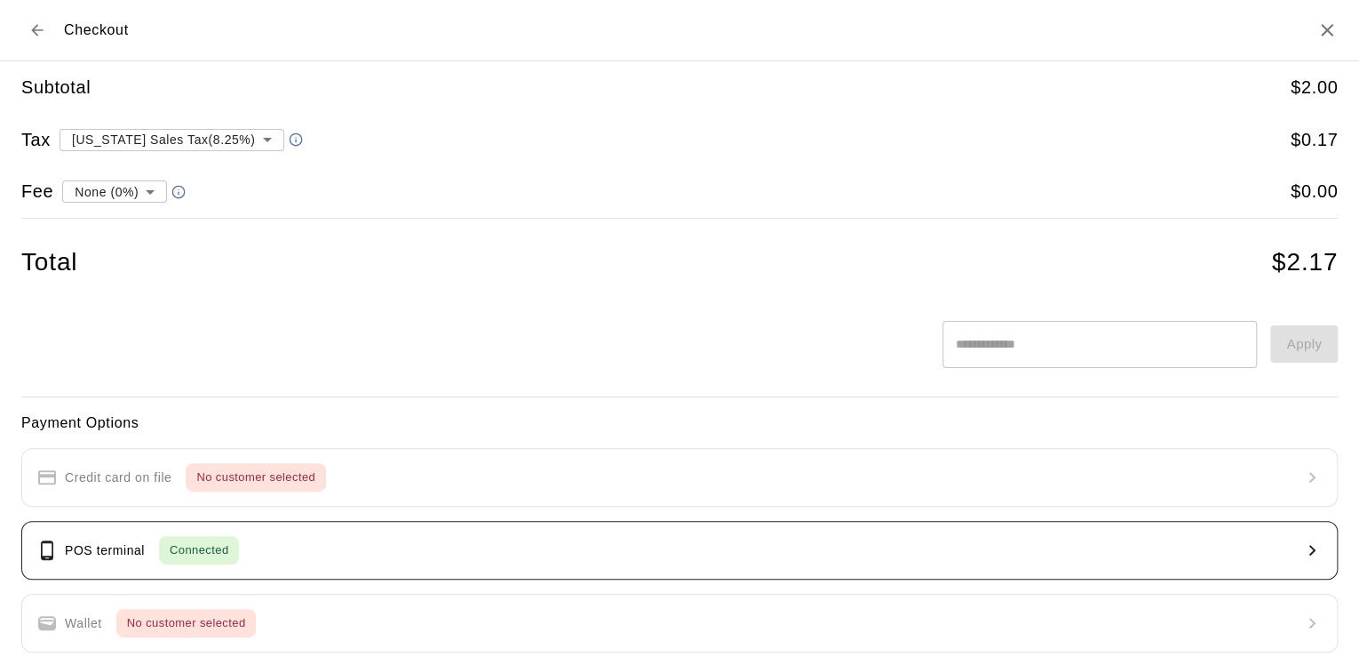
click at [889, 554] on button "POS terminal Connected" at bounding box center [679, 550] width 1317 height 59
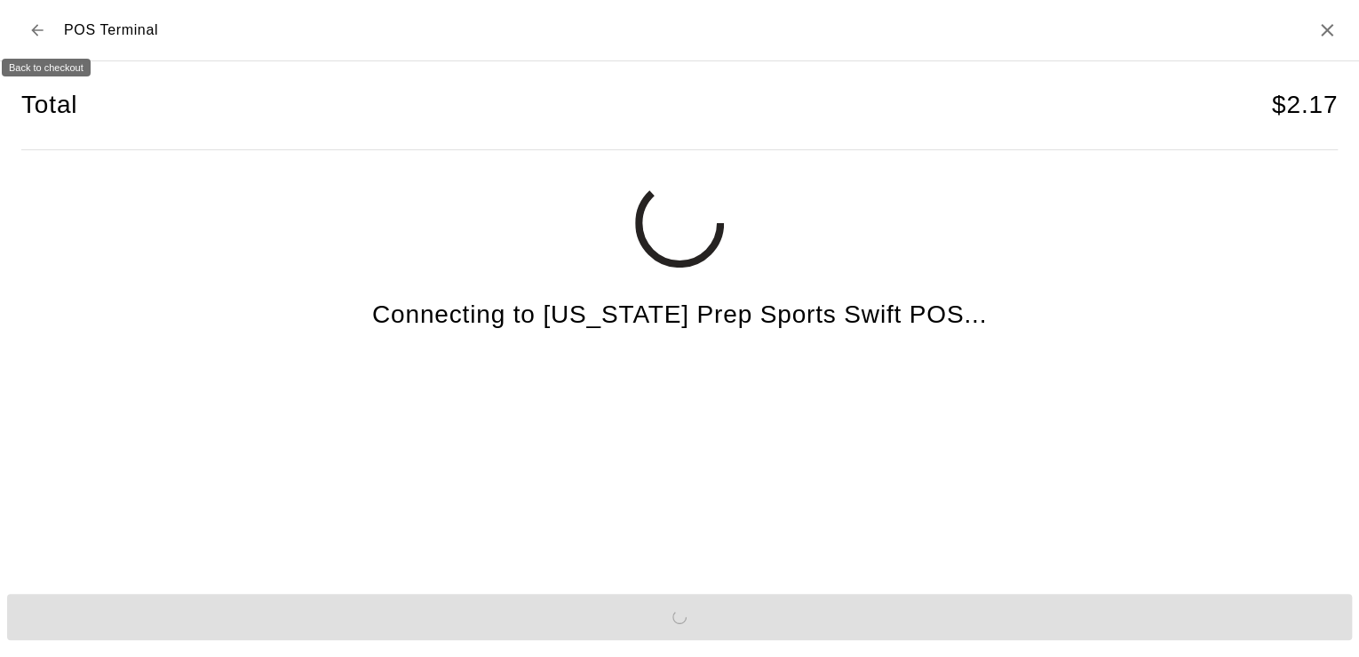
click at [31, 37] on icon "Back to checkout" at bounding box center [37, 30] width 18 height 18
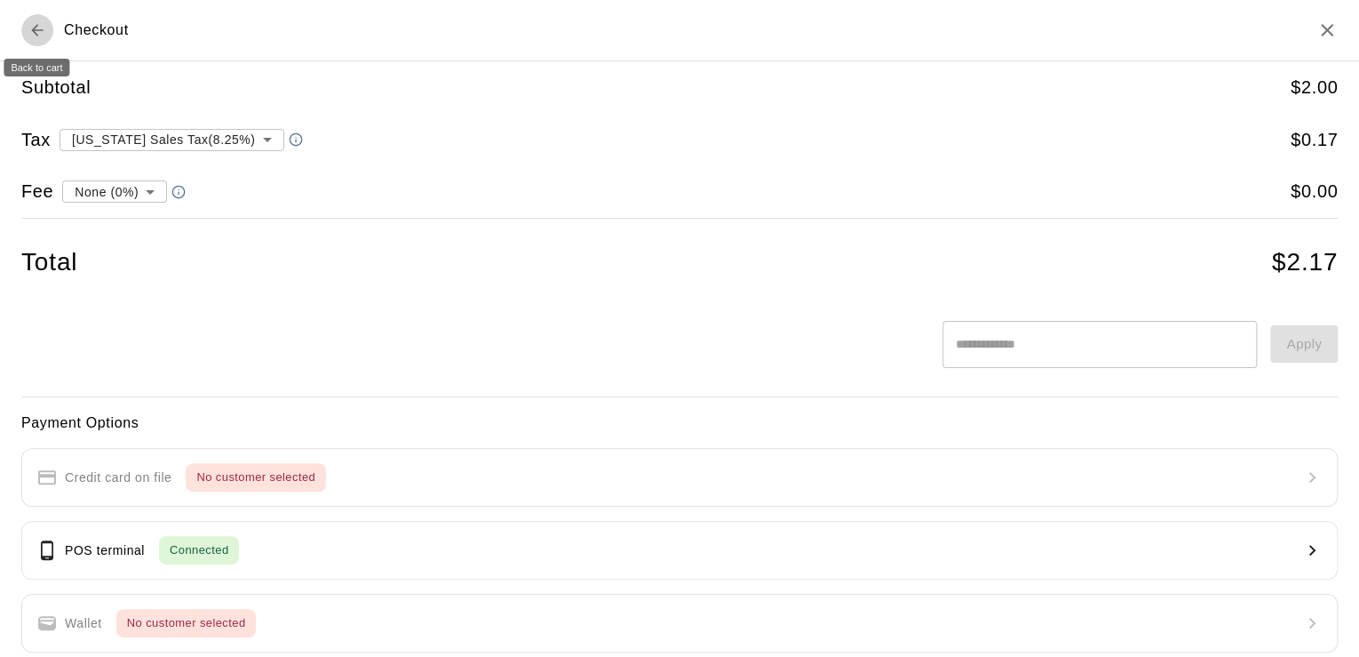
click at [31, 37] on icon "Back to cart" at bounding box center [37, 30] width 18 height 18
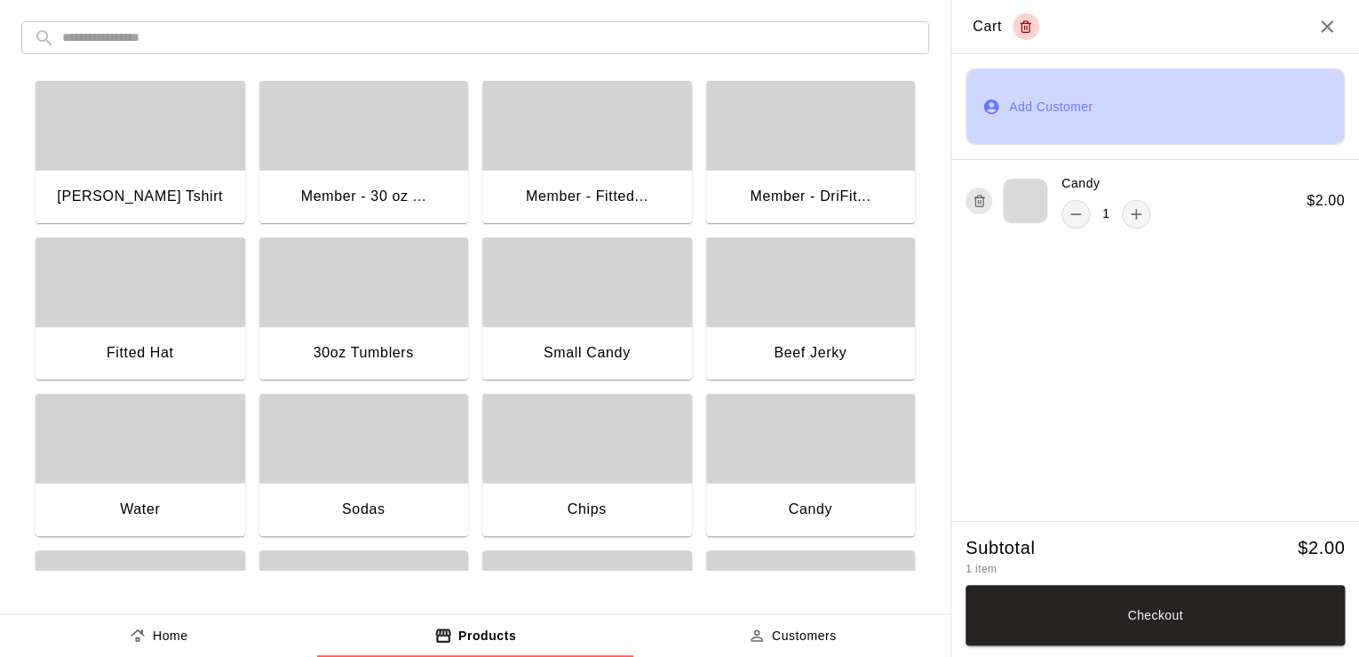
click at [1102, 113] on button "Add Customer" at bounding box center [1155, 106] width 379 height 76
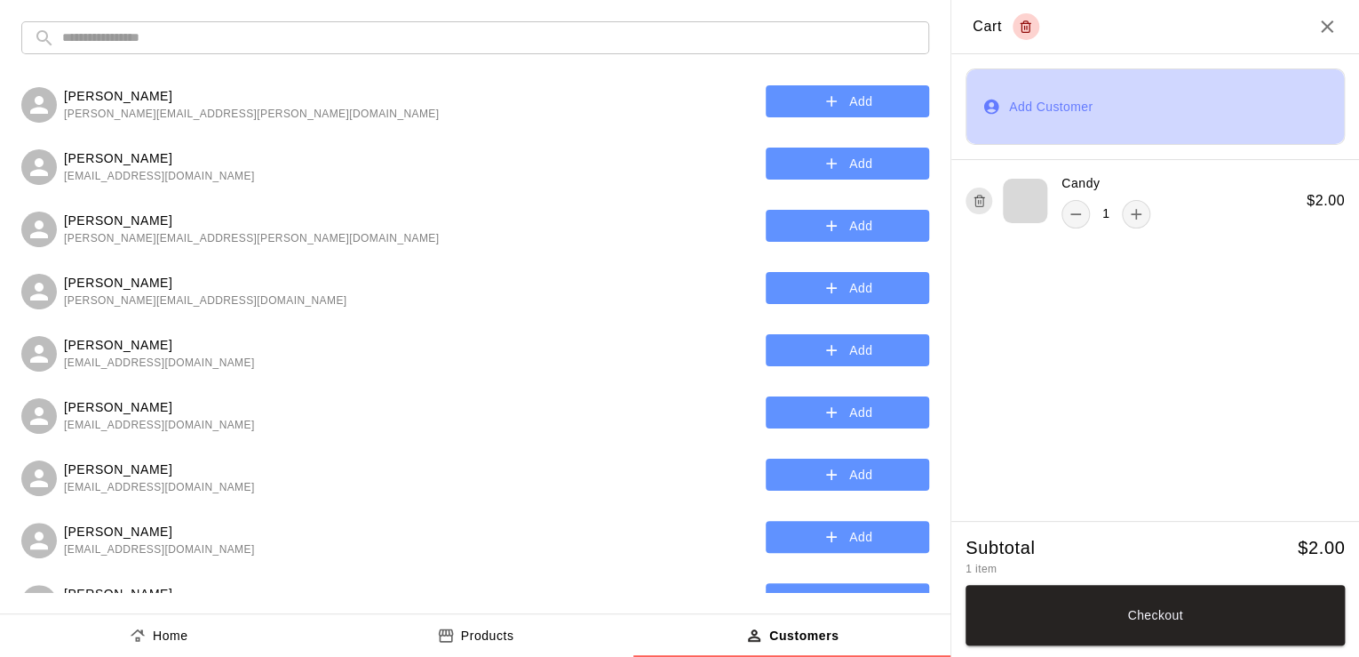
drag, startPoint x: 1102, startPoint y: 113, endPoint x: 1066, endPoint y: 102, distance: 37.1
click at [1066, 102] on button "Add Customer" at bounding box center [1155, 106] width 379 height 76
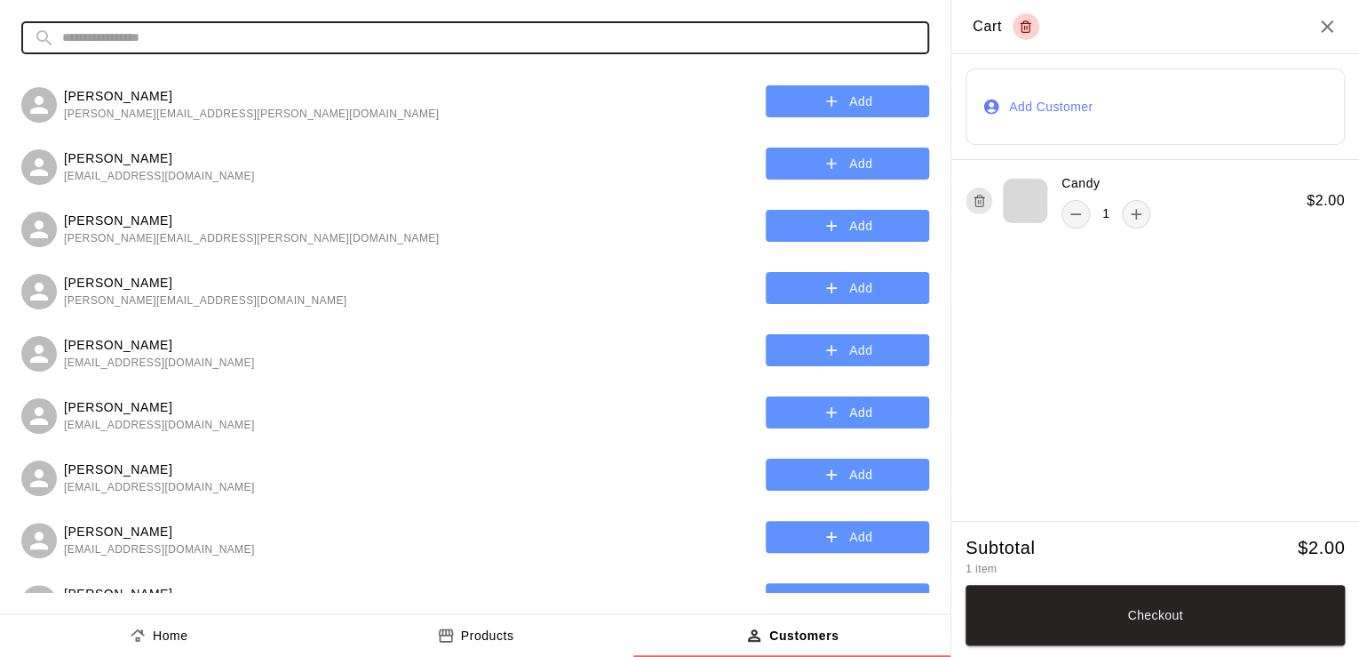
click at [608, 50] on input "text" at bounding box center [489, 37] width 855 height 33
type input "***"
click at [789, 226] on button "Add" at bounding box center [847, 226] width 163 height 33
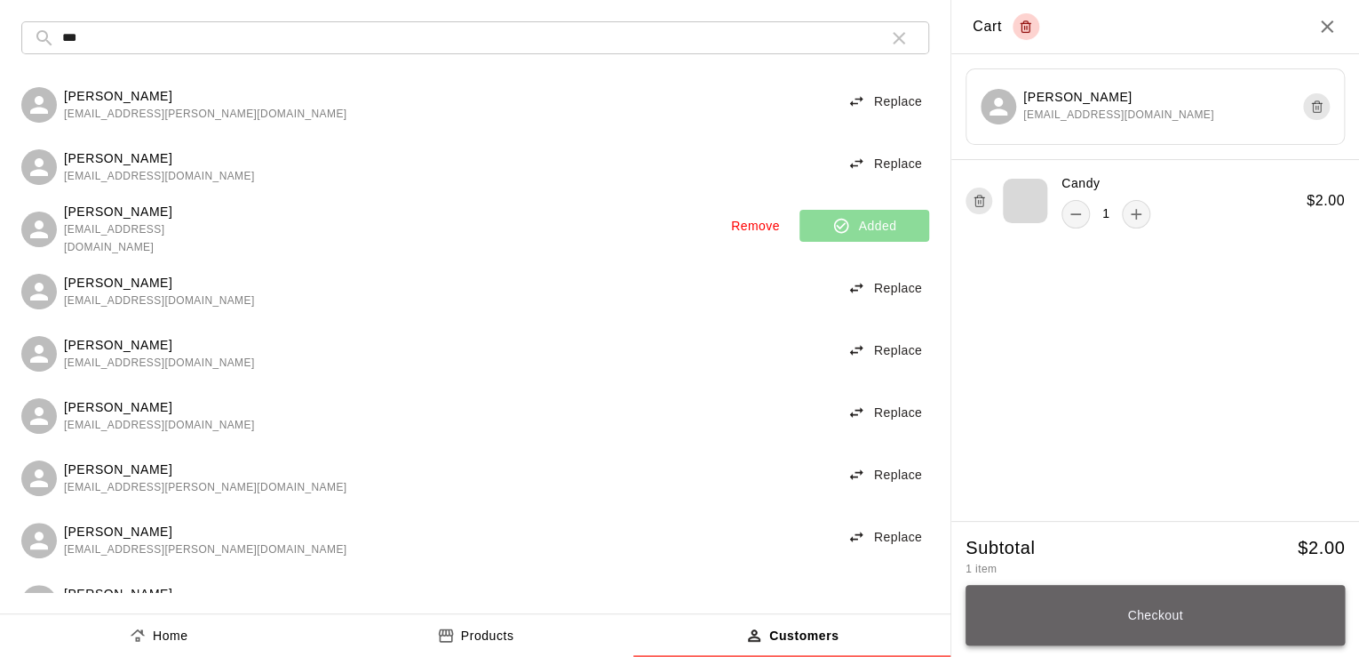
click at [1098, 593] on button "Checkout" at bounding box center [1155, 615] width 379 height 60
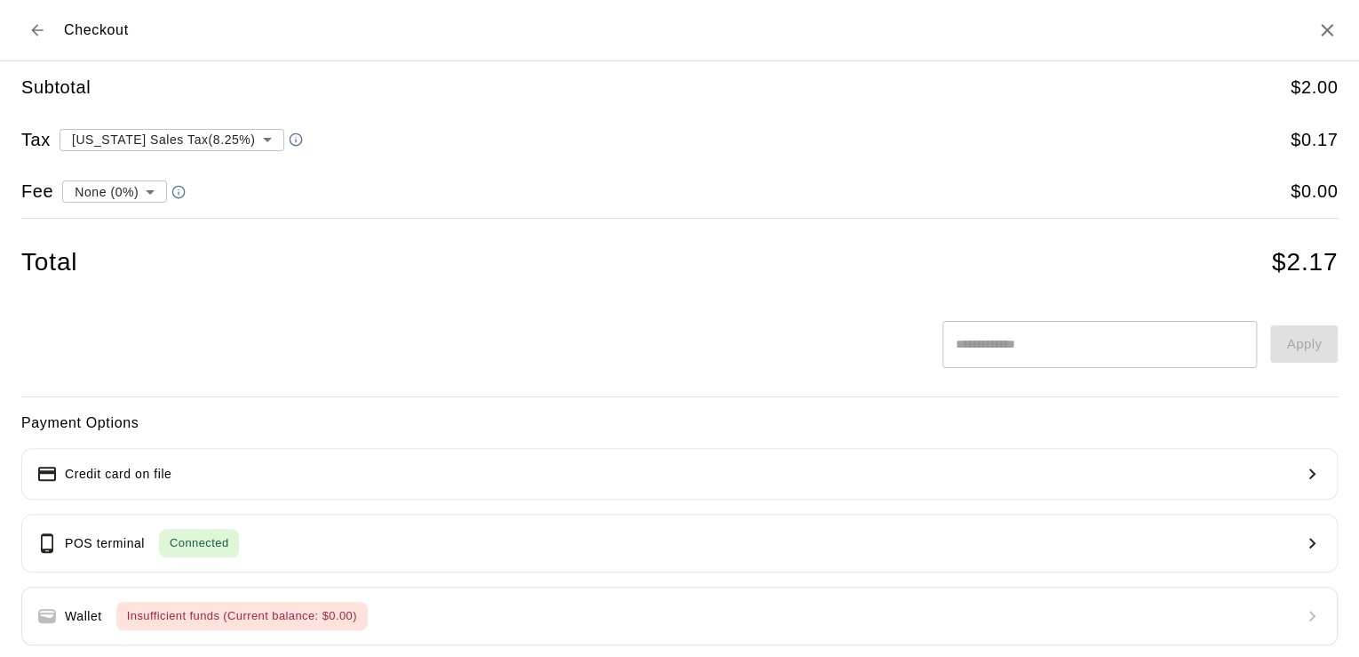
drag, startPoint x: 1098, startPoint y: 593, endPoint x: 965, endPoint y: 437, distance: 204.8
click at [965, 437] on div "Payment Options Credit card on file POS terminal Connected Wallet Insufficient …" at bounding box center [679, 594] width 1317 height 366
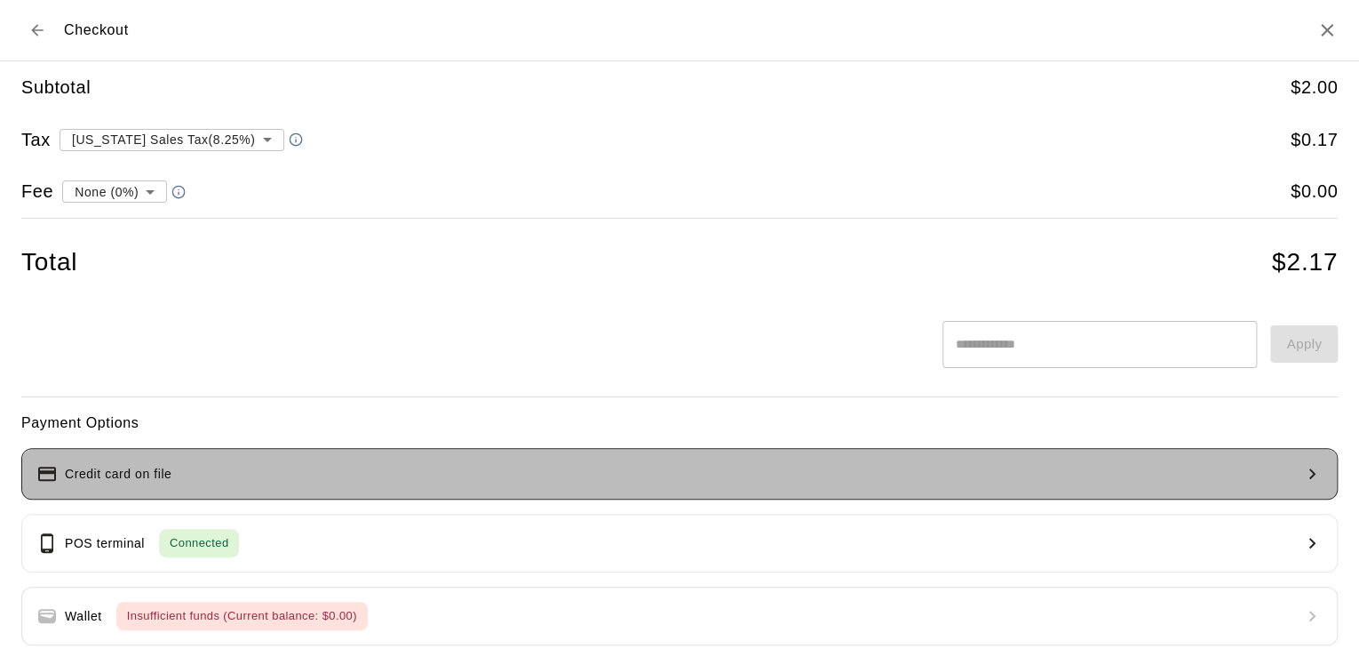
click at [968, 474] on button "Credit card on file" at bounding box center [679, 474] width 1317 height 52
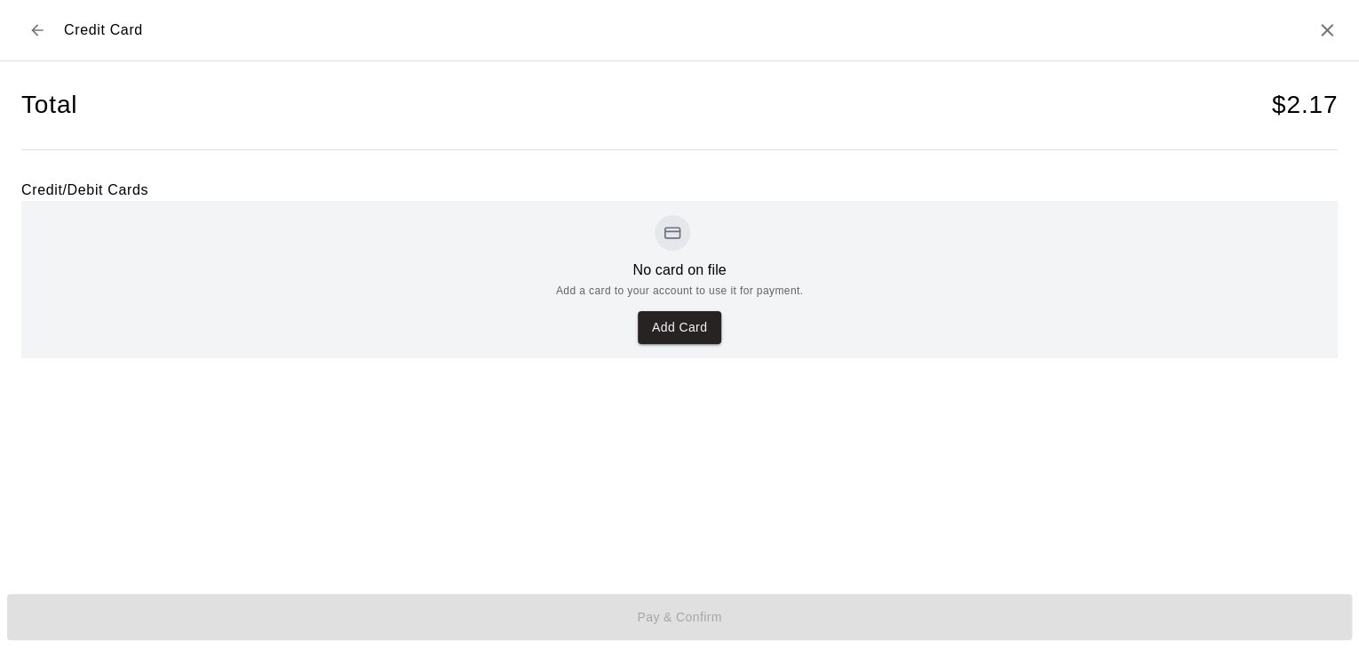
click at [15, 20] on h2 "Credit Card" at bounding box center [679, 30] width 1359 height 61
click at [46, 43] on button "Back to checkout" at bounding box center [37, 30] width 32 height 32
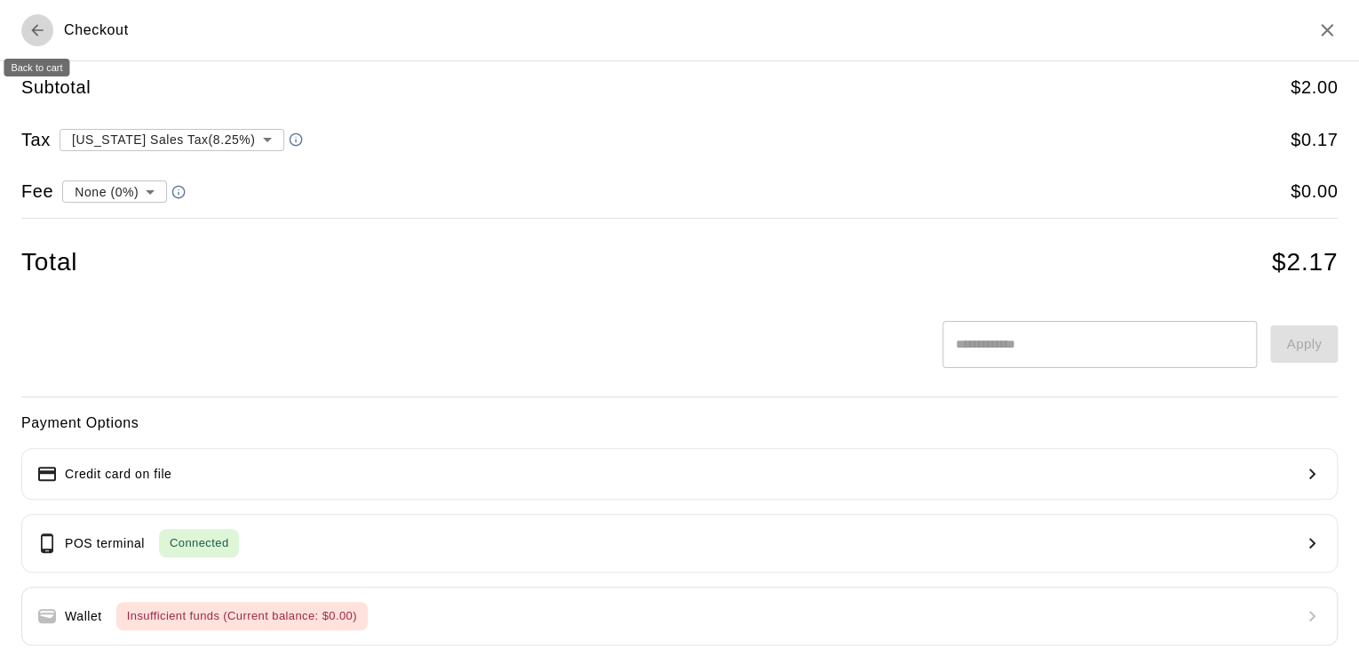
click at [46, 43] on button "Back to cart" at bounding box center [37, 30] width 32 height 32
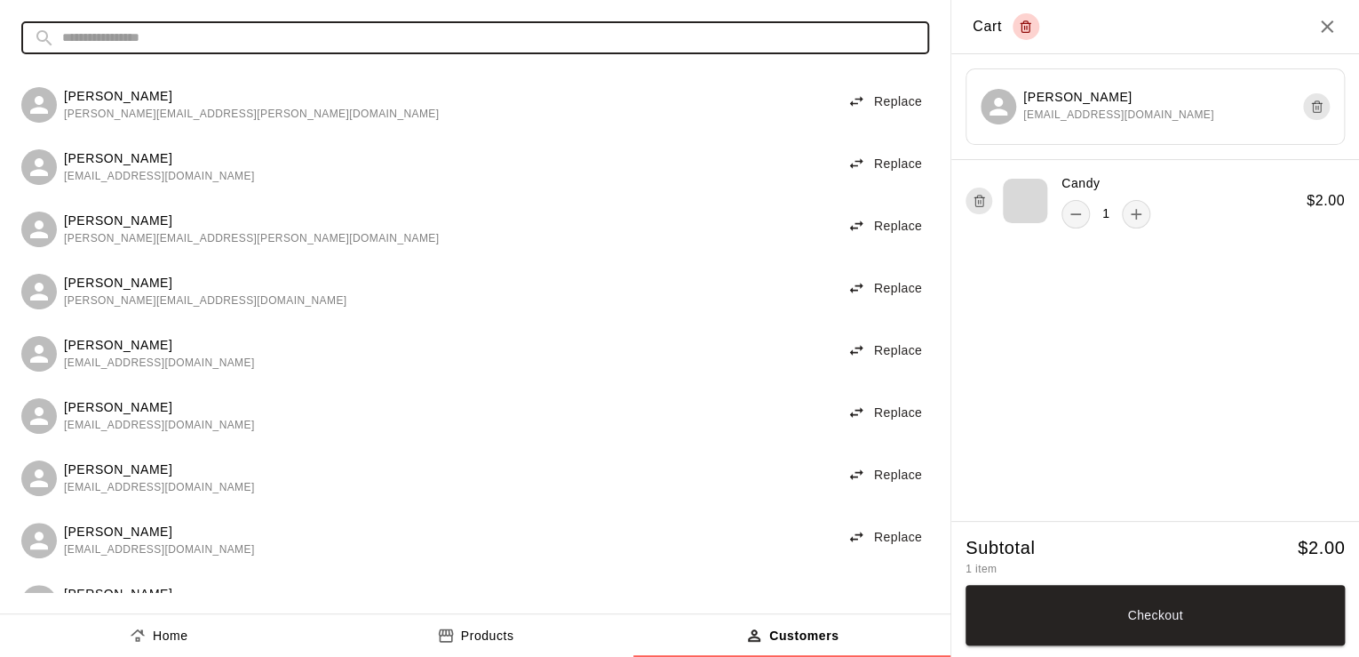
click at [142, 30] on input "text" at bounding box center [489, 37] width 855 height 33
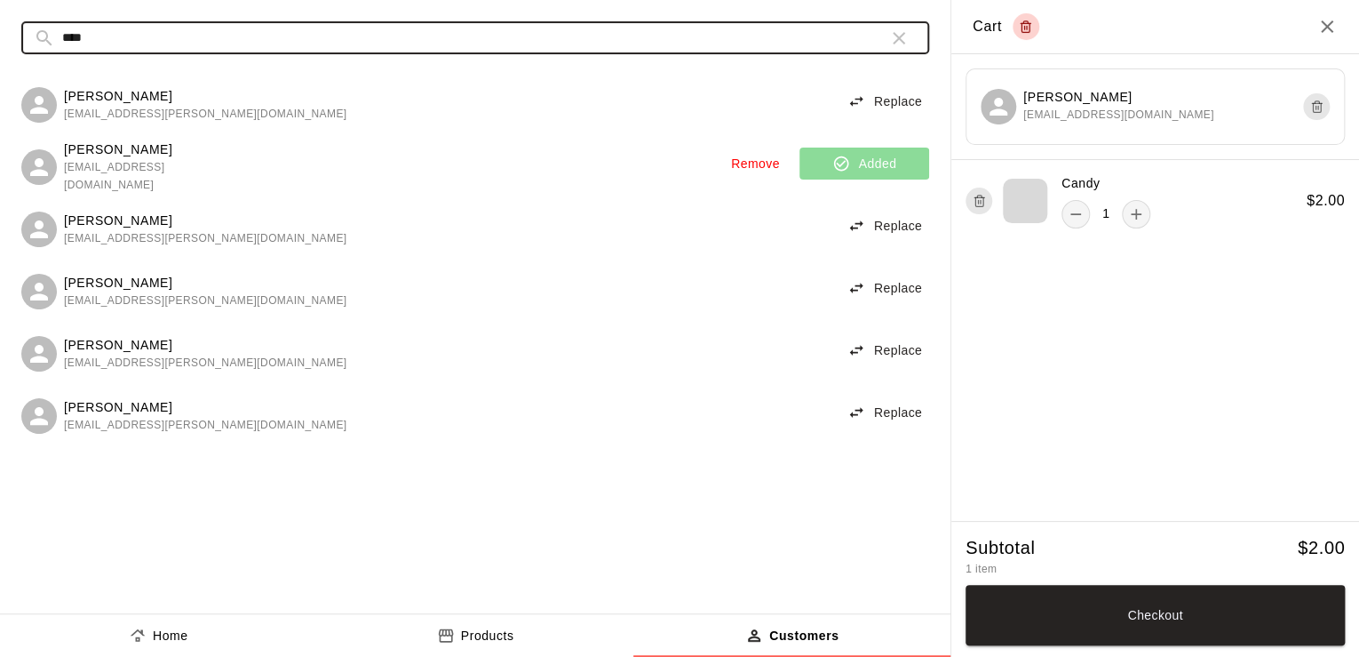
type input "****"
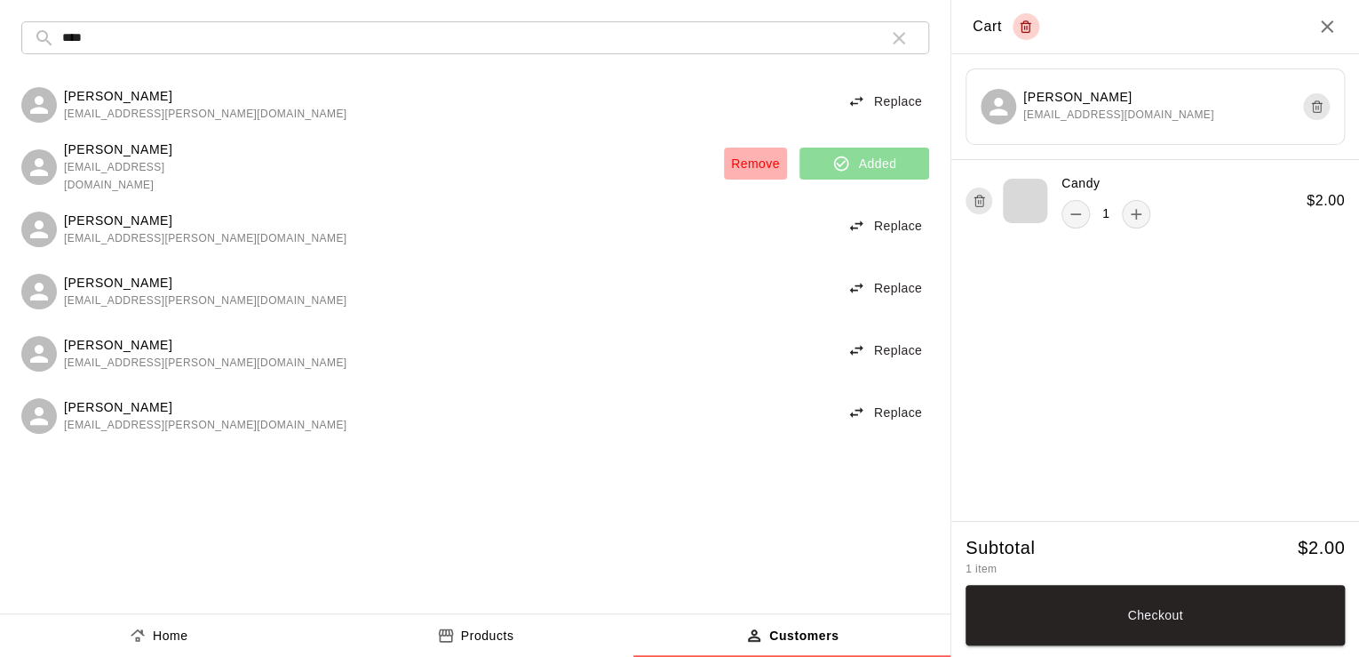
click at [745, 158] on button "Remove" at bounding box center [755, 163] width 63 height 33
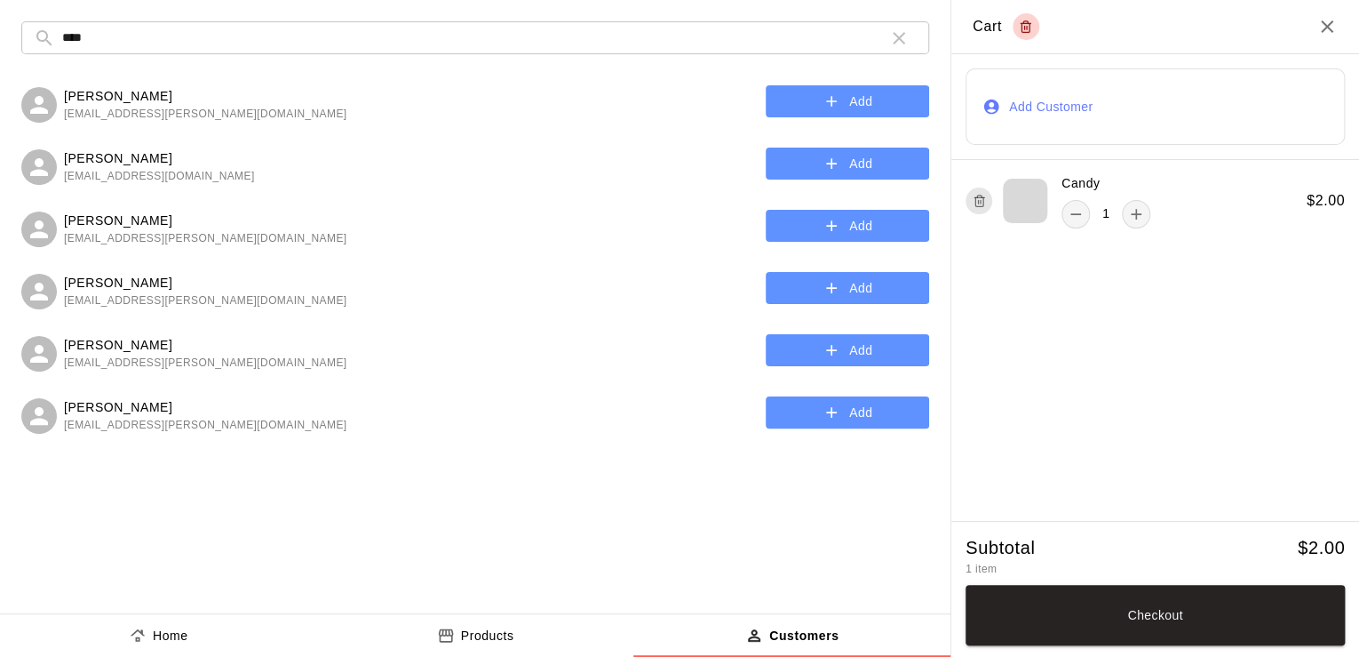
click at [854, 122] on div "[PERSON_NAME] [EMAIL_ADDRESS][PERSON_NAME][DOMAIN_NAME] Add" at bounding box center [475, 102] width 908 height 44
click at [835, 100] on icon "button" at bounding box center [831, 101] width 11 height 11
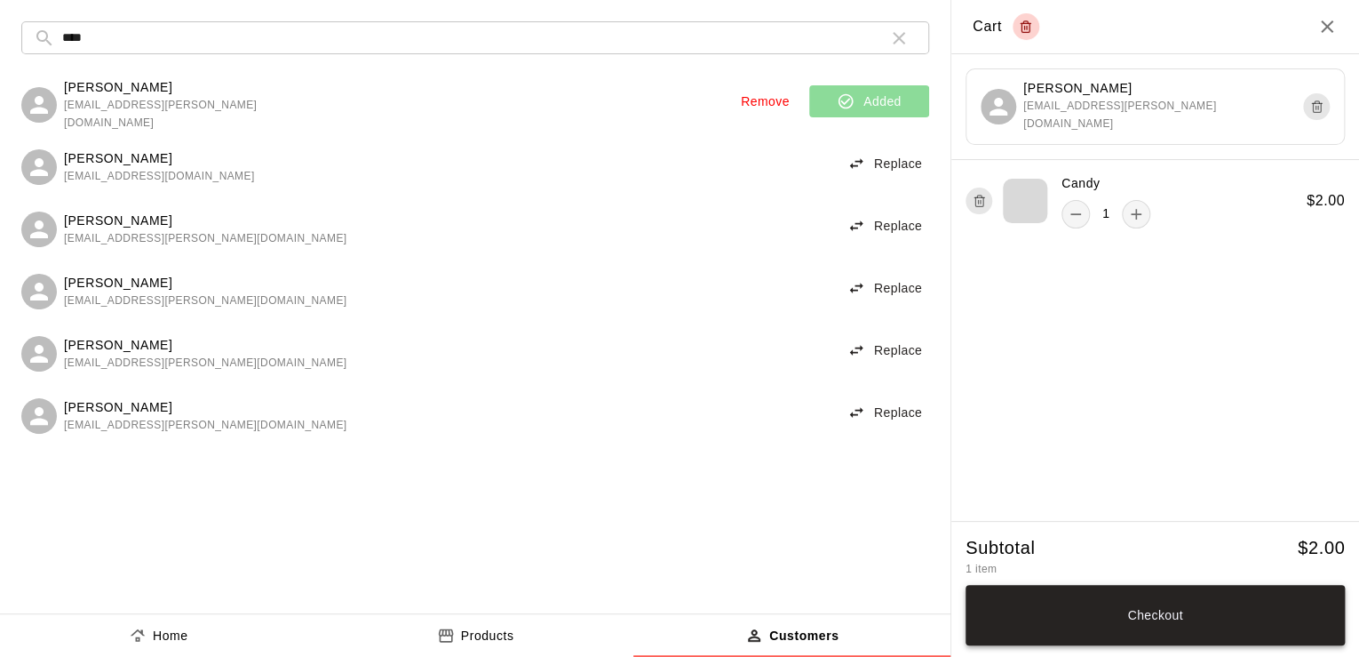
click at [1019, 611] on button "Checkout" at bounding box center [1155, 615] width 379 height 60
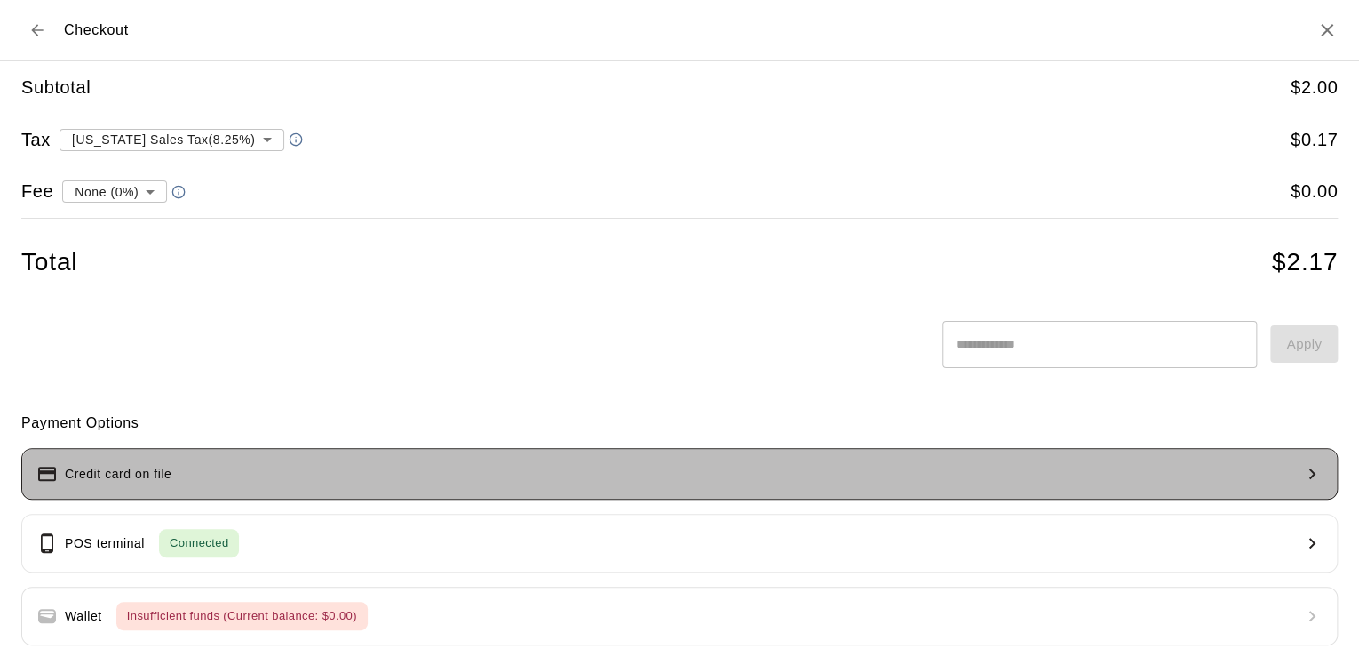
click at [957, 483] on button "Credit card on file" at bounding box center [679, 474] width 1317 height 52
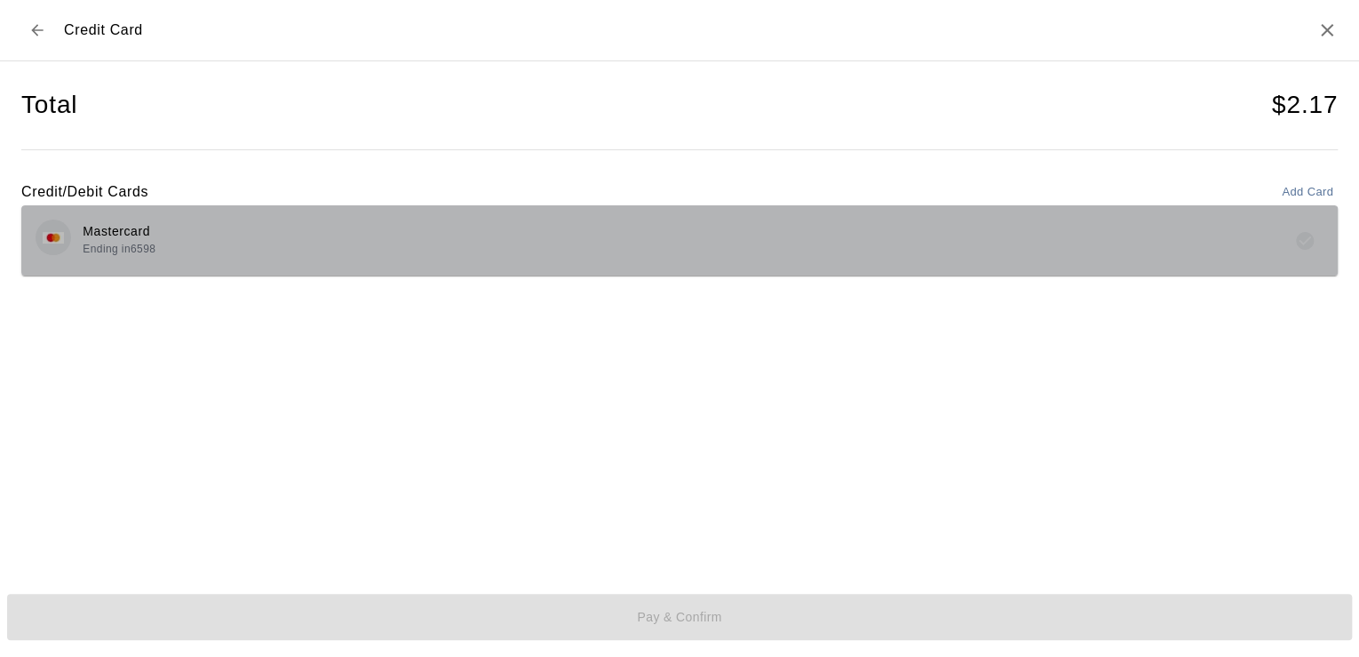
drag, startPoint x: 896, startPoint y: 241, endPoint x: 679, endPoint y: 243, distance: 216.8
click at [679, 243] on div "Mastercard Ending in 6598" at bounding box center [680, 240] width 1288 height 42
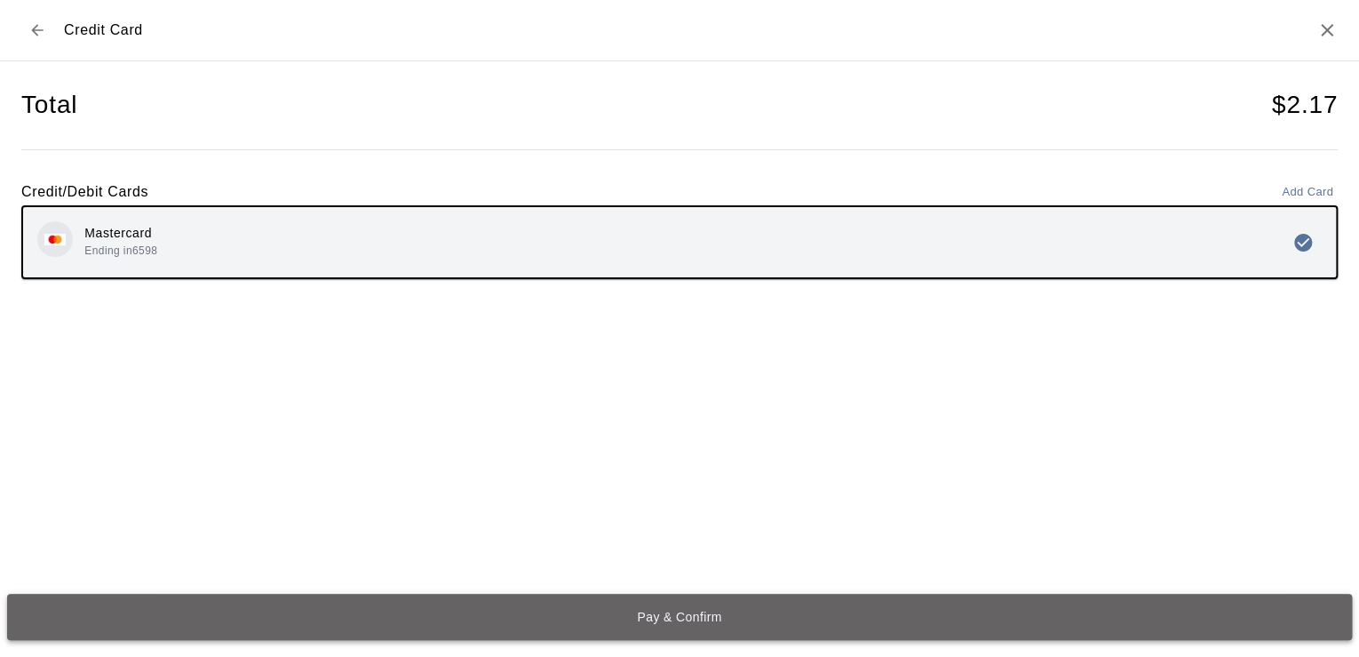
click at [665, 615] on button "Pay & Confirm" at bounding box center [679, 617] width 1345 height 46
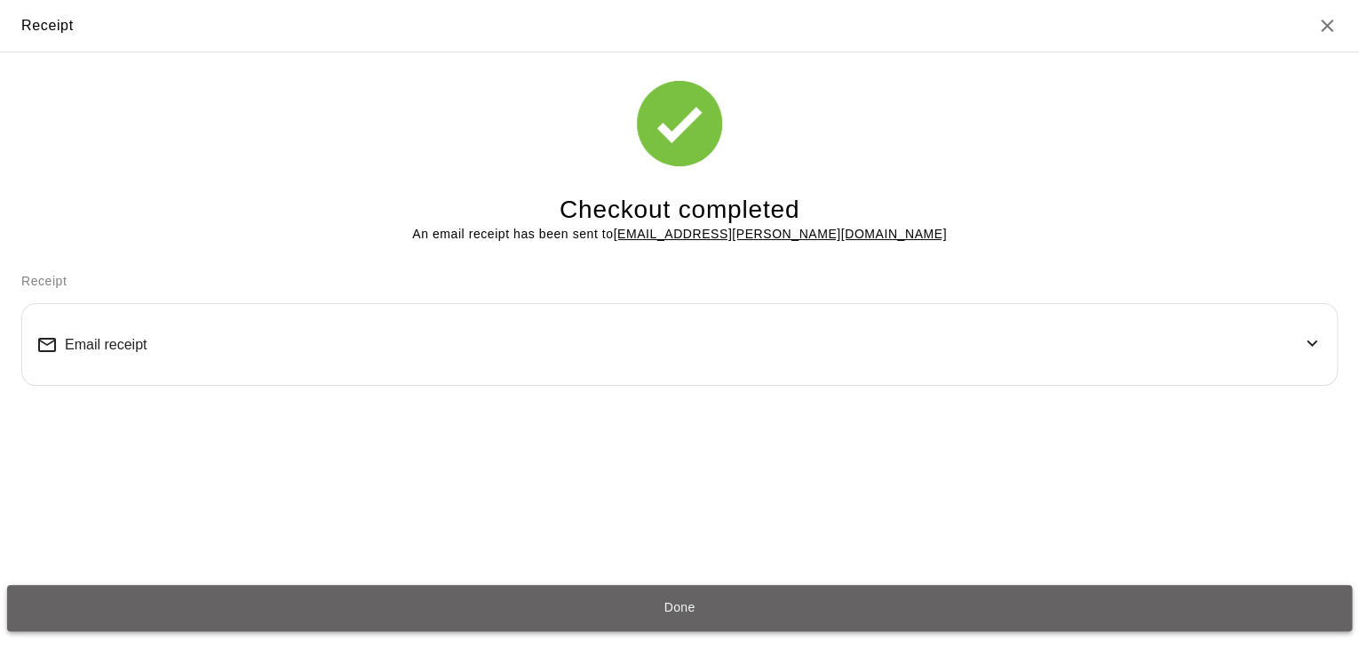
click at [642, 619] on button "Done" at bounding box center [679, 608] width 1345 height 46
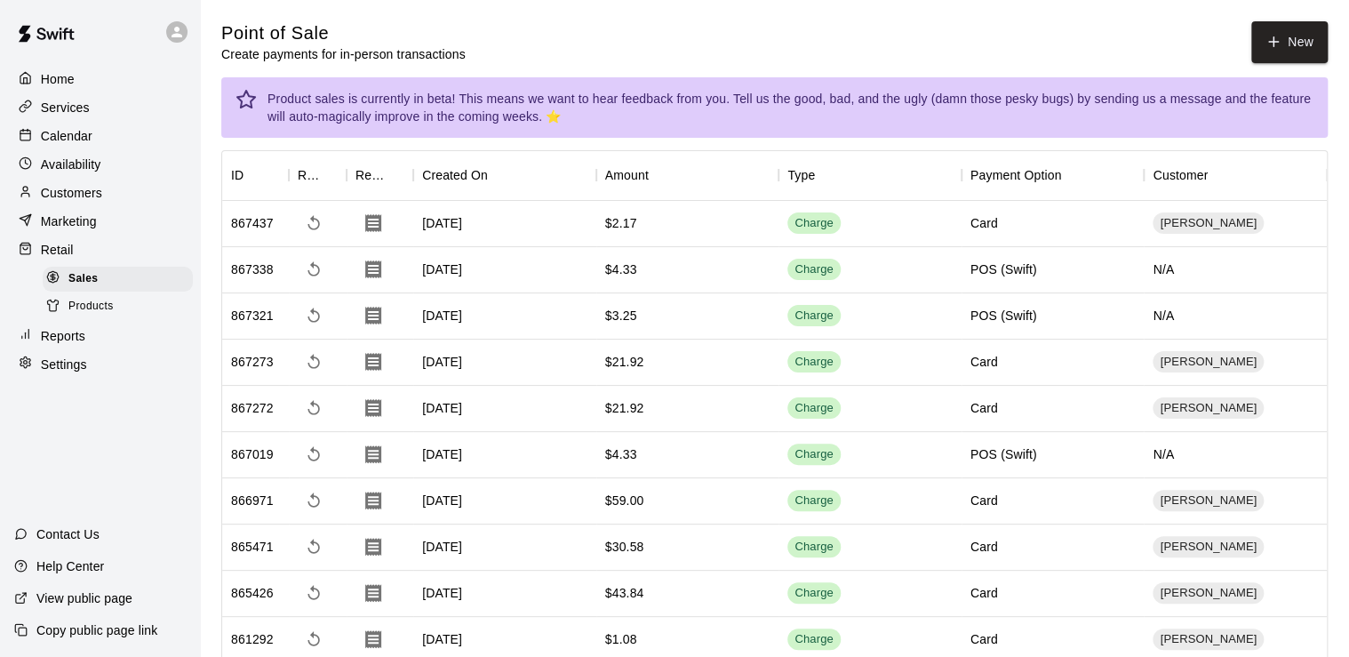
click at [1251, 21] on button "New" at bounding box center [1289, 42] width 76 height 42
